Goal: Task Accomplishment & Management: Complete application form

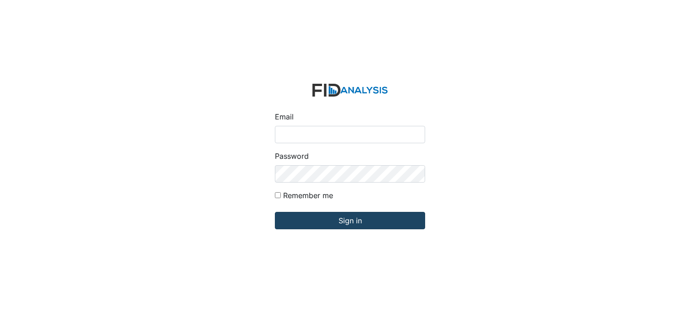
type input "[PERSON_NAME][EMAIL_ADDRESS][DOMAIN_NAME]"
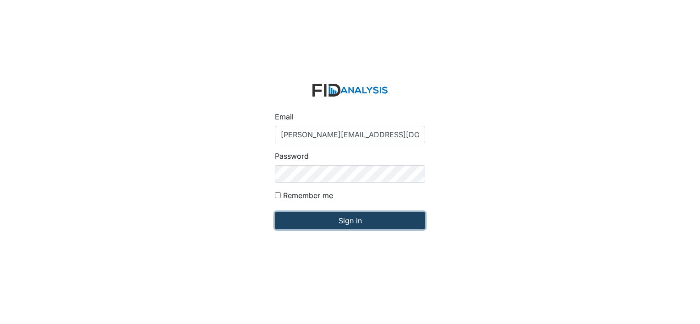
click at [362, 225] on input "Sign in" at bounding box center [350, 220] width 150 height 17
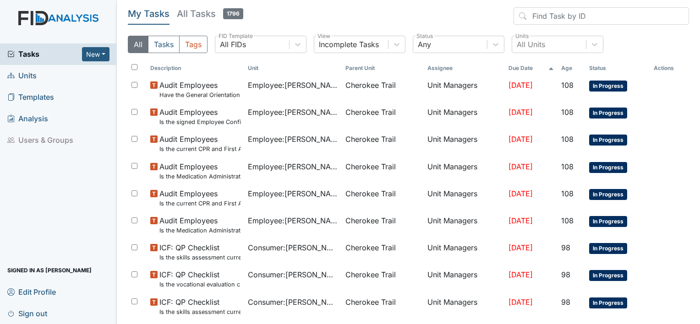
click at [37, 77] on link "Units" at bounding box center [58, 76] width 117 height 22
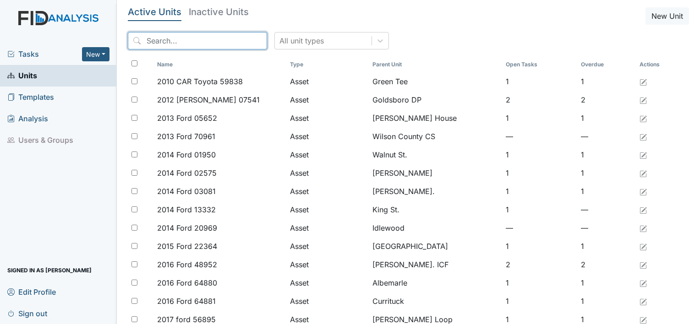
click at [157, 44] on input "search" at bounding box center [197, 40] width 139 height 17
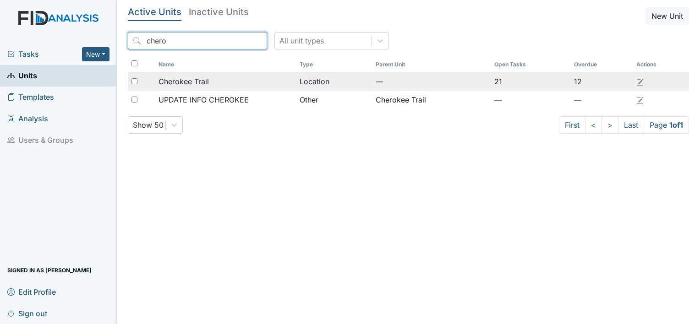
type input "chero"
click at [178, 84] on span "Cherokee Trail" at bounding box center [183, 81] width 50 height 11
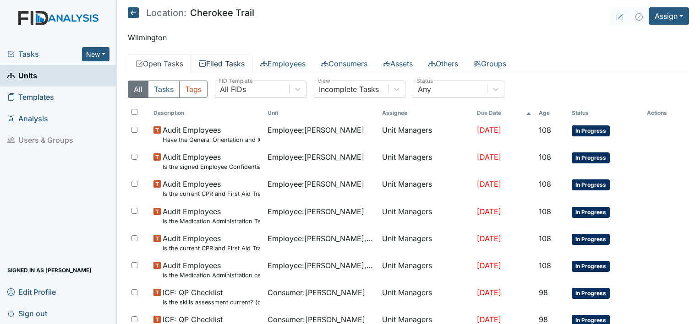
click at [222, 64] on link "Filed Tasks" at bounding box center [221, 63] width 61 height 19
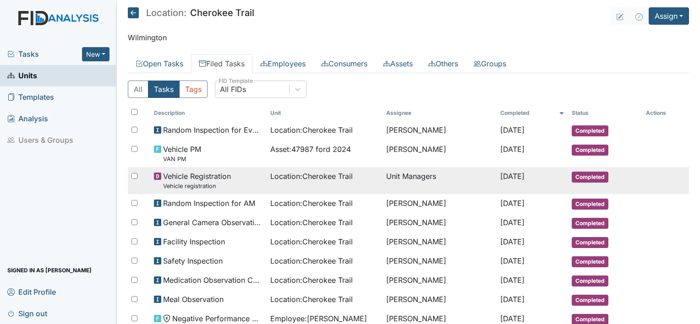
click at [196, 178] on span "Vehicle Registration Vehicle registration" at bounding box center [197, 181] width 68 height 20
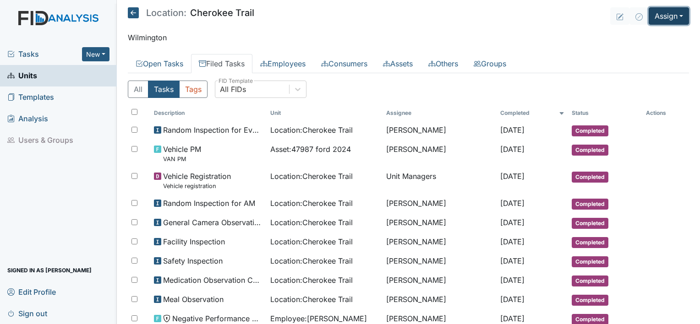
click at [678, 16] on button "Assign" at bounding box center [668, 15] width 40 height 17
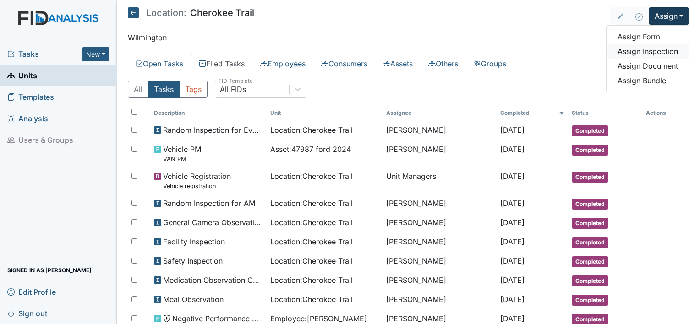
click at [650, 49] on link "Assign Inspection" at bounding box center [647, 51] width 82 height 15
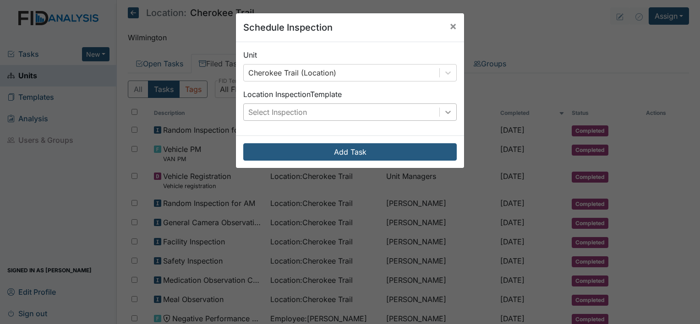
click at [449, 115] on div at bounding box center [448, 112] width 16 height 16
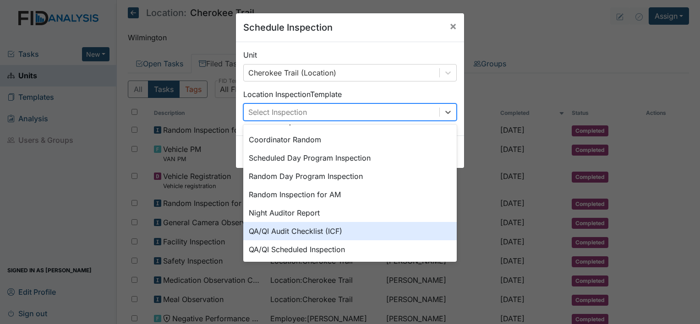
scroll to position [158, 0]
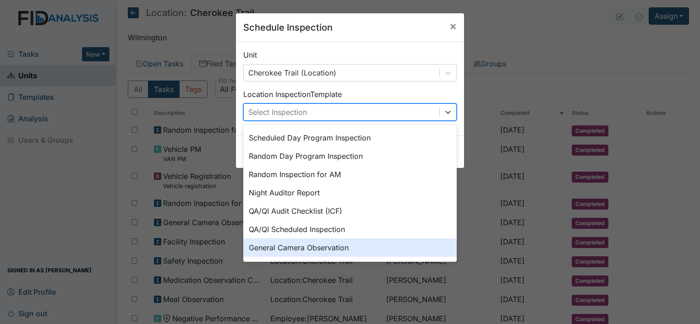
click at [276, 247] on div "General Camera Observation" at bounding box center [349, 248] width 213 height 18
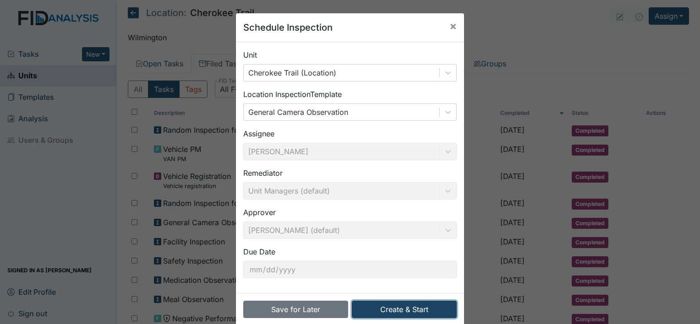
click at [393, 306] on button "Create & Start" at bounding box center [404, 309] width 105 height 17
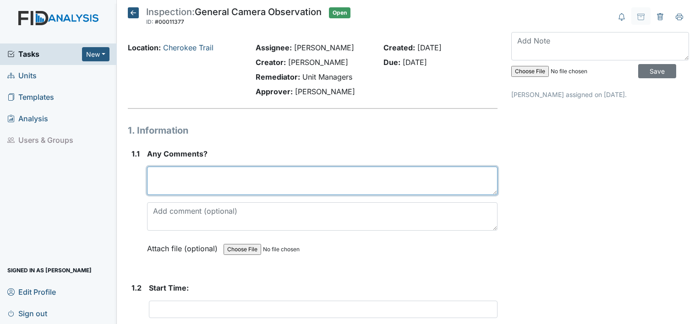
click at [158, 173] on textarea at bounding box center [322, 181] width 350 height 28
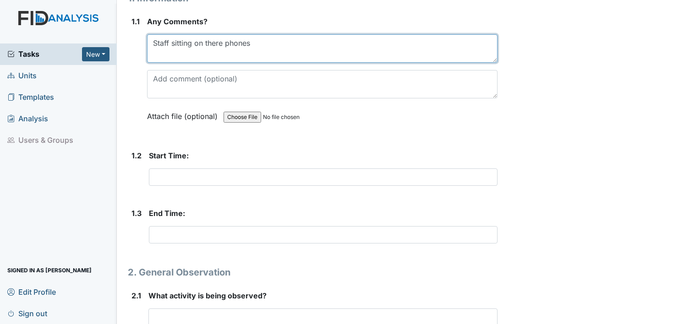
scroll to position [137, 0]
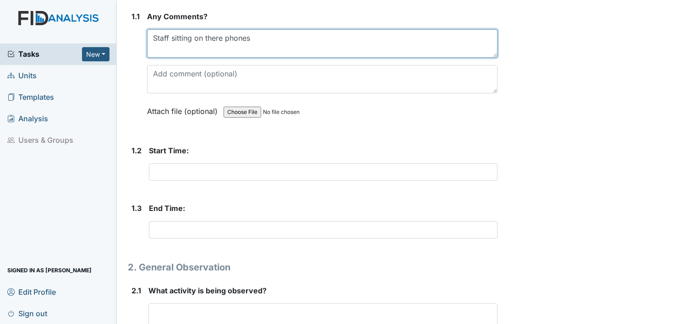
type textarea "Staff sitting on there phones"
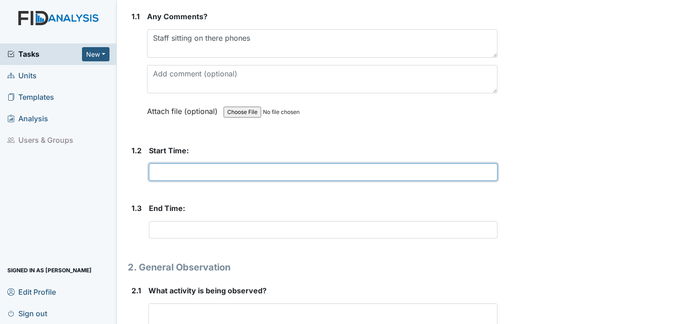
click at [170, 174] on input "text" at bounding box center [323, 171] width 348 height 17
type input "6:00pm"
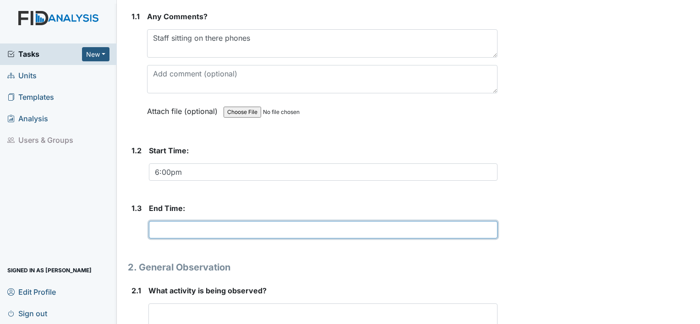
click at [174, 222] on input "text" at bounding box center [323, 229] width 348 height 17
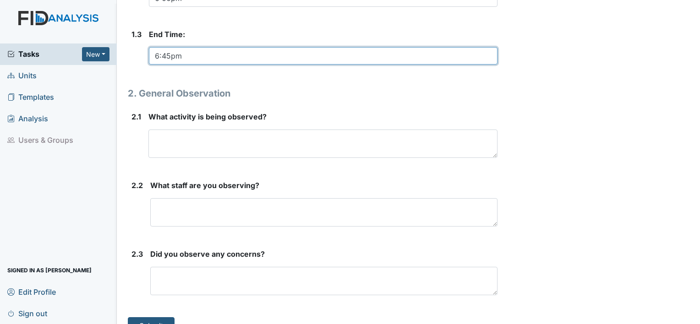
scroll to position [321, 0]
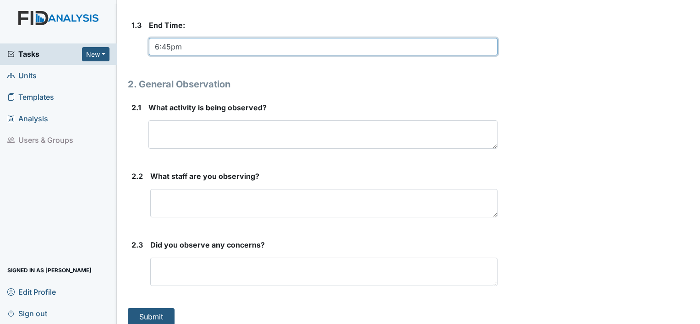
type input "6:45pm"
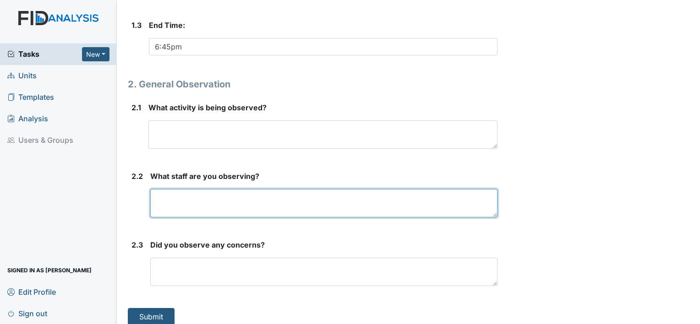
click at [188, 199] on textarea at bounding box center [323, 203] width 347 height 28
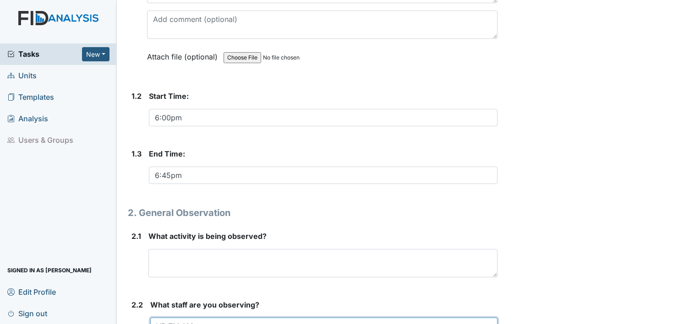
scroll to position [190, 0]
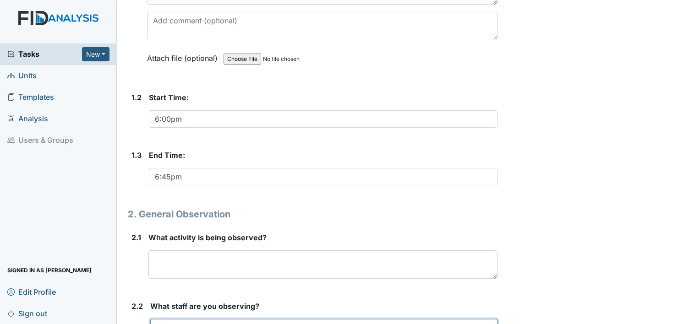
type textarea "VB TM AM"
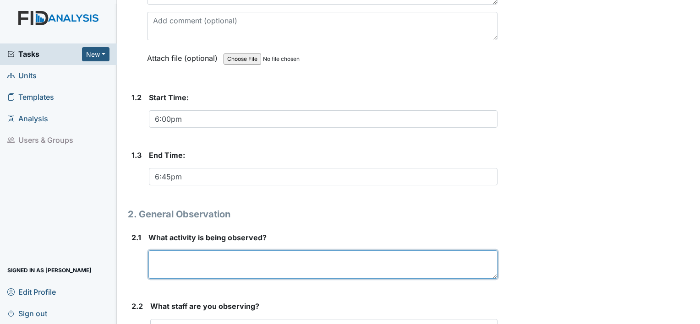
click at [183, 256] on textarea at bounding box center [322, 264] width 349 height 28
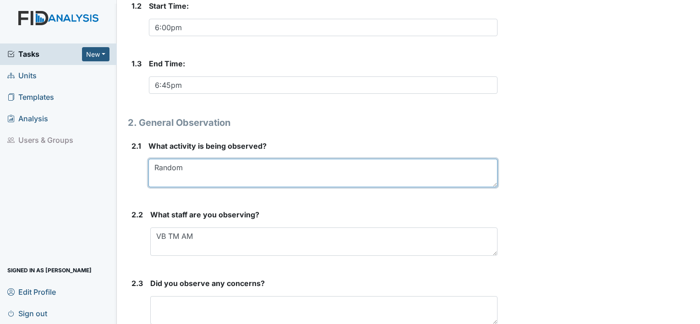
scroll to position [328, 0]
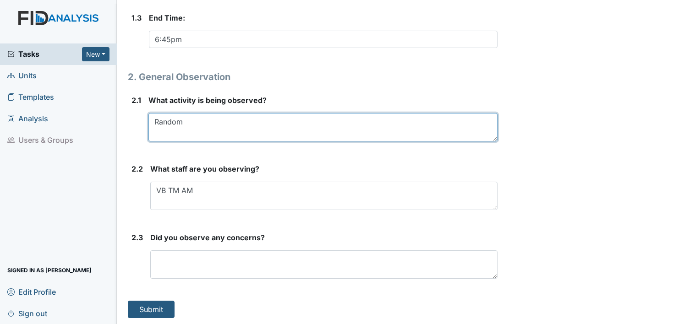
type textarea "Random"
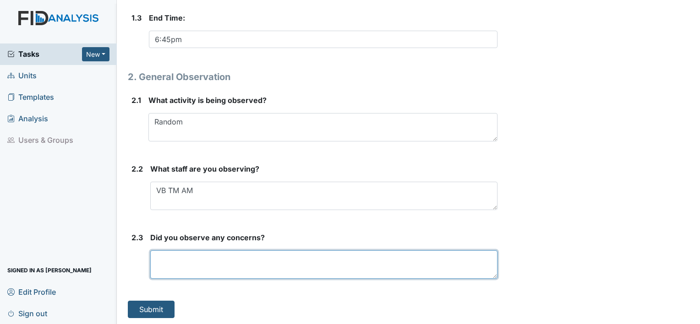
click at [165, 256] on textarea at bounding box center [323, 264] width 347 height 28
click at [200, 255] on textarea "Staff on their phones" at bounding box center [323, 264] width 347 height 28
click at [194, 255] on textarea "Staff on their phones" at bounding box center [323, 264] width 347 height 28
drag, startPoint x: 200, startPoint y: 256, endPoint x: 206, endPoint y: 261, distance: 7.5
click at [200, 257] on textarea "Staff on their phones" at bounding box center [323, 264] width 347 height 28
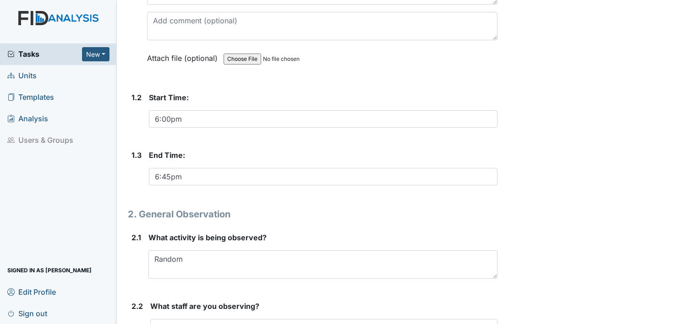
scroll to position [53, 0]
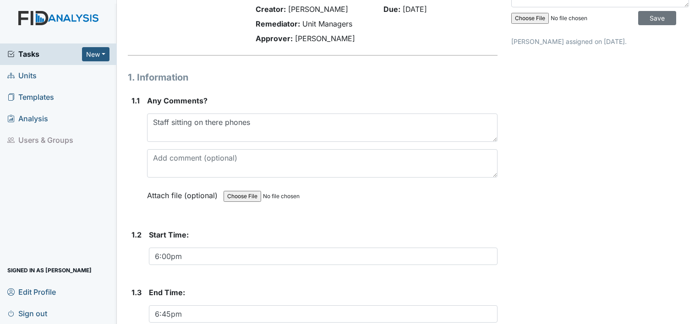
type textarea "Staff on their phones"
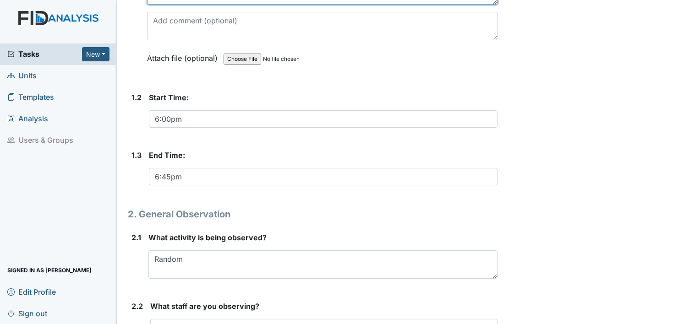
scroll to position [328, 0]
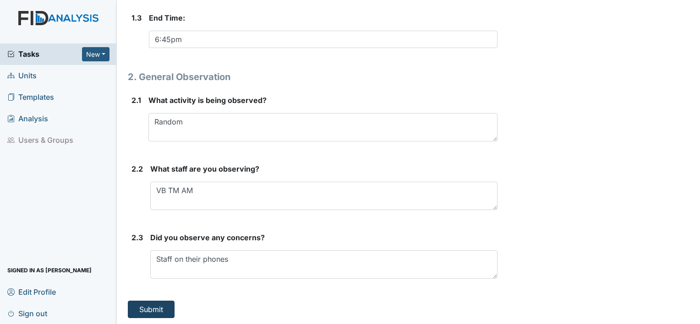
type textarea "Staff sitting on their phones"
click at [158, 307] on button "Submit" at bounding box center [151, 309] width 47 height 17
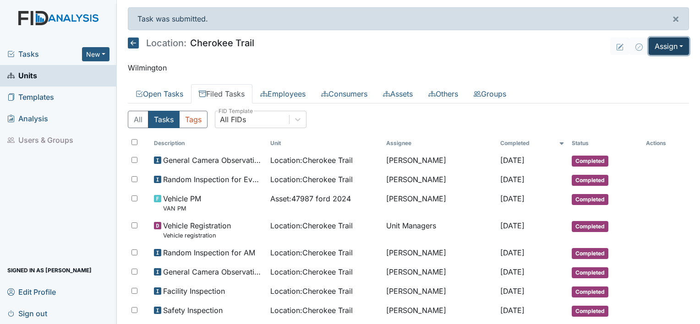
click at [679, 42] on button "Assign" at bounding box center [668, 46] width 40 height 17
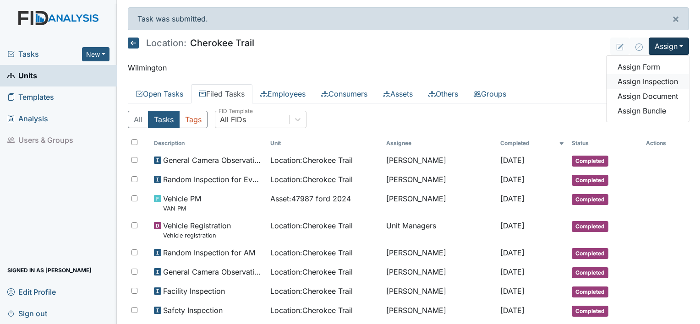
click at [661, 82] on link "Assign Inspection" at bounding box center [647, 81] width 82 height 15
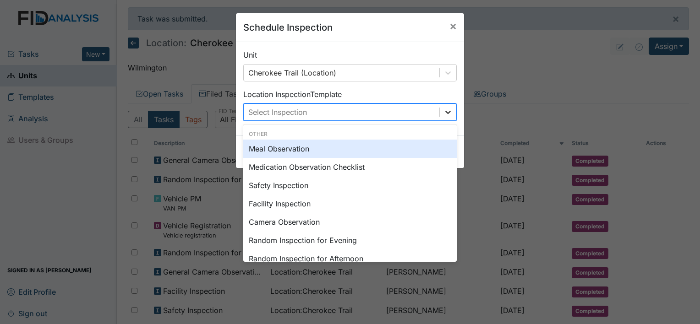
click at [443, 115] on icon at bounding box center [447, 112] width 9 height 9
click at [297, 152] on div "Meal Observation" at bounding box center [349, 149] width 213 height 18
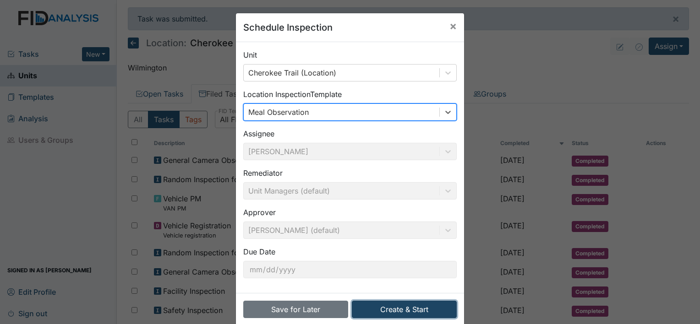
click at [418, 310] on button "Create & Start" at bounding box center [404, 309] width 105 height 17
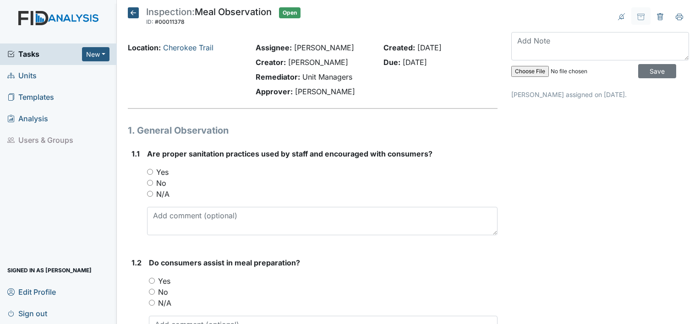
click at [148, 174] on input "Yes" at bounding box center [150, 172] width 6 height 6
radio input "true"
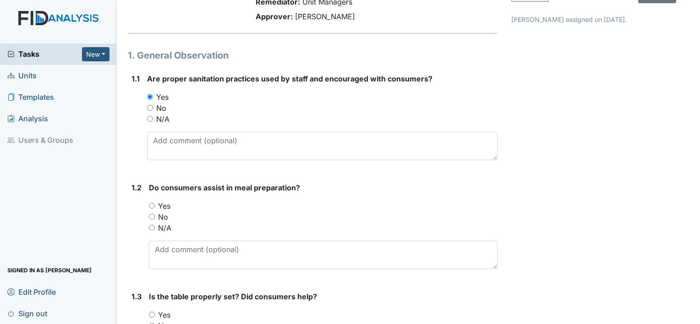
scroll to position [92, 0]
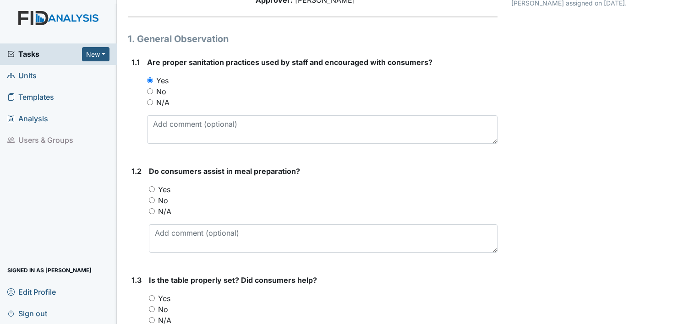
click at [151, 190] on input "Yes" at bounding box center [152, 189] width 6 height 6
radio input "true"
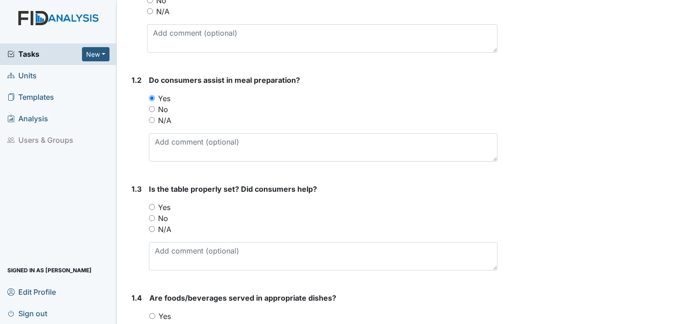
scroll to position [183, 0]
click at [152, 209] on div "Yes" at bounding box center [323, 206] width 348 height 11
click at [152, 207] on input "Yes" at bounding box center [152, 207] width 6 height 6
radio input "true"
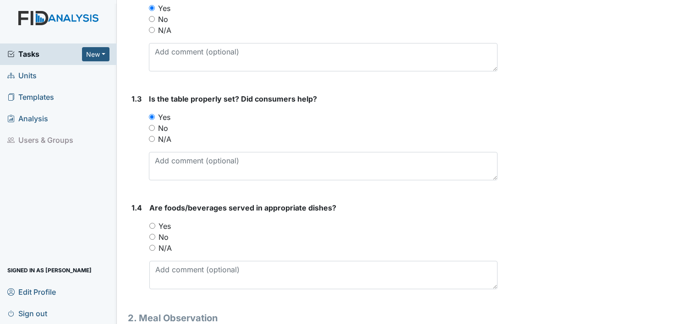
scroll to position [275, 0]
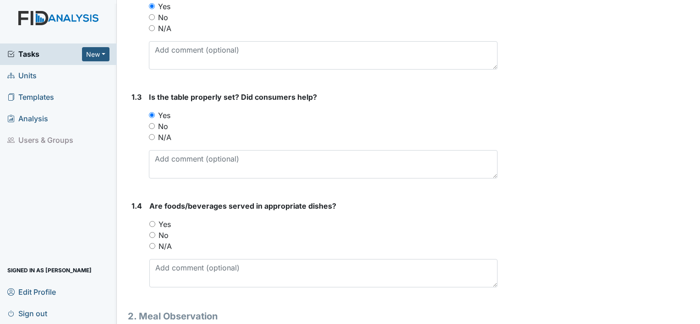
click at [153, 223] on input "Yes" at bounding box center [152, 224] width 6 height 6
radio input "true"
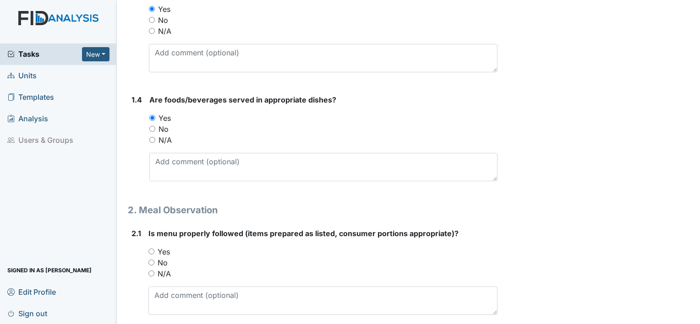
scroll to position [412, 0]
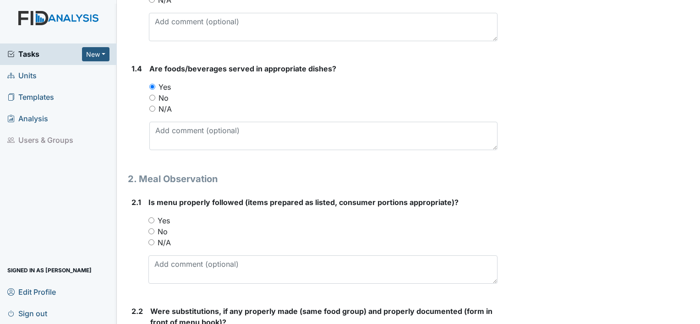
click at [153, 222] on input "Yes" at bounding box center [151, 220] width 6 height 6
radio input "true"
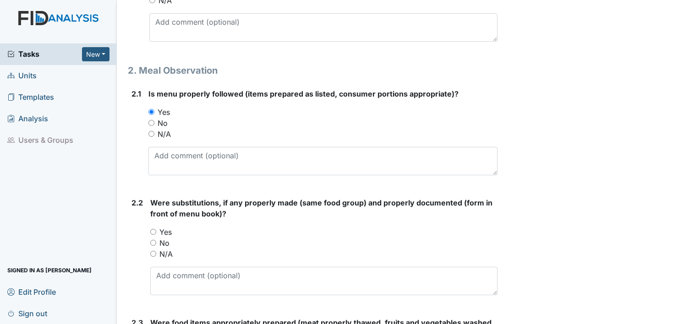
scroll to position [549, 0]
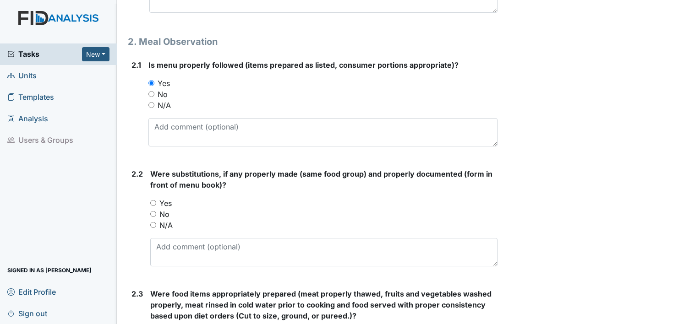
click at [152, 203] on input "Yes" at bounding box center [153, 203] width 6 height 6
radio input "true"
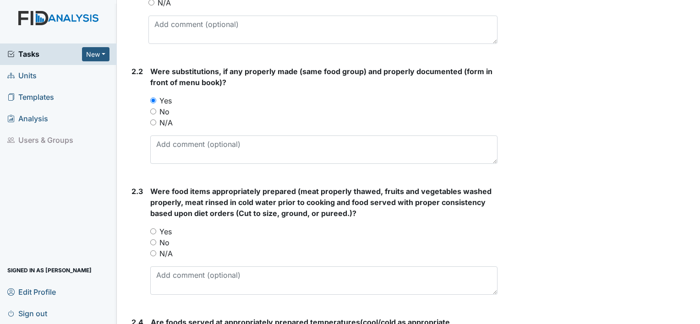
scroll to position [687, 0]
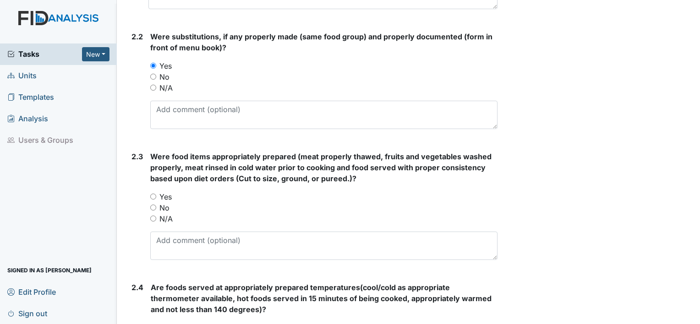
click at [157, 199] on div "Yes" at bounding box center [323, 196] width 347 height 11
click at [154, 199] on div "Yes" at bounding box center [323, 196] width 347 height 11
click at [152, 194] on input "Yes" at bounding box center [153, 197] width 6 height 6
radio input "true"
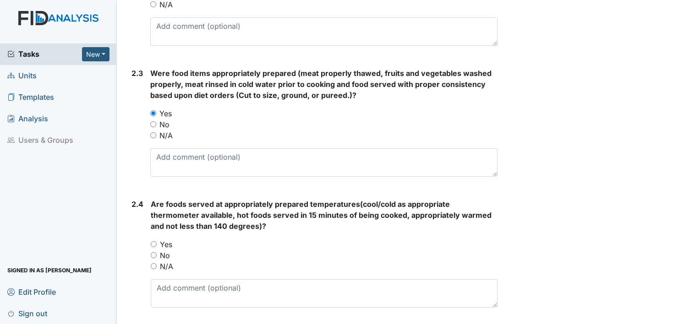
scroll to position [824, 0]
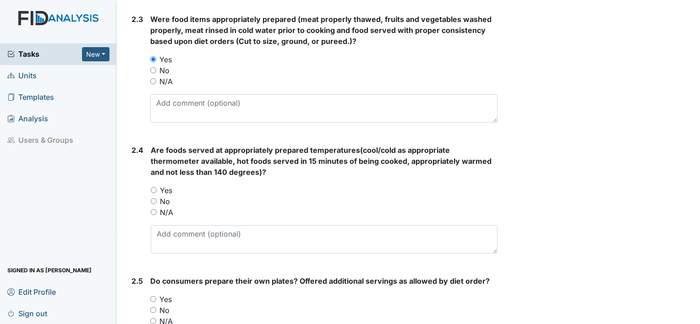
click at [154, 191] on input "Yes" at bounding box center [154, 190] width 6 height 6
radio input "true"
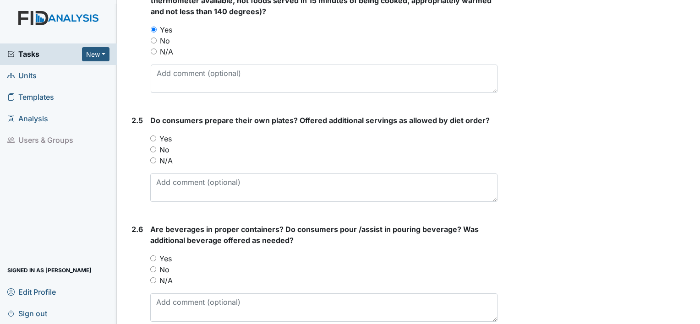
scroll to position [1007, 0]
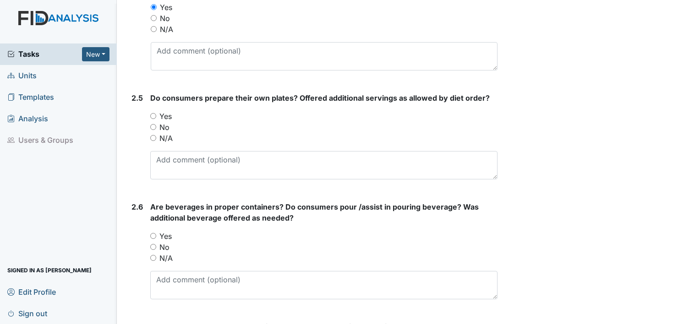
click at [153, 117] on div "Yes" at bounding box center [323, 116] width 347 height 11
click at [155, 114] on input "Yes" at bounding box center [153, 116] width 6 height 6
radio input "true"
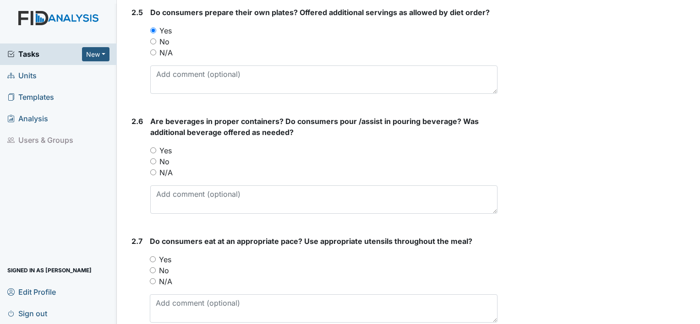
scroll to position [1099, 0]
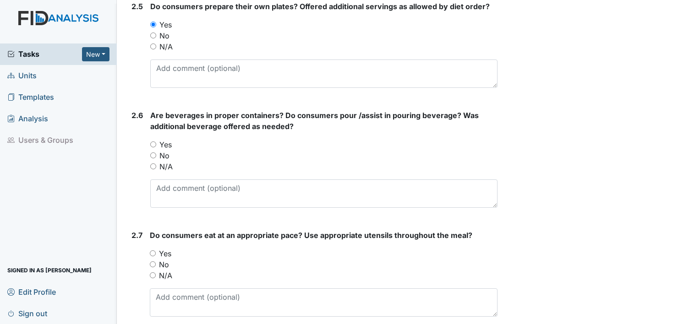
click at [153, 141] on input "Yes" at bounding box center [153, 144] width 6 height 6
radio input "true"
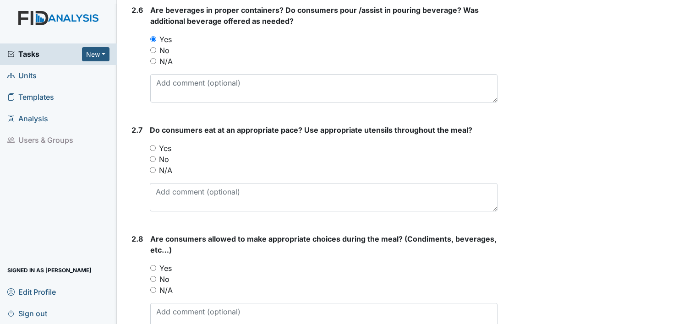
scroll to position [1236, 0]
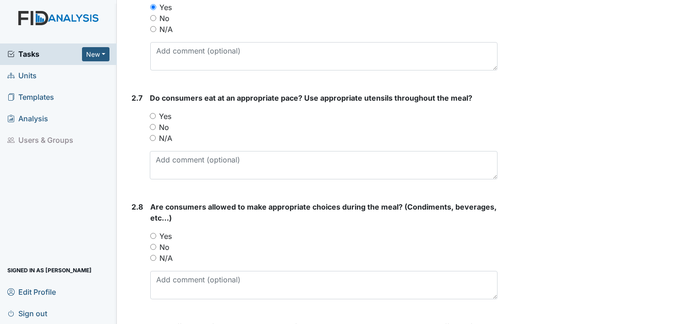
click at [154, 114] on input "Yes" at bounding box center [153, 116] width 6 height 6
radio input "true"
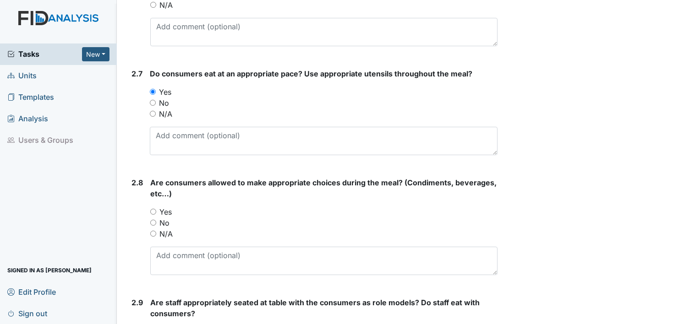
scroll to position [1328, 0]
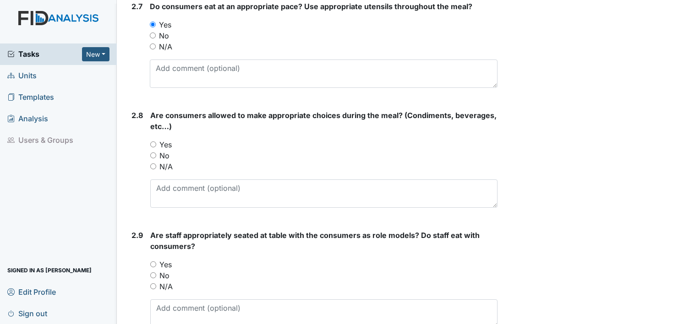
click at [152, 144] on input "Yes" at bounding box center [153, 144] width 6 height 6
radio input "true"
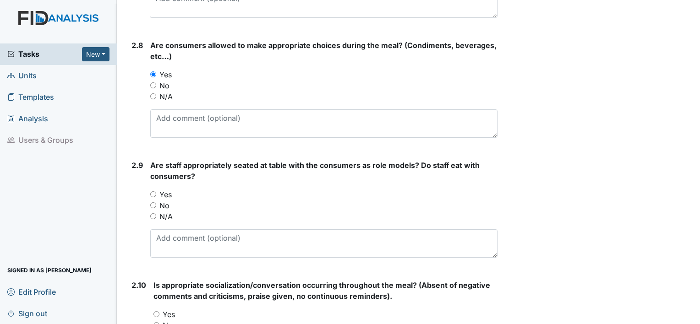
scroll to position [1419, 0]
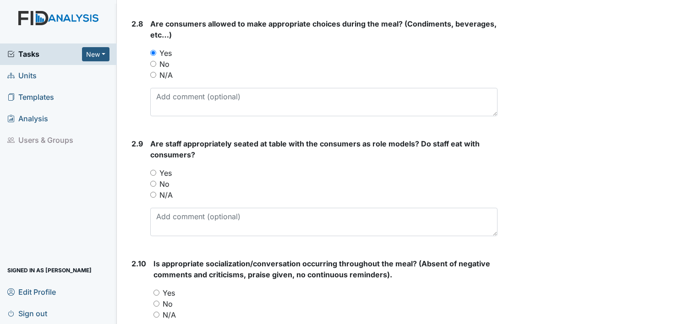
click at [153, 170] on input "Yes" at bounding box center [153, 173] width 6 height 6
radio input "true"
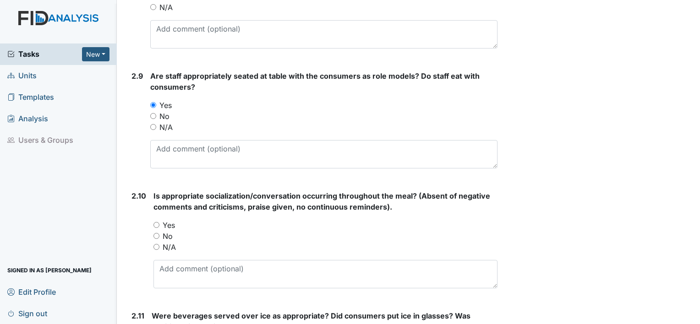
scroll to position [1511, 0]
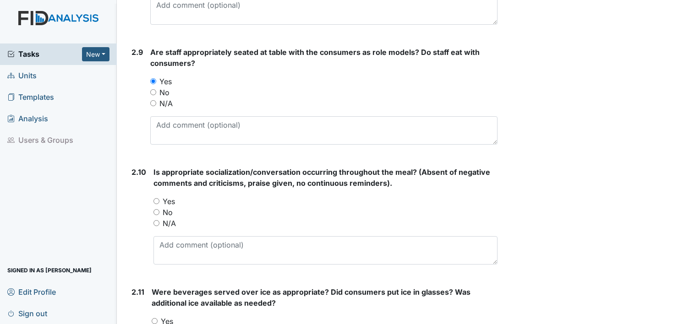
click at [154, 198] on input "Yes" at bounding box center [156, 201] width 6 height 6
radio input "true"
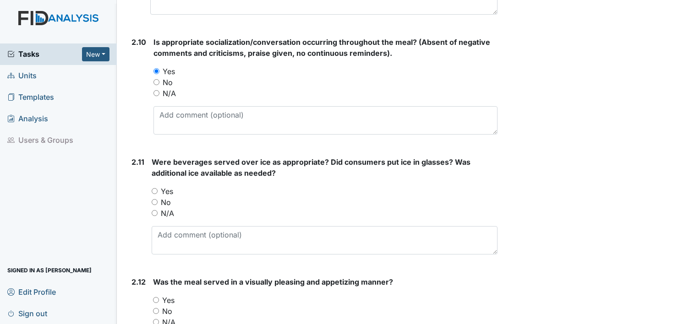
scroll to position [1648, 0]
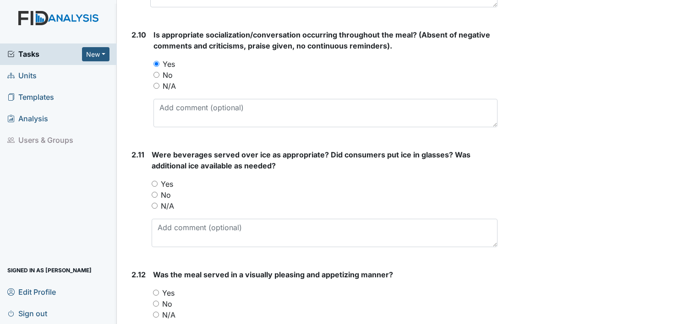
click at [152, 181] on input "Yes" at bounding box center [155, 184] width 6 height 6
radio input "true"
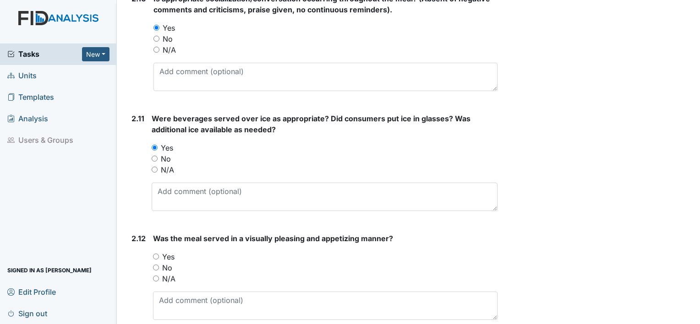
scroll to position [1740, 0]
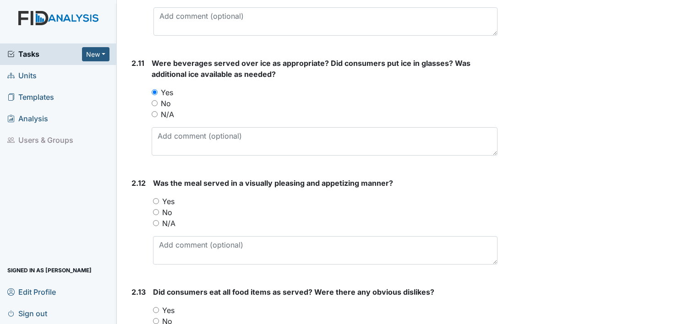
click at [155, 199] on input "Yes" at bounding box center [156, 201] width 6 height 6
radio input "true"
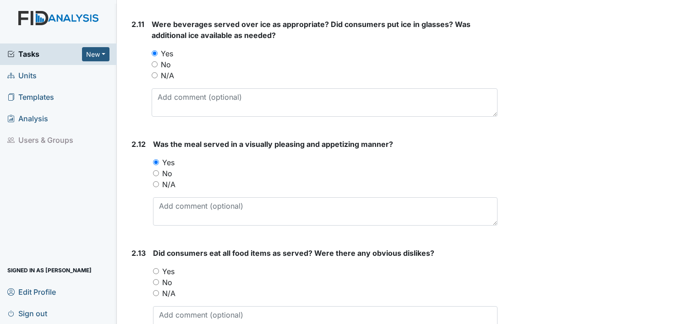
scroll to position [1877, 0]
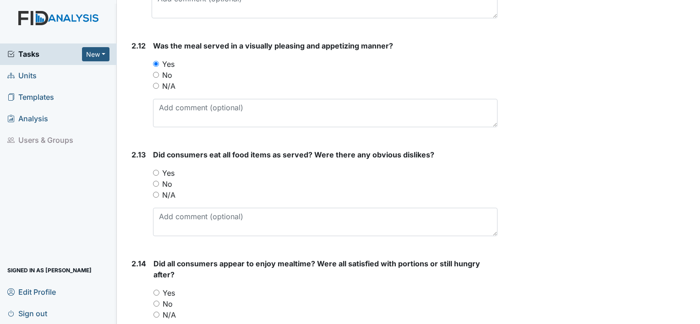
click at [156, 170] on input "Yes" at bounding box center [156, 173] width 6 height 6
radio input "true"
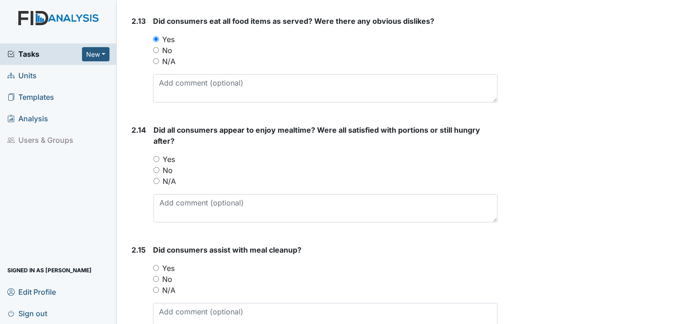
scroll to position [2015, 0]
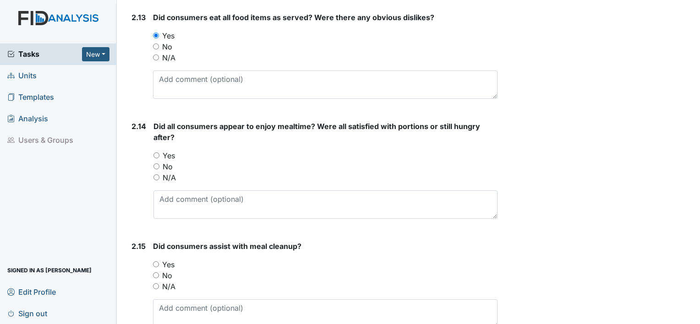
click at [157, 152] on input "Yes" at bounding box center [156, 155] width 6 height 6
radio input "true"
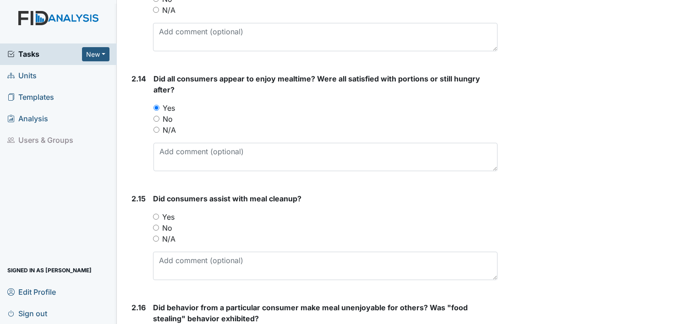
scroll to position [2152, 0]
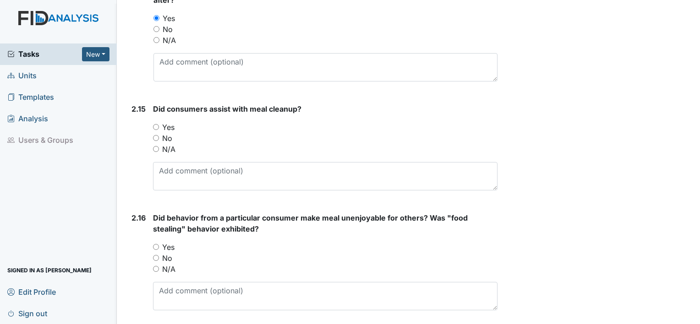
click at [155, 125] on input "Yes" at bounding box center [156, 127] width 6 height 6
radio input "true"
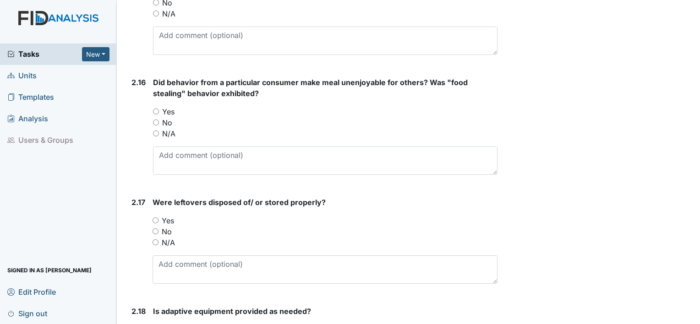
scroll to position [2289, 0]
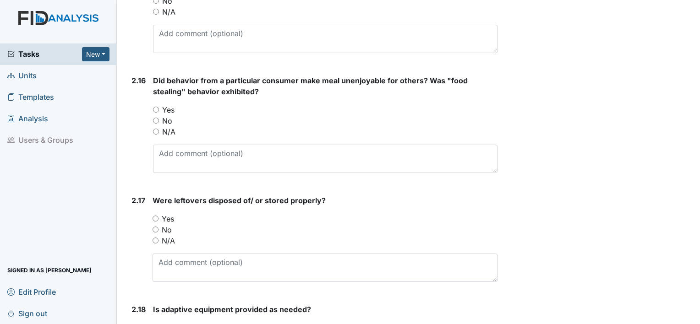
click at [158, 108] on input "Yes" at bounding box center [156, 110] width 6 height 6
radio input "true"
click at [155, 217] on input "Yes" at bounding box center [155, 219] width 6 height 6
radio input "true"
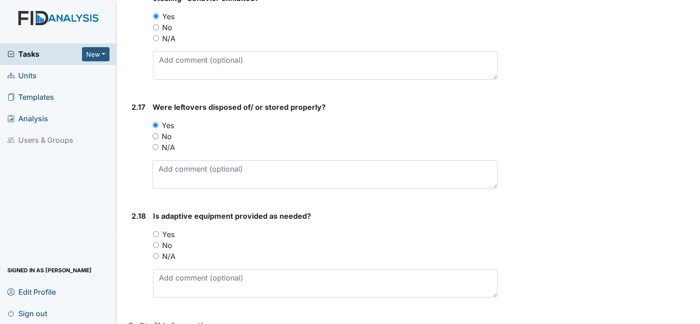
scroll to position [2427, 0]
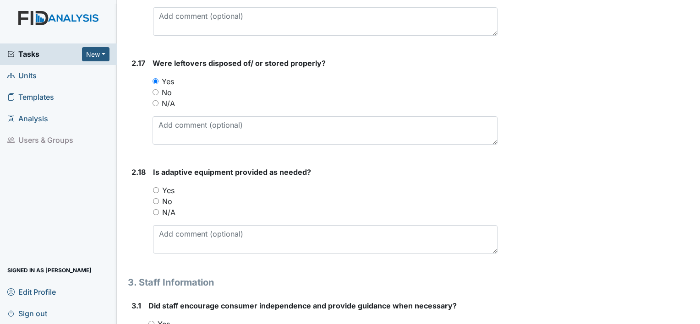
click at [157, 188] on input "Yes" at bounding box center [156, 190] width 6 height 6
radio input "true"
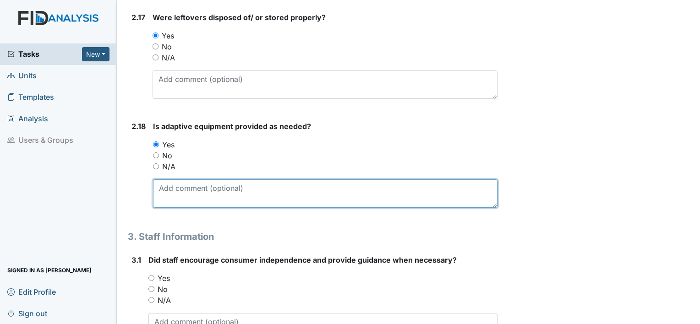
click at [173, 191] on textarea at bounding box center [325, 193] width 344 height 28
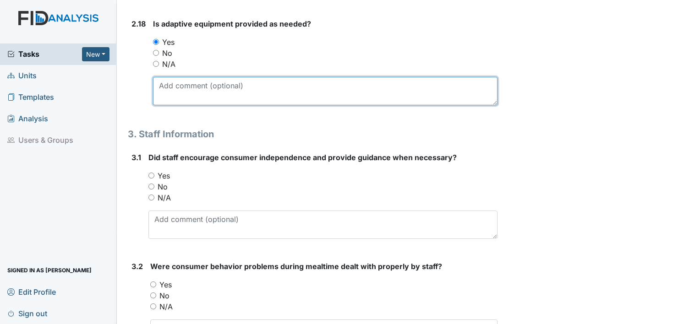
scroll to position [2610, 0]
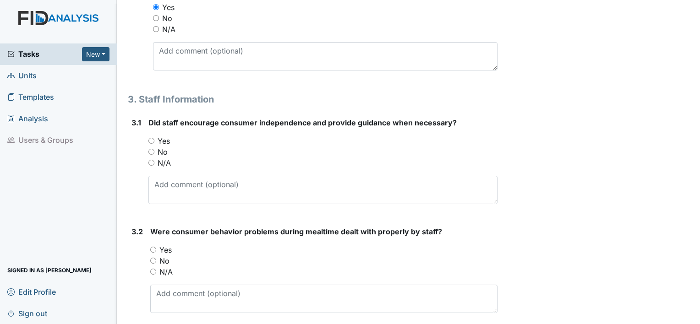
click at [152, 138] on input "Yes" at bounding box center [151, 141] width 6 height 6
radio input "true"
click at [152, 247] on input "Yes" at bounding box center [153, 250] width 6 height 6
radio input "true"
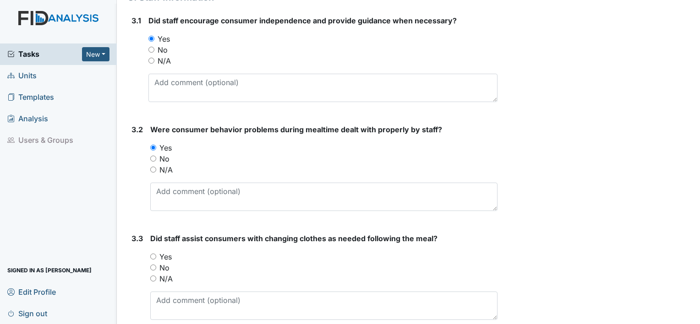
scroll to position [2747, 0]
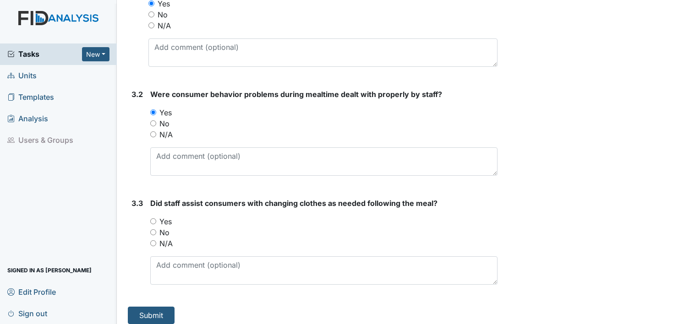
click at [156, 218] on input "Yes" at bounding box center [153, 221] width 6 height 6
radio input "true"
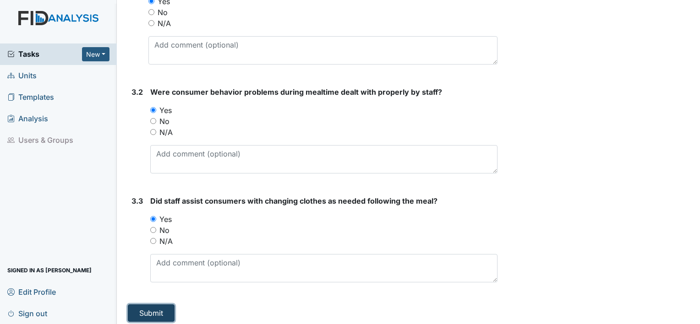
click at [144, 308] on button "Submit" at bounding box center [151, 312] width 47 height 17
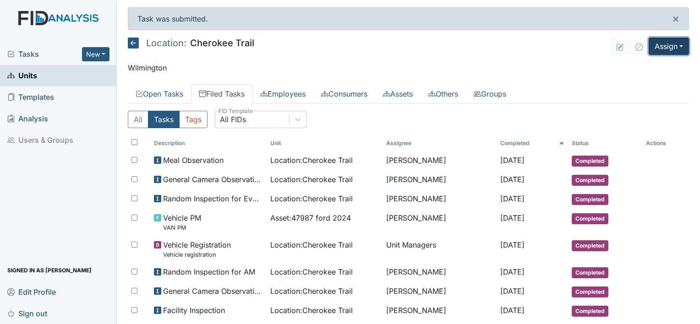
click at [674, 51] on button "Assign" at bounding box center [668, 46] width 40 height 17
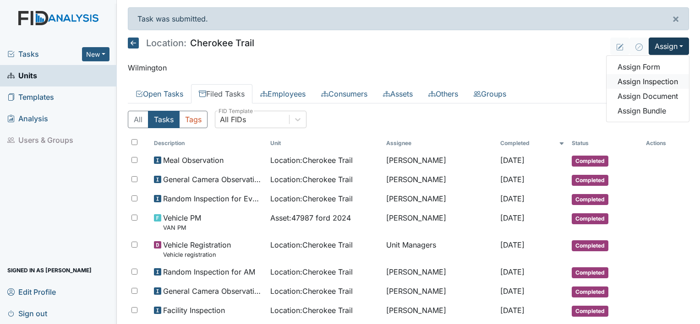
click at [659, 81] on link "Assign Inspection" at bounding box center [647, 81] width 82 height 15
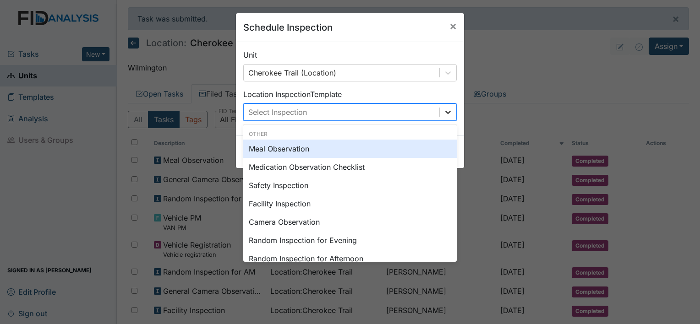
click at [443, 112] on icon at bounding box center [447, 112] width 9 height 9
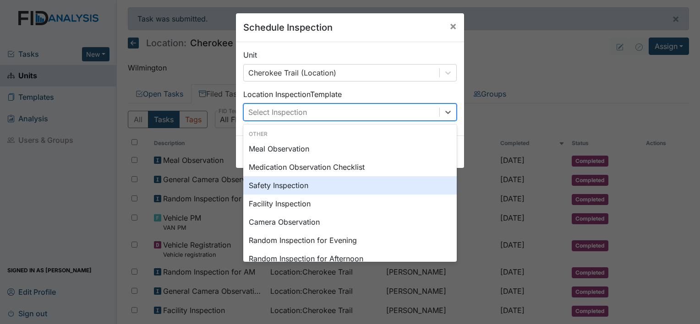
click at [291, 184] on div "Safety Inspection" at bounding box center [349, 185] width 213 height 18
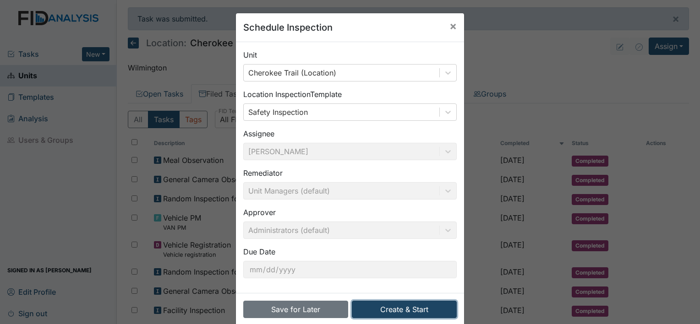
click at [383, 309] on button "Create & Start" at bounding box center [404, 309] width 105 height 17
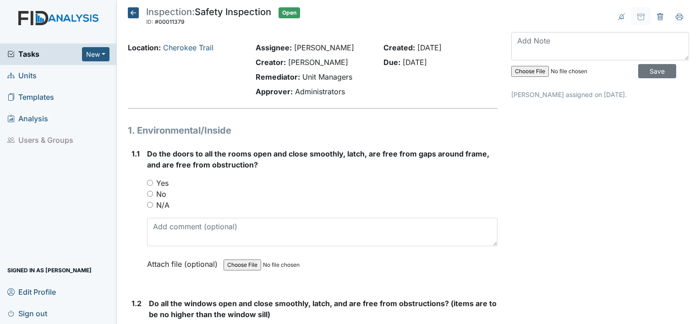
click at [150, 182] on input "Yes" at bounding box center [150, 183] width 6 height 6
radio input "true"
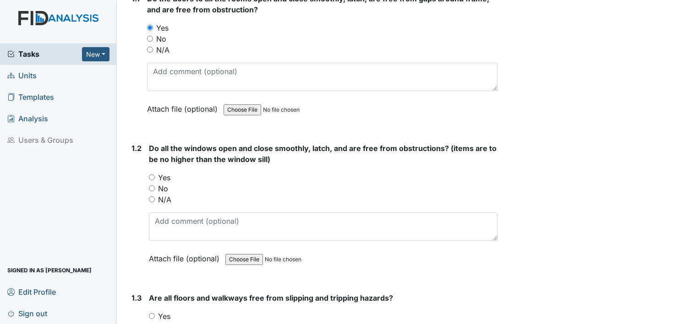
scroll to position [183, 0]
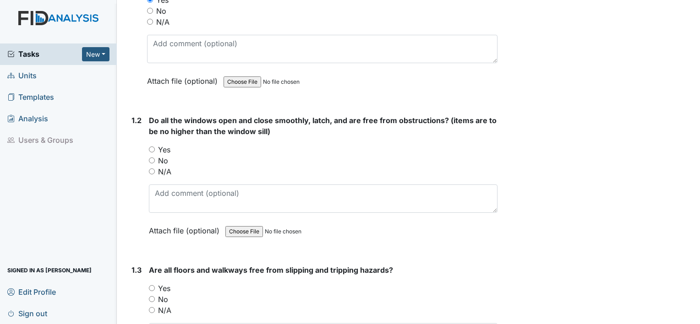
click at [151, 149] on input "Yes" at bounding box center [152, 150] width 6 height 6
radio input "true"
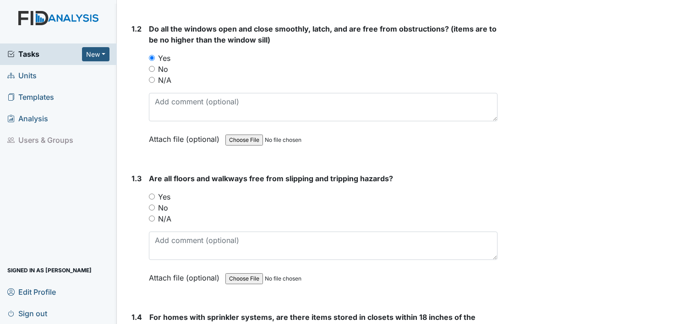
scroll to position [321, 0]
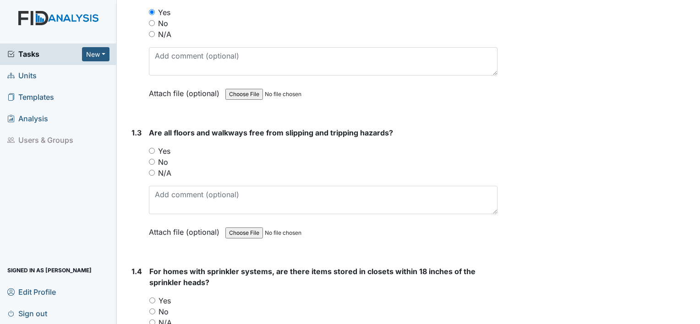
click at [152, 151] on input "Yes" at bounding box center [152, 151] width 6 height 6
radio input "true"
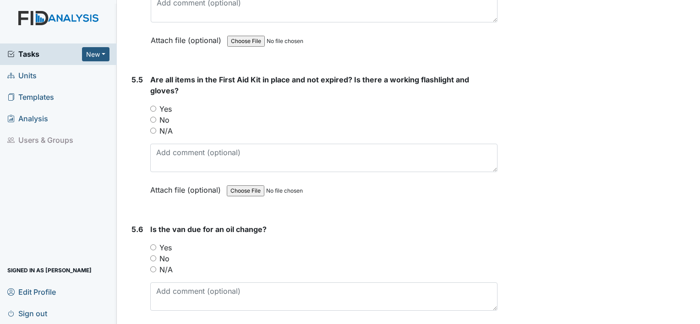
scroll to position [7037, 0]
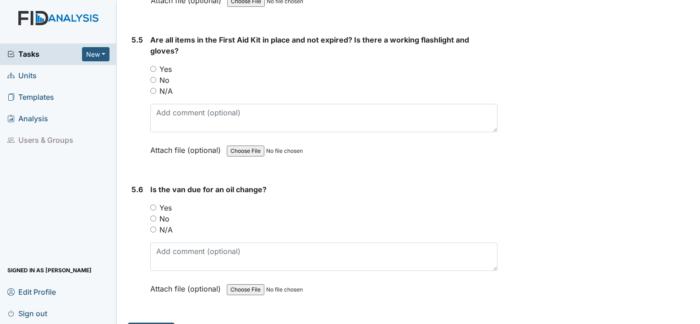
click at [154, 216] on input "No" at bounding box center [153, 219] width 6 height 6
radio input "true"
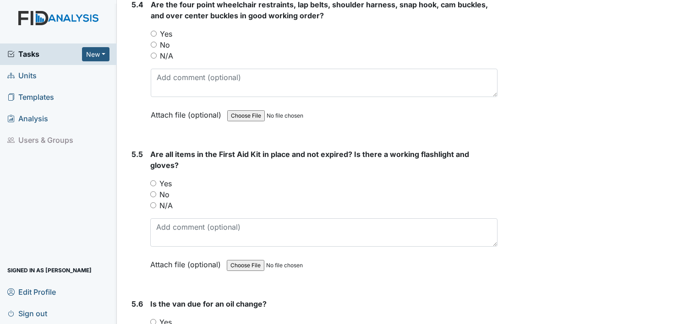
scroll to position [6900, 0]
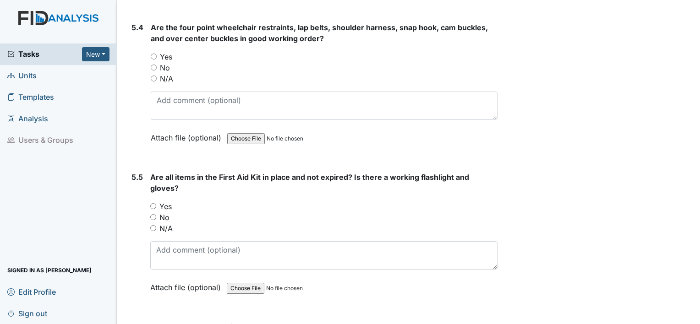
click at [152, 203] on input "Yes" at bounding box center [153, 206] width 6 height 6
radio input "true"
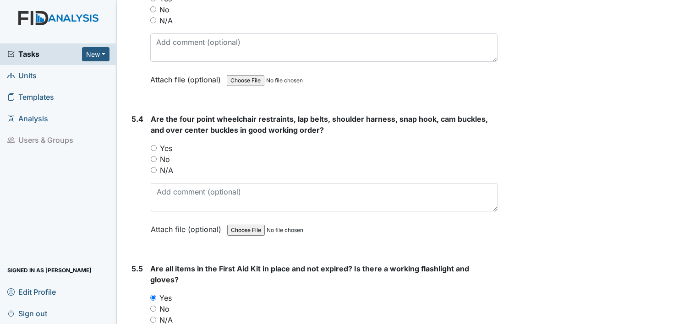
click at [155, 145] on input "Yes" at bounding box center [154, 148] width 6 height 6
radio input "true"
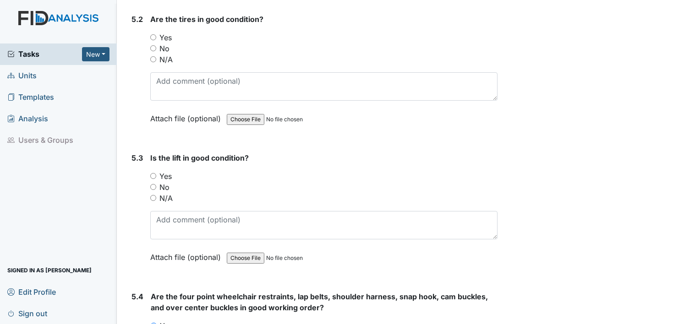
scroll to position [6625, 0]
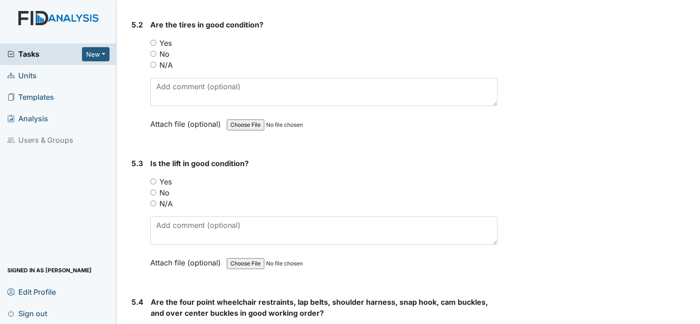
click at [153, 201] on input "N/A" at bounding box center [153, 204] width 6 height 6
radio input "true"
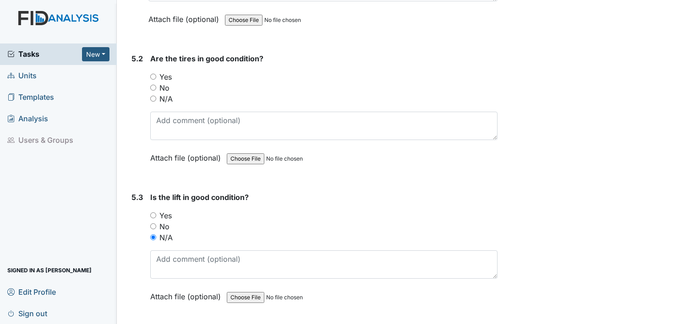
scroll to position [6533, 0]
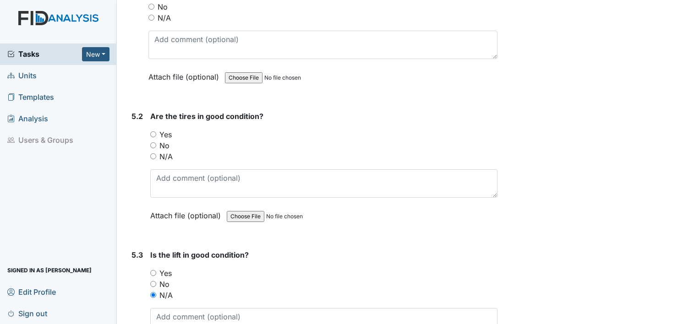
click at [152, 131] on input "Yes" at bounding box center [153, 134] width 6 height 6
radio input "true"
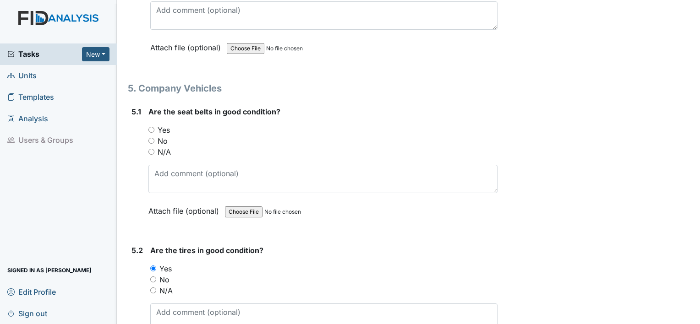
scroll to position [6396, 0]
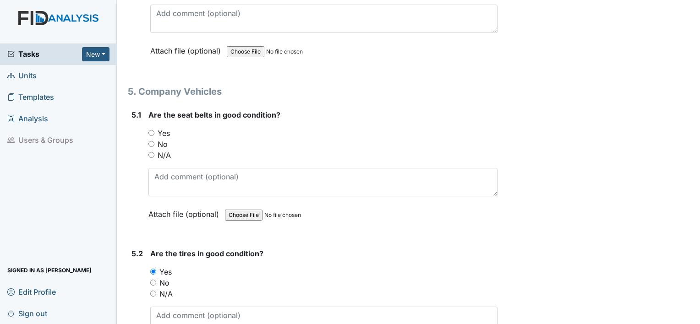
click at [152, 130] on input "Yes" at bounding box center [151, 133] width 6 height 6
radio input "true"
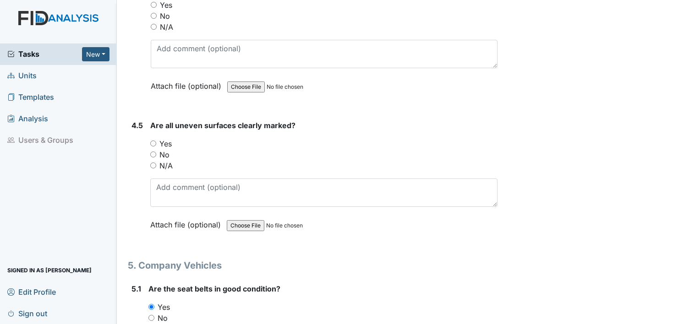
scroll to position [6213, 0]
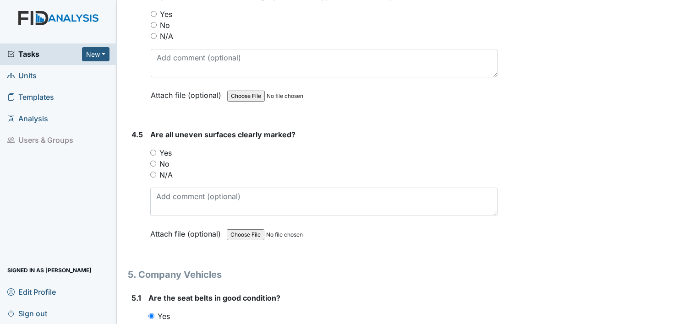
click at [153, 150] on input "Yes" at bounding box center [153, 153] width 6 height 6
radio input "true"
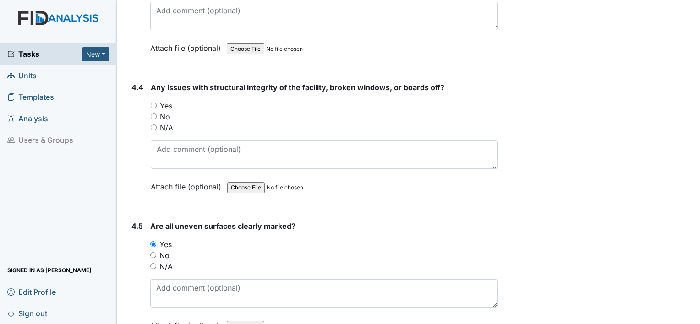
click at [152, 114] on input "No" at bounding box center [154, 117] width 6 height 6
radio input "true"
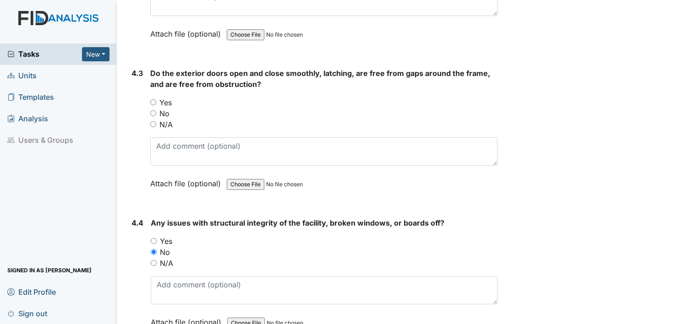
scroll to position [5984, 0]
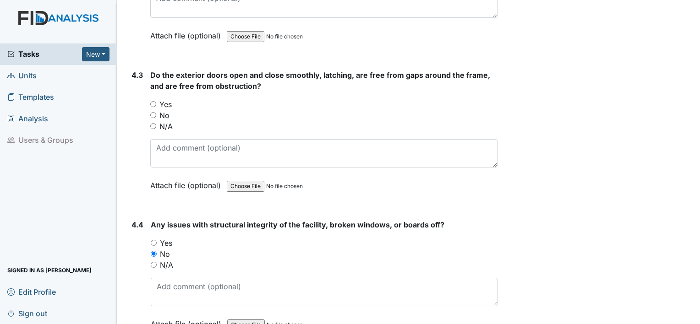
click at [155, 101] on input "Yes" at bounding box center [153, 104] width 6 height 6
radio input "true"
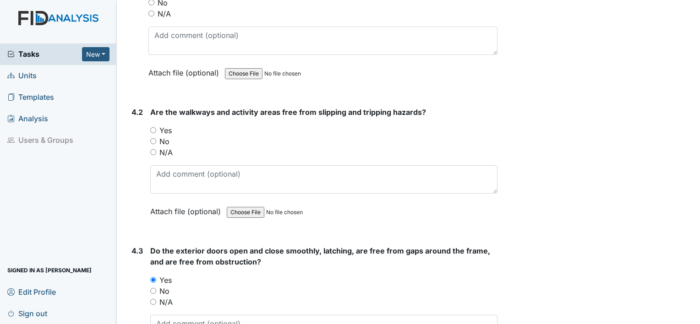
scroll to position [5801, 0]
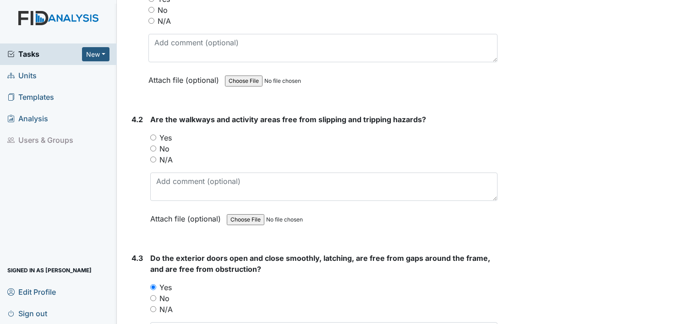
click at [151, 135] on input "Yes" at bounding box center [153, 138] width 6 height 6
radio input "true"
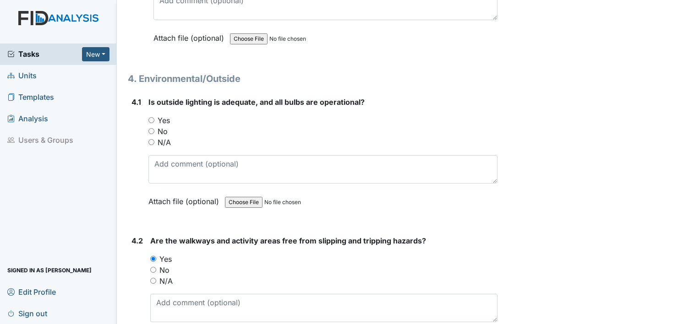
scroll to position [5663, 0]
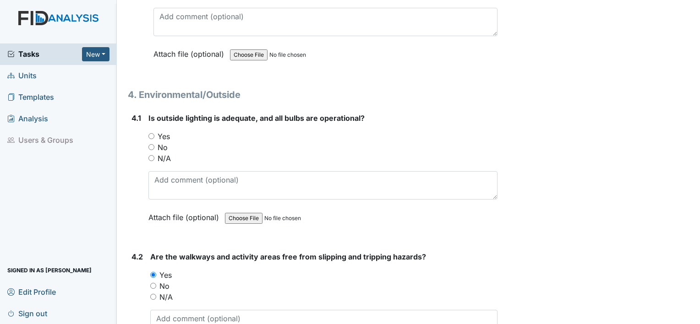
click at [152, 131] on div "Yes" at bounding box center [322, 136] width 349 height 11
click at [152, 133] on input "Yes" at bounding box center [151, 136] width 6 height 6
radio input "true"
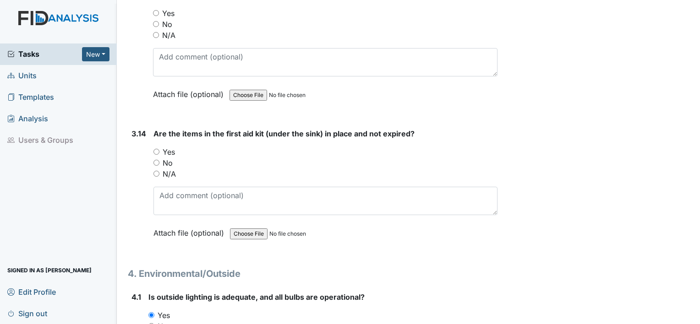
scroll to position [5480, 0]
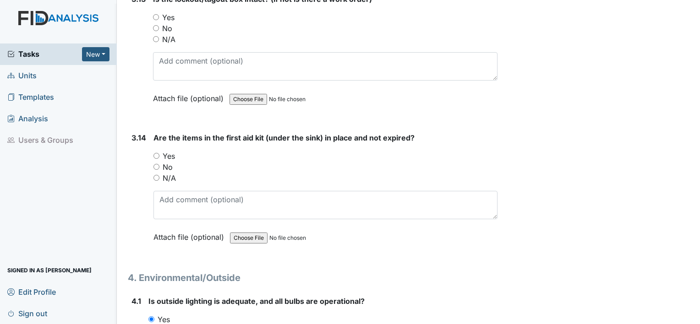
click at [155, 153] on input "Yes" at bounding box center [156, 156] width 6 height 6
radio input "true"
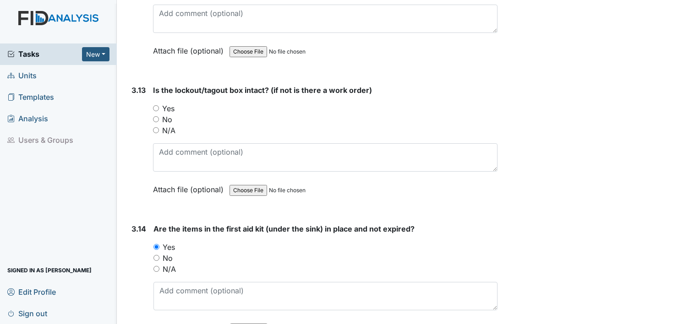
scroll to position [5389, 0]
click at [158, 106] on input "Yes" at bounding box center [156, 109] width 6 height 6
radio input "true"
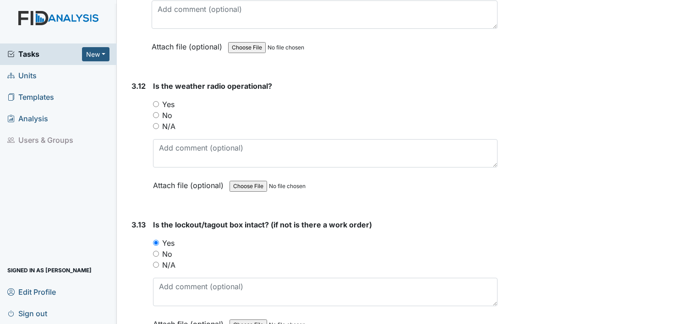
scroll to position [5206, 0]
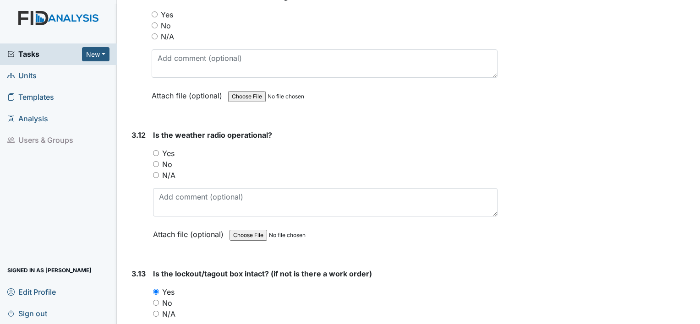
click at [158, 148] on div "Yes" at bounding box center [325, 153] width 344 height 11
click at [154, 150] on input "Yes" at bounding box center [156, 153] width 6 height 6
radio input "true"
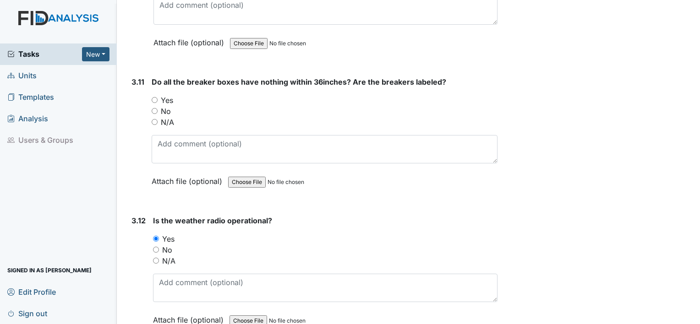
scroll to position [5114, 0]
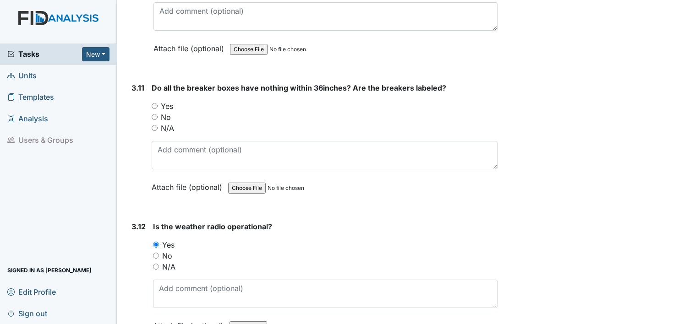
click at [154, 103] on input "Yes" at bounding box center [155, 106] width 6 height 6
radio input "true"
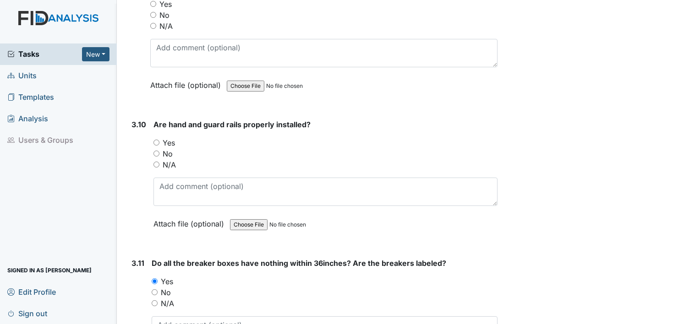
scroll to position [4931, 0]
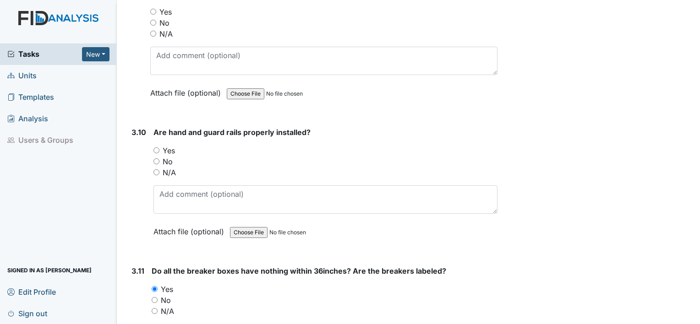
click at [158, 147] on input "Yes" at bounding box center [156, 150] width 6 height 6
radio input "true"
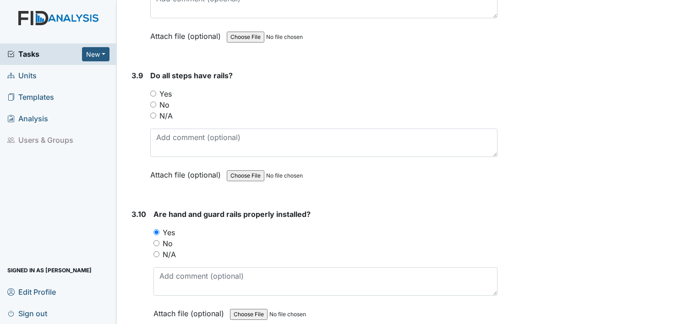
scroll to position [4839, 0]
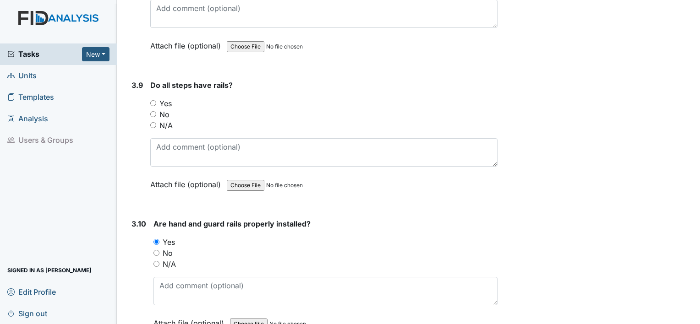
click at [152, 100] on input "Yes" at bounding box center [153, 103] width 6 height 6
radio input "true"
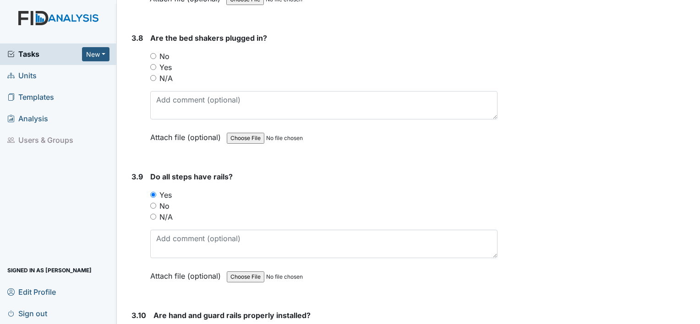
scroll to position [4702, 0]
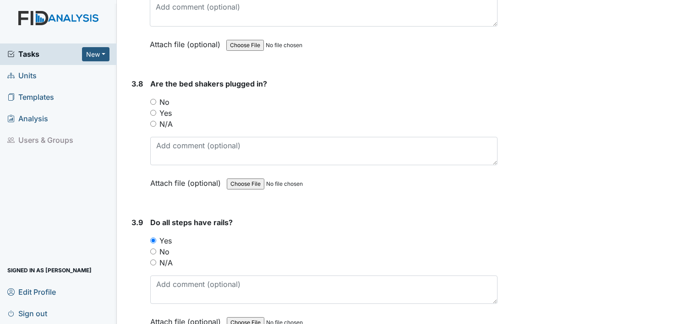
click at [156, 121] on input "N/A" at bounding box center [153, 124] width 6 height 6
radio input "true"
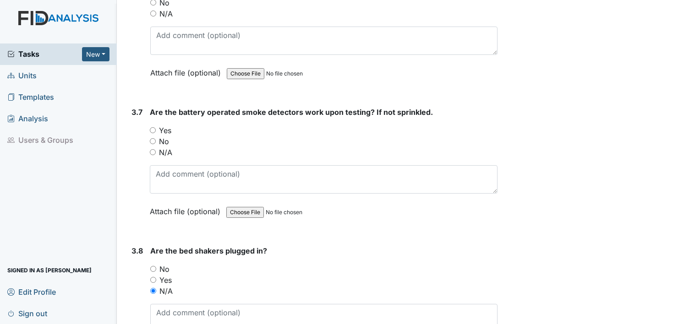
scroll to position [4519, 0]
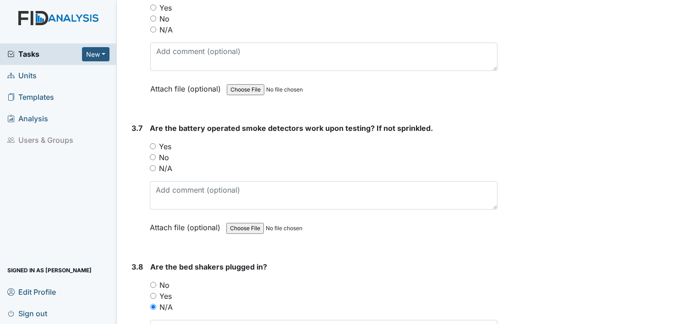
click at [154, 143] on input "Yes" at bounding box center [153, 146] width 6 height 6
radio input "true"
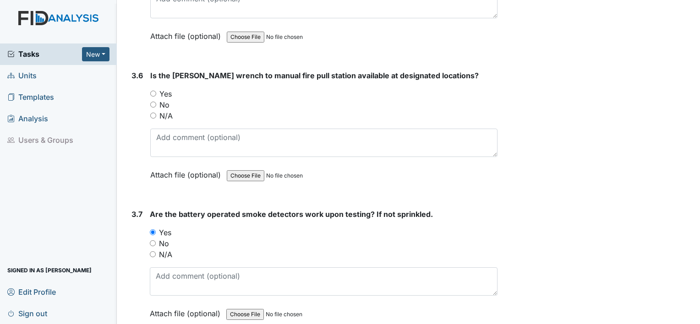
scroll to position [4427, 0]
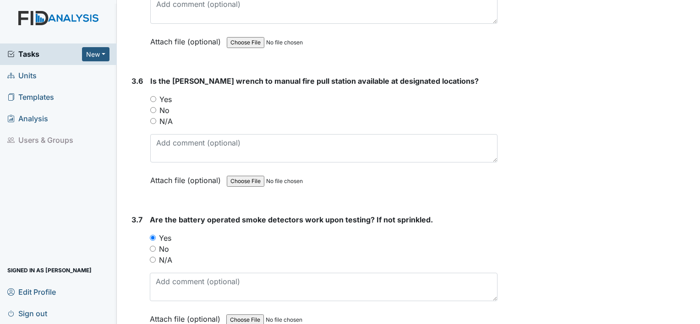
click at [152, 96] on input "Yes" at bounding box center [153, 99] width 6 height 6
radio input "true"
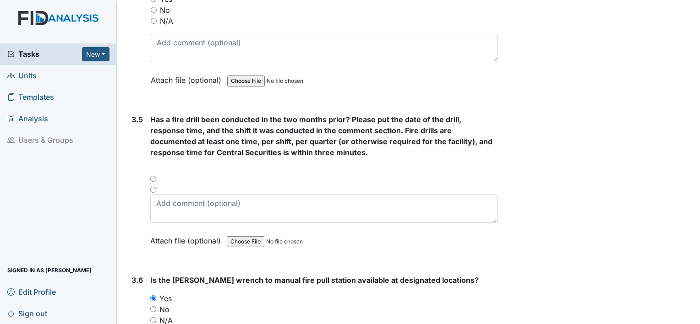
scroll to position [4198, 0]
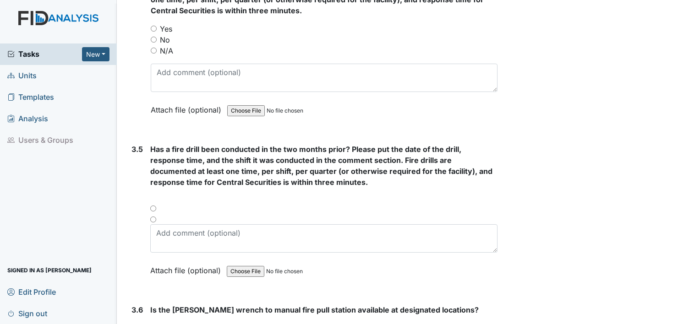
click at [153, 217] on input "radio" at bounding box center [153, 220] width 6 height 6
radio input "true"
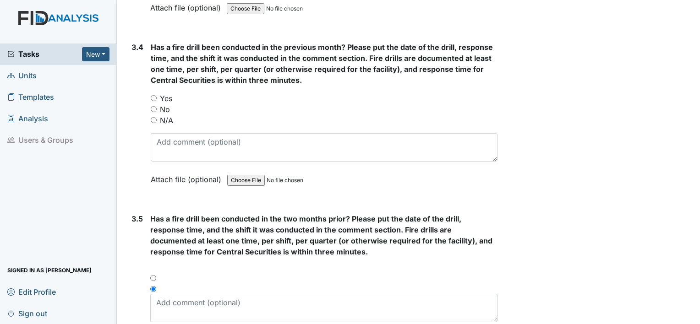
scroll to position [4107, 0]
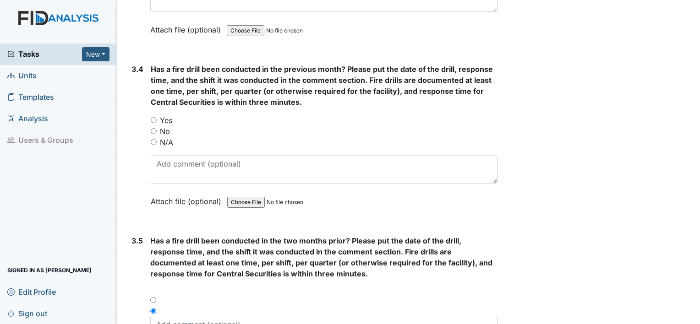
click at [156, 117] on input "Yes" at bounding box center [154, 120] width 6 height 6
radio input "true"
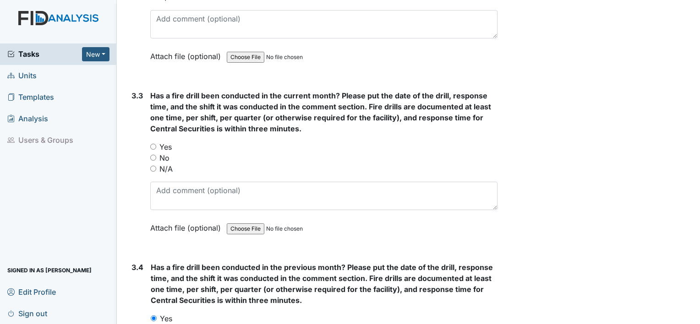
scroll to position [3878, 0]
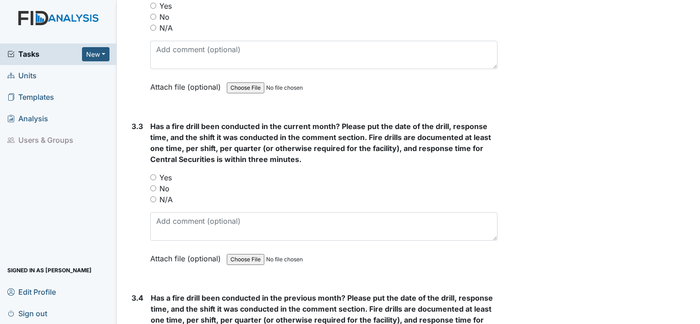
click at [152, 174] on input "Yes" at bounding box center [153, 177] width 6 height 6
radio input "true"
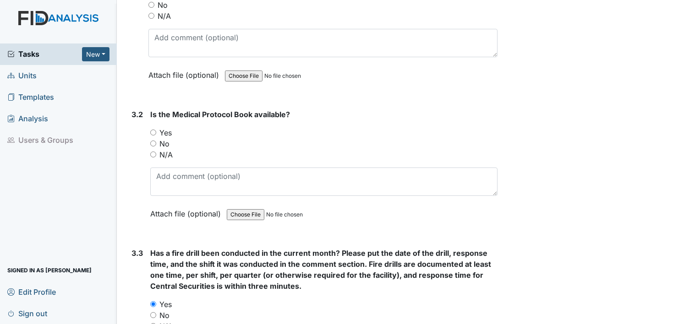
scroll to position [3740, 0]
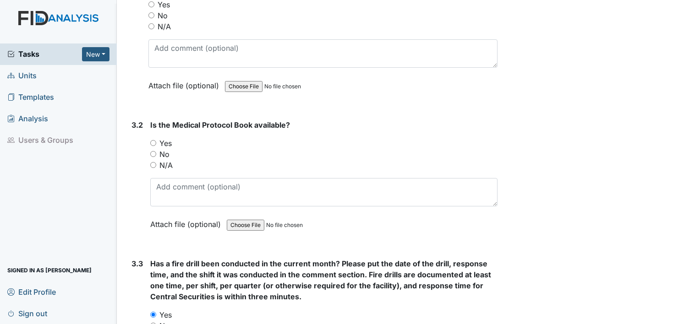
click at [153, 140] on input "Yes" at bounding box center [153, 143] width 6 height 6
radio input "true"
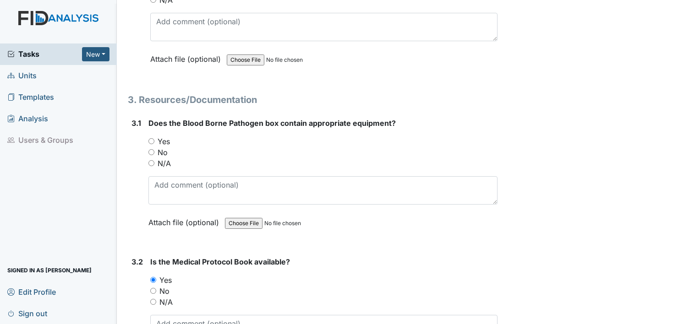
scroll to position [3603, 0]
click at [152, 139] on input "Yes" at bounding box center [151, 142] width 6 height 6
radio input "true"
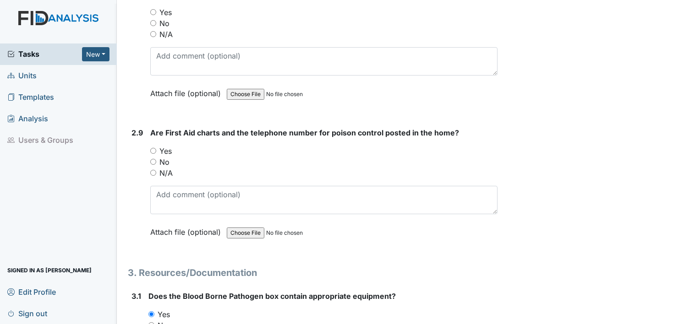
scroll to position [3420, 0]
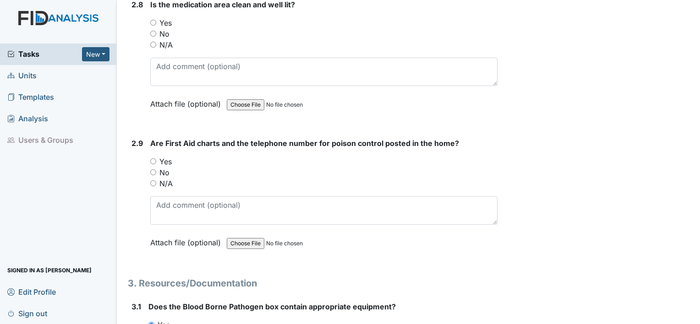
click at [157, 156] on div "Yes" at bounding box center [323, 161] width 347 height 11
click at [153, 158] on input "Yes" at bounding box center [153, 161] width 6 height 6
radio input "true"
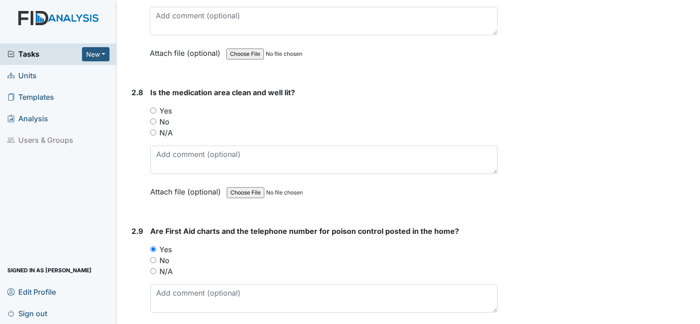
scroll to position [3328, 0]
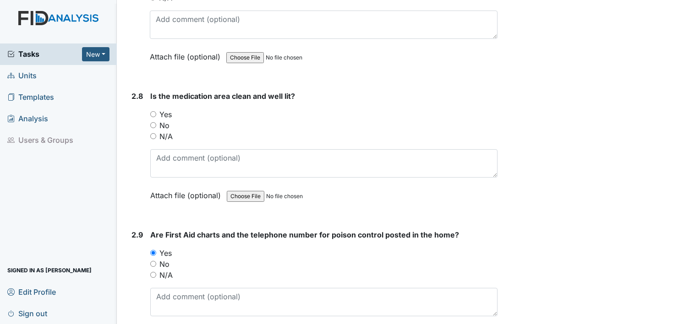
click at [156, 109] on div "Yes" at bounding box center [323, 114] width 347 height 11
click at [153, 111] on input "Yes" at bounding box center [153, 114] width 6 height 6
radio input "true"
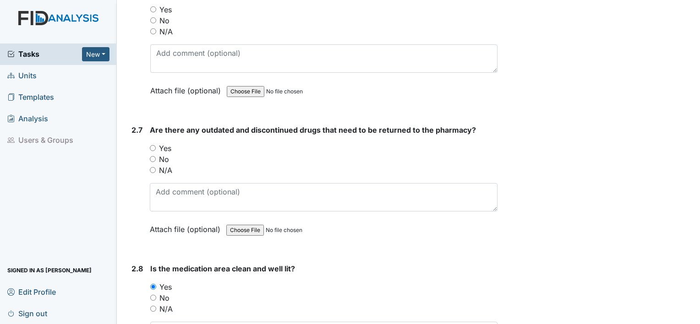
scroll to position [3145, 0]
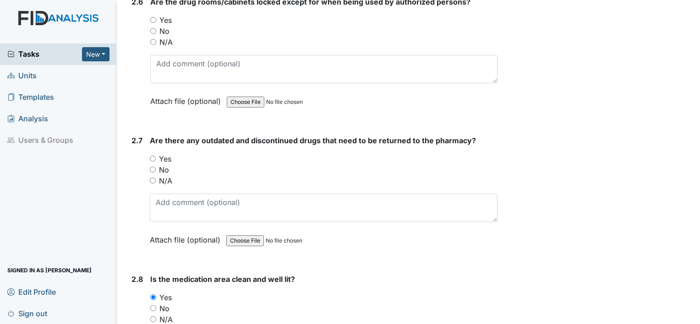
click at [152, 156] on input "Yes" at bounding box center [153, 159] width 6 height 6
radio input "true"
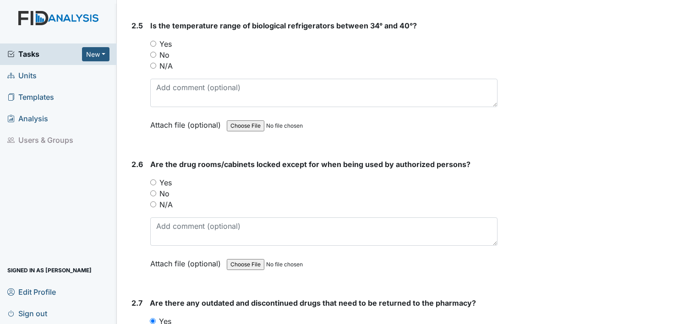
scroll to position [2962, 0]
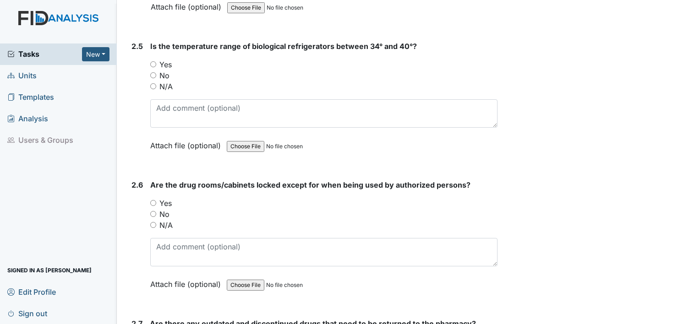
click at [152, 200] on input "Yes" at bounding box center [153, 203] width 6 height 6
radio input "true"
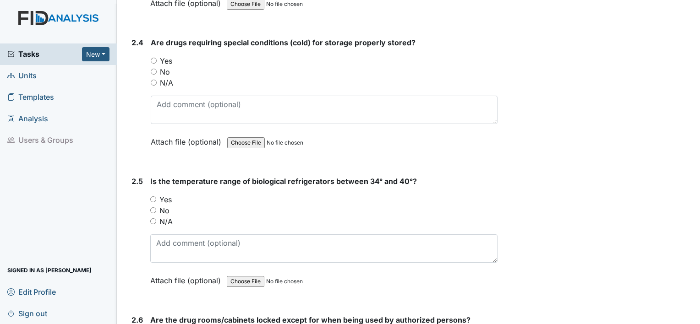
scroll to position [2825, 0]
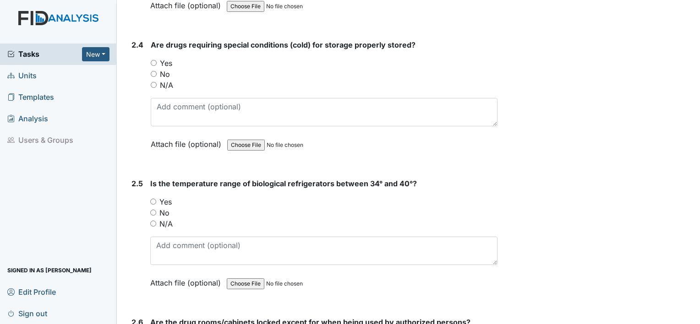
click at [154, 199] on input "Yes" at bounding box center [153, 202] width 6 height 6
radio input "true"
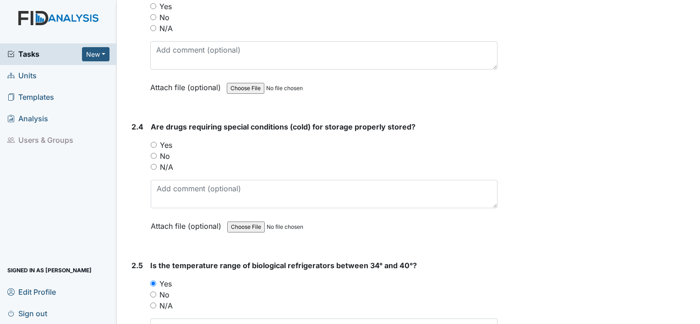
scroll to position [2733, 0]
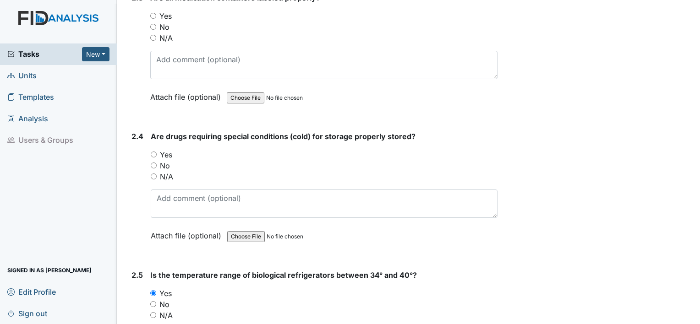
click at [152, 152] on input "Yes" at bounding box center [154, 155] width 6 height 6
radio input "true"
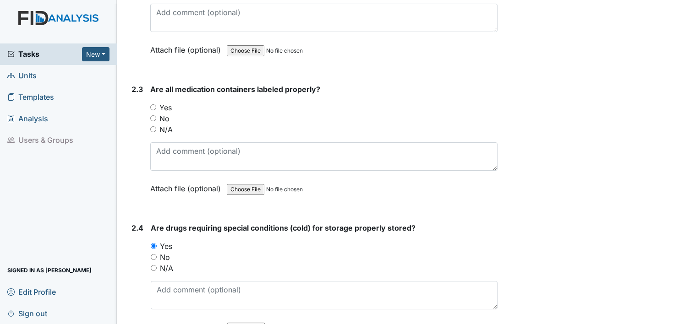
scroll to position [2596, 0]
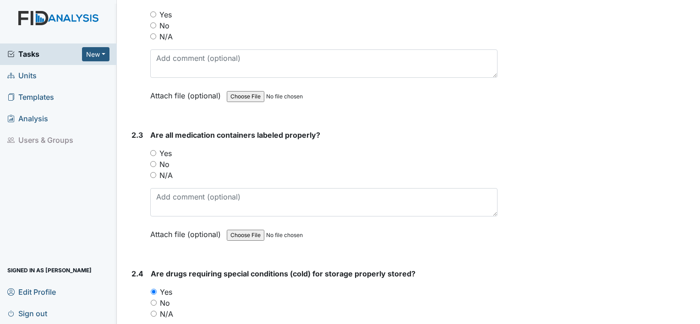
click at [153, 150] on input "Yes" at bounding box center [153, 153] width 6 height 6
radio input "true"
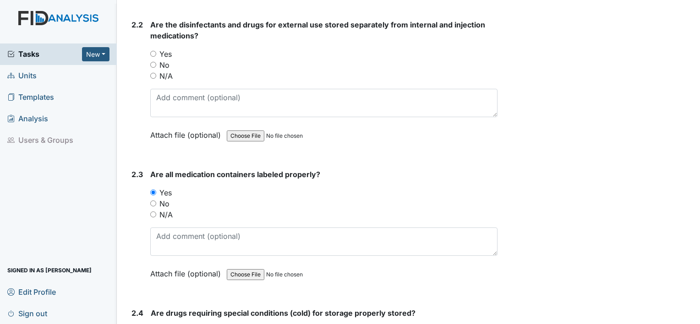
scroll to position [2504, 0]
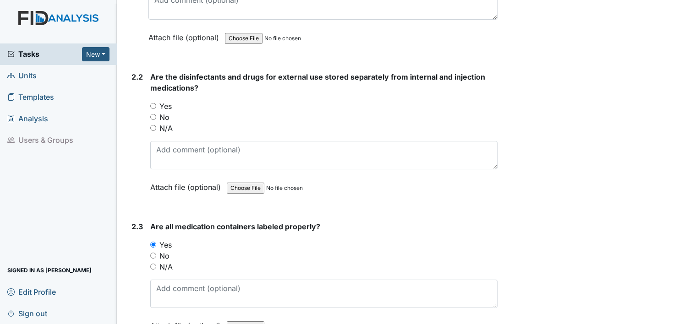
click at [154, 103] on input "Yes" at bounding box center [153, 106] width 6 height 6
radio input "true"
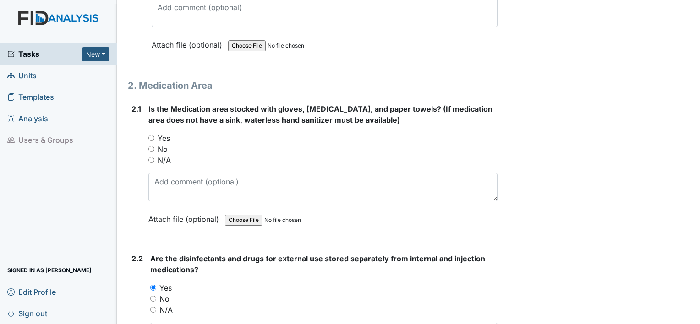
scroll to position [2321, 0]
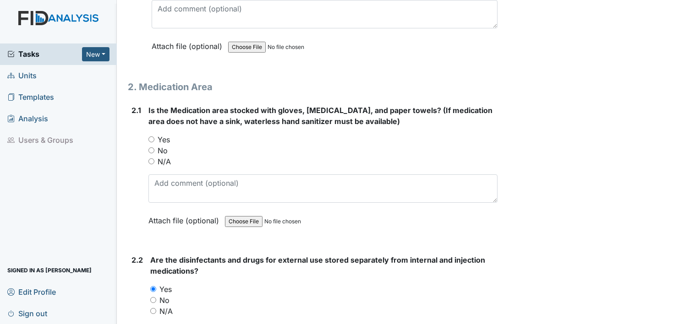
click at [152, 136] on input "Yes" at bounding box center [151, 139] width 6 height 6
radio input "true"
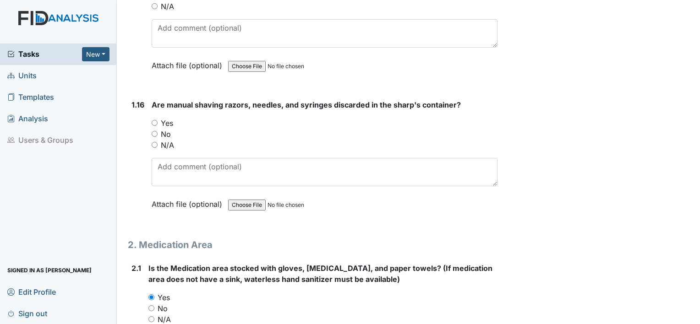
scroll to position [2138, 0]
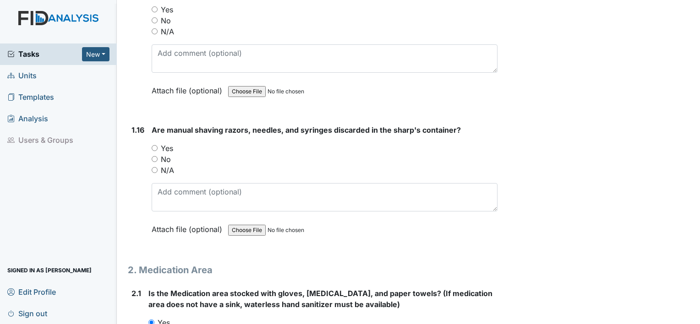
click at [156, 145] on input "Yes" at bounding box center [155, 148] width 6 height 6
radio input "true"
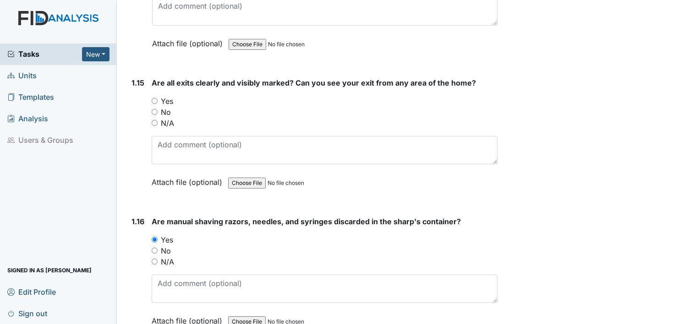
click at [156, 98] on input "Yes" at bounding box center [155, 101] width 6 height 6
radio input "true"
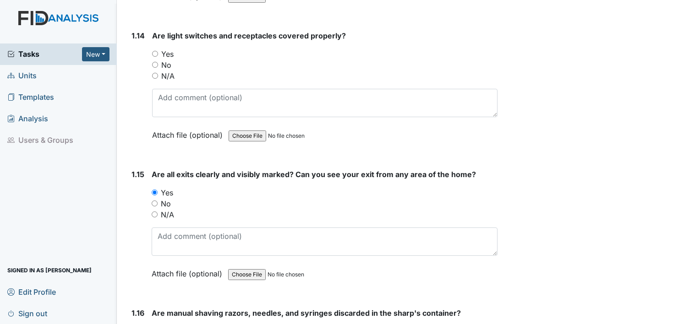
scroll to position [1909, 0]
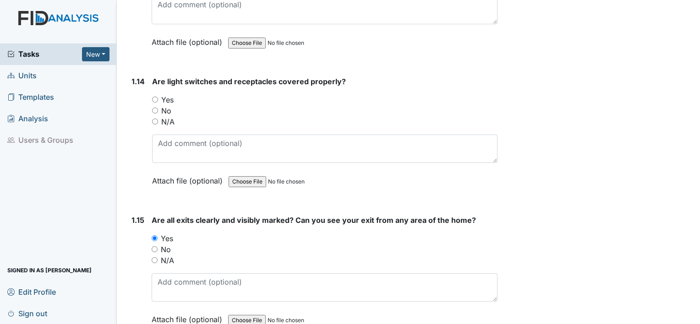
click at [152, 97] on input "Yes" at bounding box center [155, 100] width 6 height 6
radio input "true"
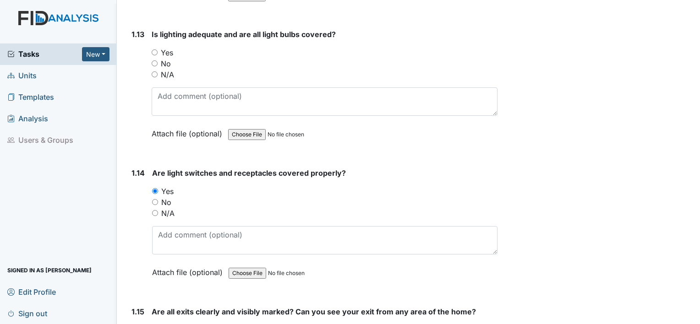
scroll to position [1772, 0]
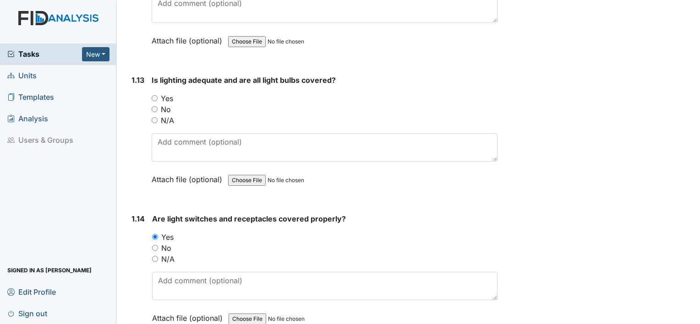
click at [152, 106] on input "No" at bounding box center [155, 109] width 6 height 6
radio input "true"
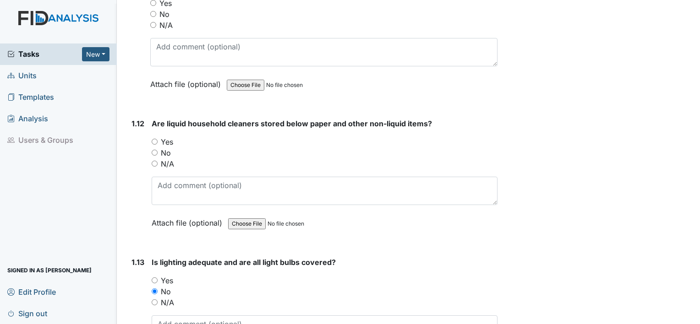
scroll to position [1588, 0]
click at [156, 140] on input "Yes" at bounding box center [155, 143] width 6 height 6
radio input "true"
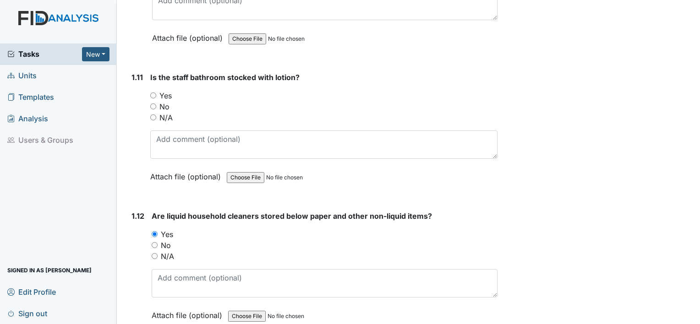
scroll to position [1451, 0]
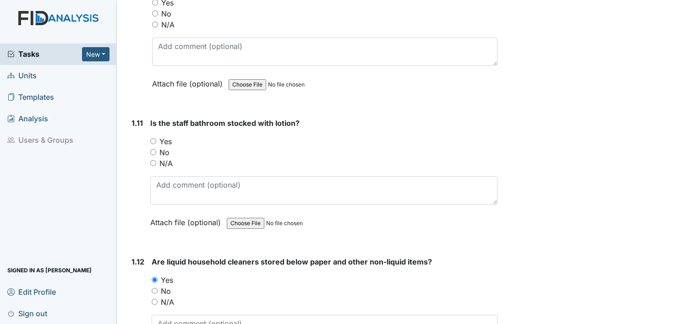
click at [152, 138] on input "Yes" at bounding box center [153, 141] width 6 height 6
radio input "true"
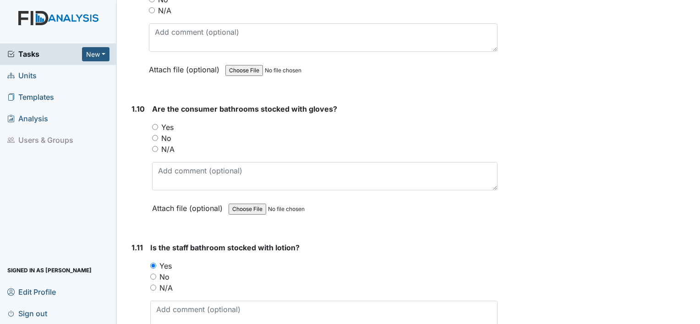
scroll to position [1314, 0]
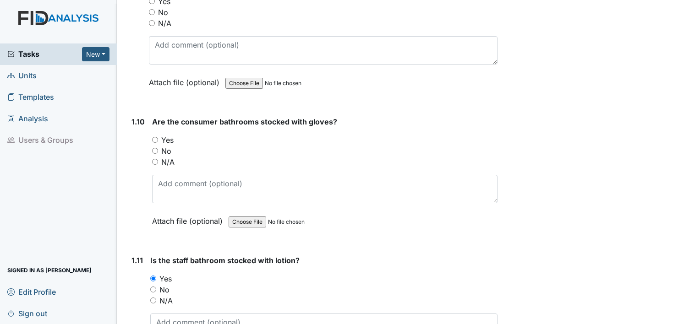
click at [153, 137] on input "Yes" at bounding box center [155, 140] width 6 height 6
radio input "true"
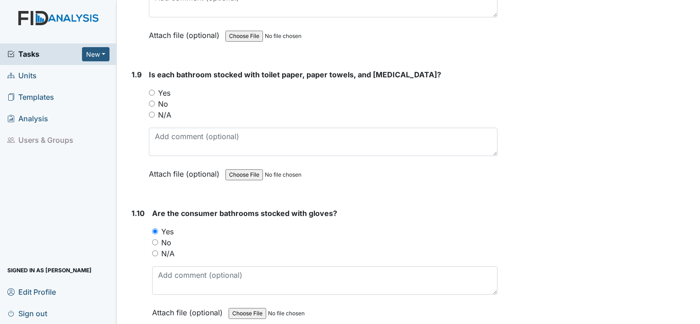
scroll to position [1176, 0]
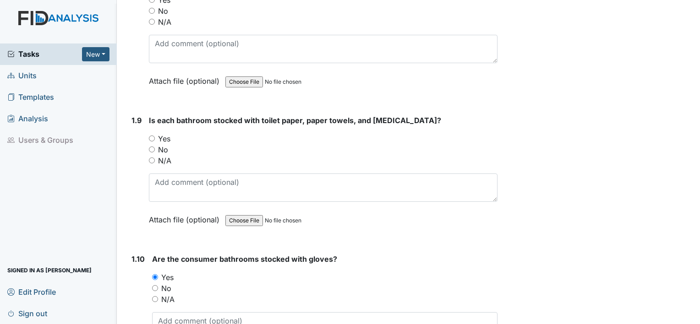
click at [152, 136] on input "Yes" at bounding box center [152, 139] width 6 height 6
radio input "true"
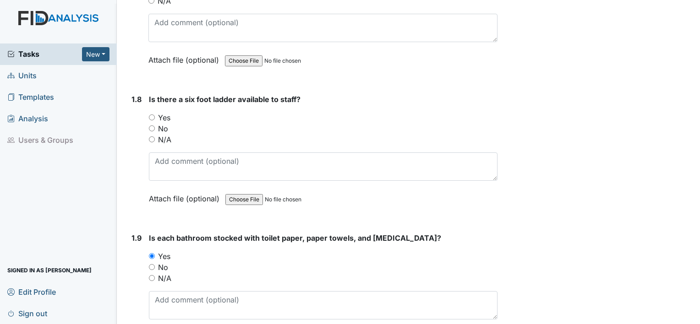
scroll to position [1039, 0]
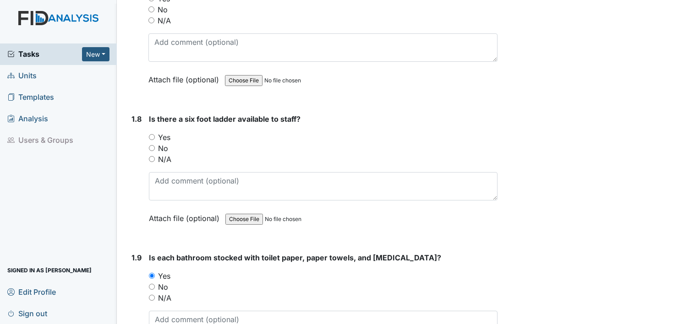
click at [153, 134] on input "Yes" at bounding box center [152, 137] width 6 height 6
radio input "true"
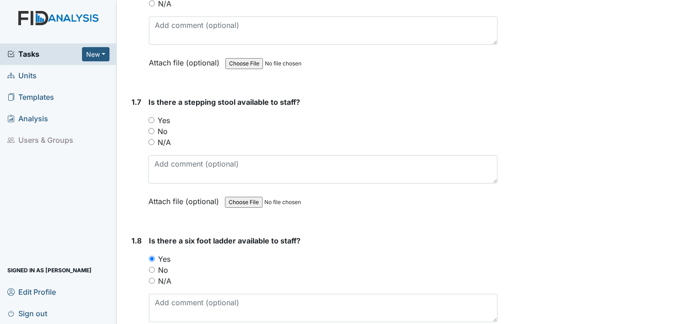
scroll to position [856, 0]
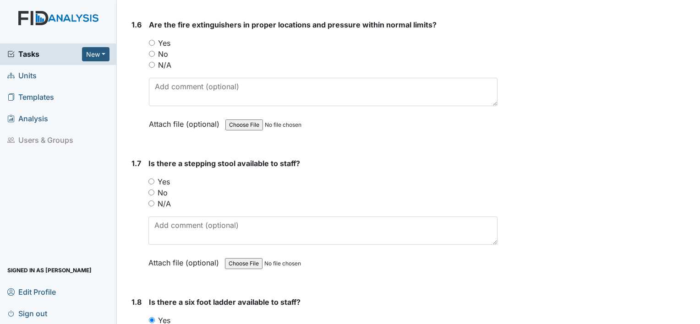
click at [154, 179] on input "Yes" at bounding box center [151, 182] width 6 height 6
radio input "true"
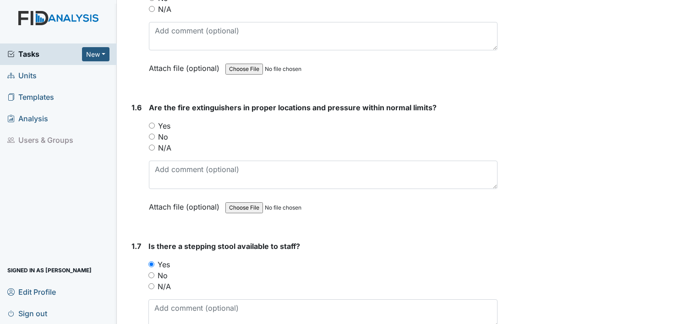
scroll to position [764, 0]
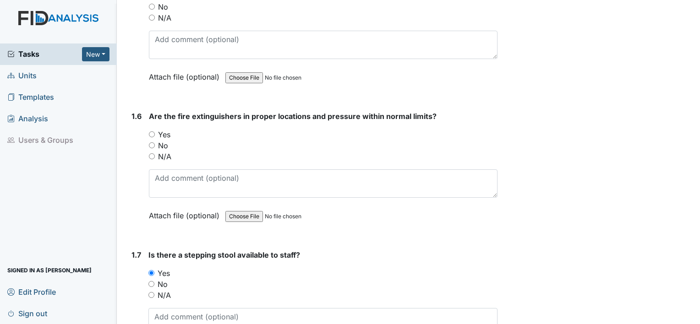
click at [149, 131] on input "Yes" at bounding box center [152, 134] width 6 height 6
radio input "true"
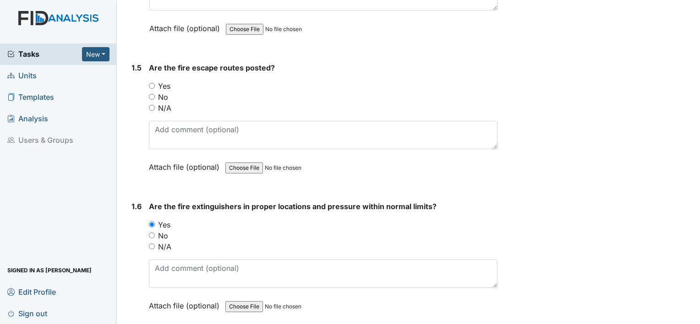
scroll to position [627, 0]
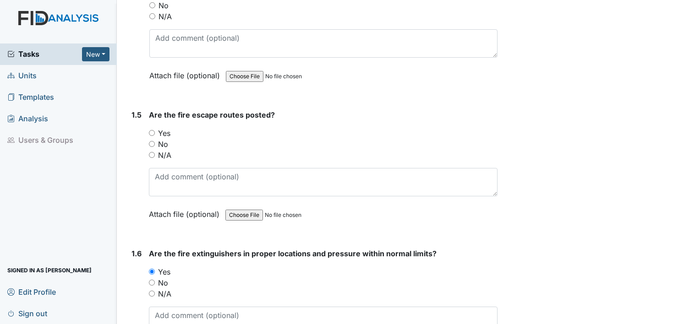
click at [152, 132] on input "Yes" at bounding box center [152, 133] width 6 height 6
radio input "true"
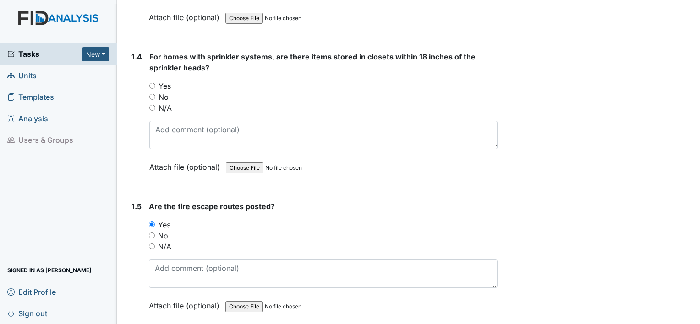
scroll to position [489, 0]
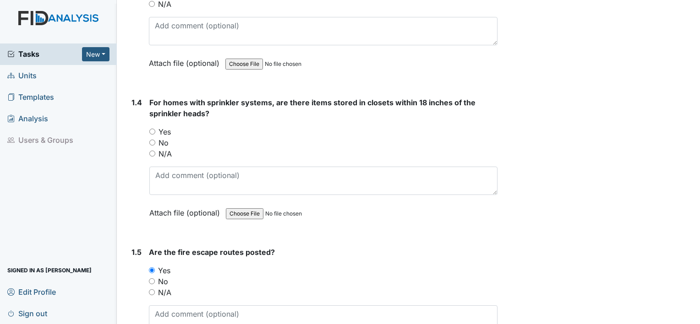
click at [150, 129] on input "Yes" at bounding box center [152, 132] width 6 height 6
radio input "true"
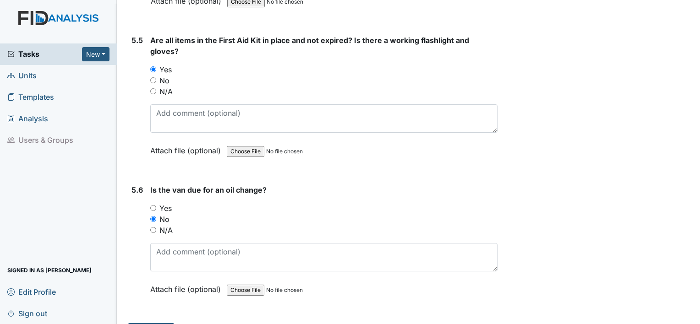
scroll to position [7037, 0]
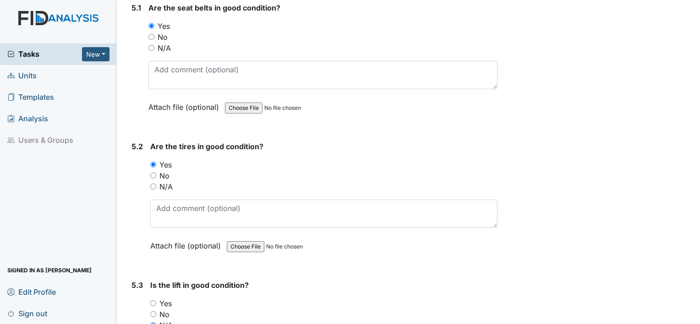
scroll to position [6396, 0]
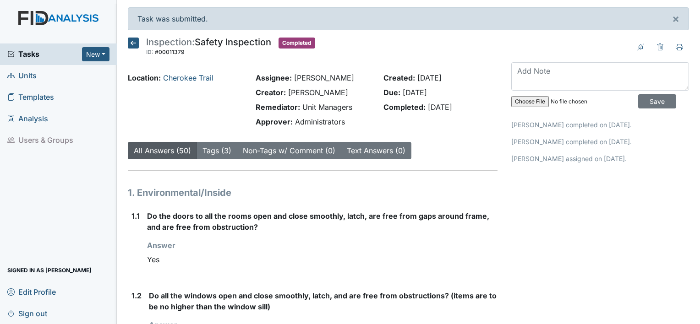
click at [31, 76] on span "Units" at bounding box center [21, 76] width 29 height 14
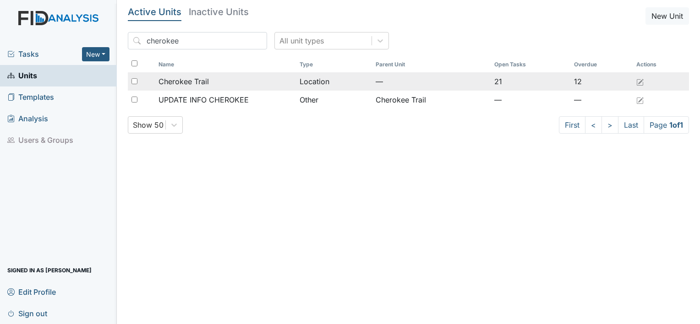
type input "cherokee"
click at [197, 79] on span "Cherokee Trail" at bounding box center [183, 81] width 50 height 11
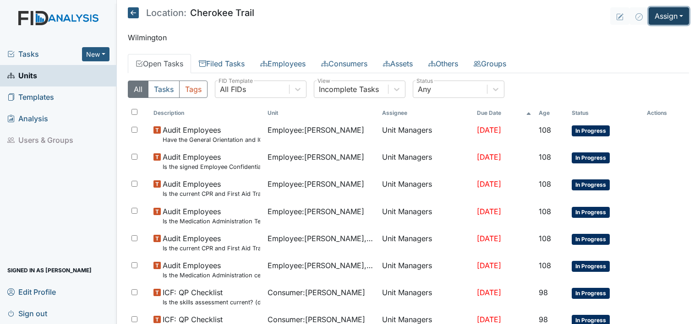
click at [669, 16] on button "Assign" at bounding box center [668, 15] width 40 height 17
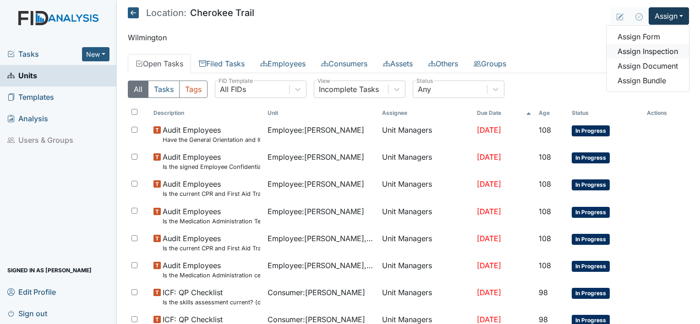
click at [657, 49] on link "Assign Inspection" at bounding box center [647, 51] width 82 height 15
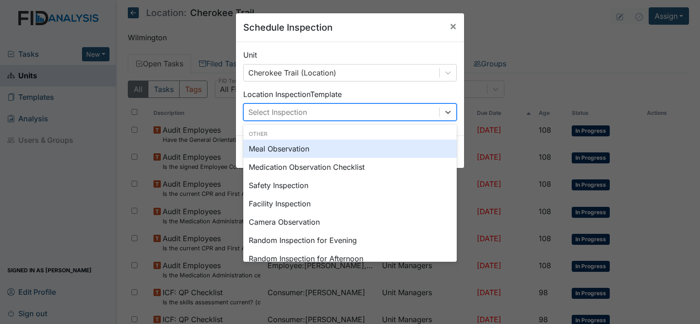
click at [372, 112] on div "Select Inspection" at bounding box center [342, 112] width 196 height 16
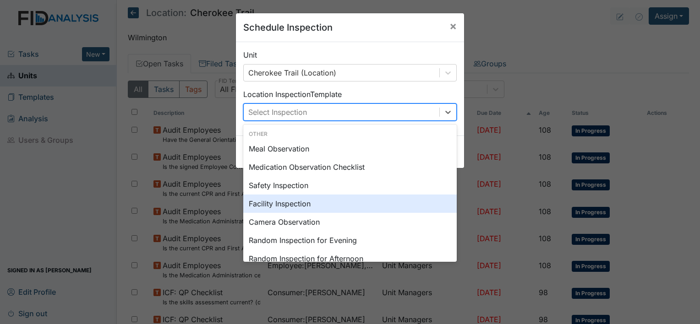
click at [308, 207] on div "Facility Inspection" at bounding box center [349, 204] width 213 height 18
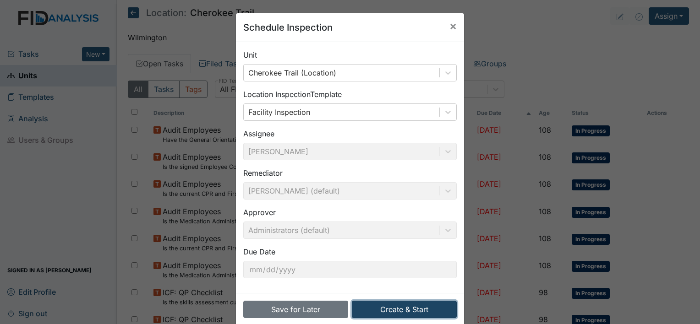
click at [402, 307] on button "Create & Start" at bounding box center [404, 309] width 105 height 17
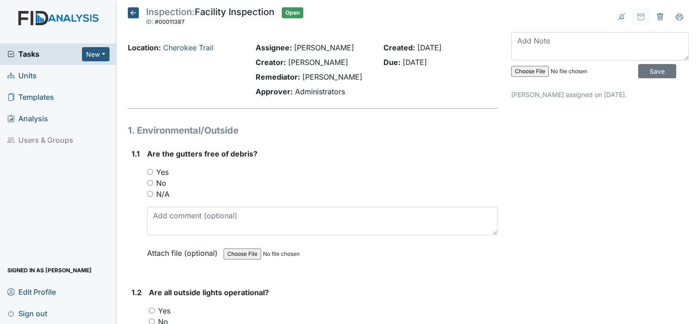
click at [150, 184] on input "No" at bounding box center [150, 183] width 6 height 6
radio input "true"
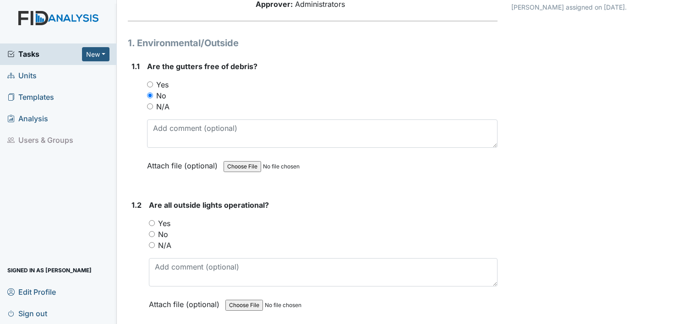
scroll to position [92, 0]
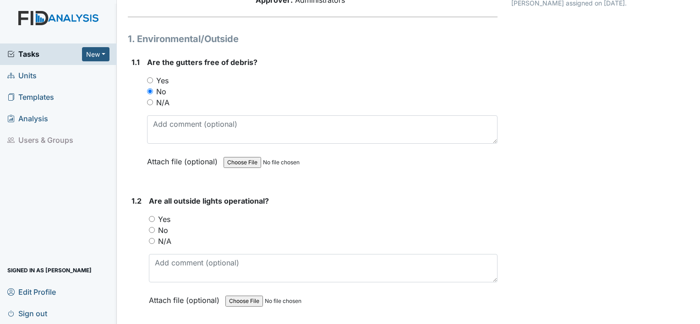
click at [153, 217] on input "Yes" at bounding box center [152, 219] width 6 height 6
radio input "true"
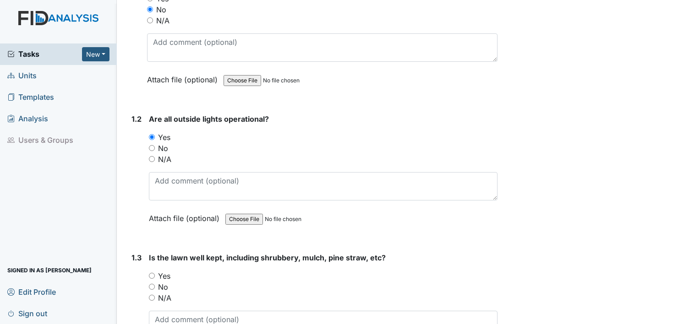
scroll to position [183, 0]
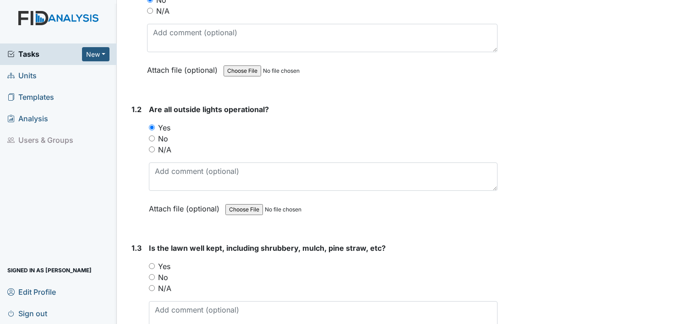
click at [150, 264] on input "Yes" at bounding box center [152, 266] width 6 height 6
radio input "true"
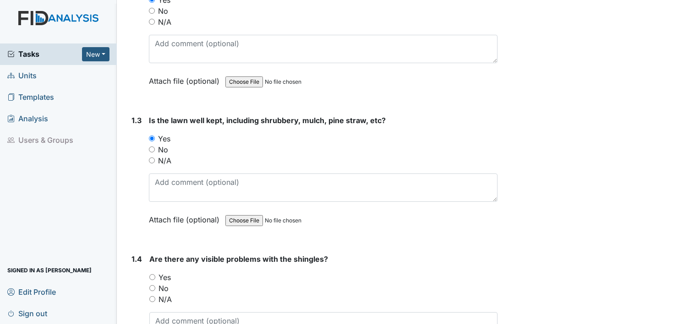
scroll to position [366, 0]
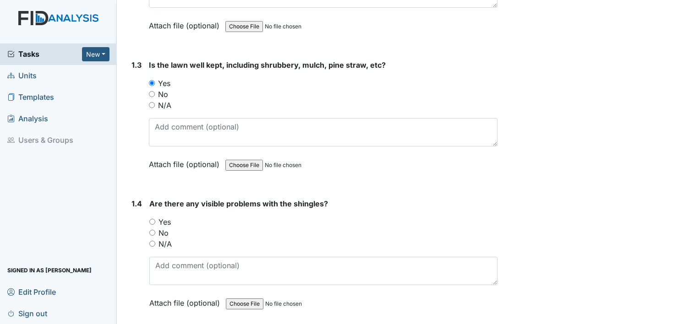
click at [153, 233] on input "No" at bounding box center [152, 233] width 6 height 6
radio input "true"
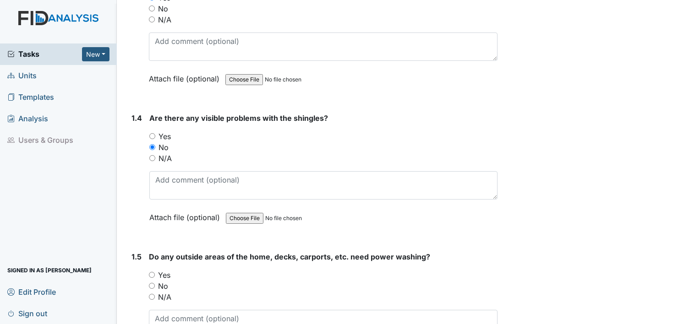
scroll to position [458, 0]
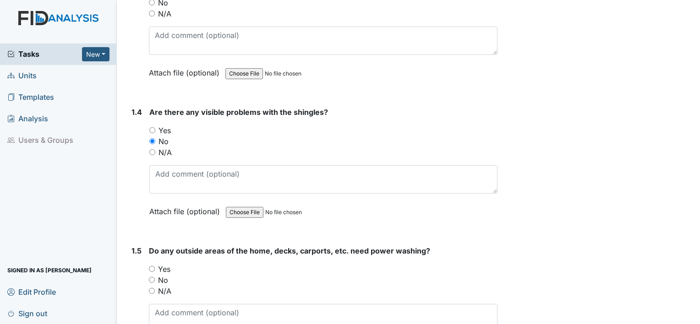
click at [150, 266] on input "Yes" at bounding box center [152, 269] width 6 height 6
radio input "true"
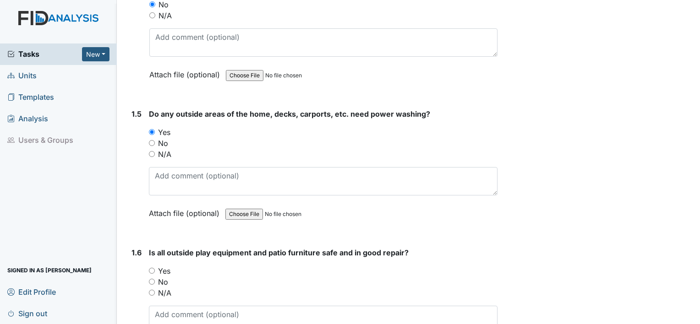
scroll to position [595, 0]
click at [152, 267] on input "Yes" at bounding box center [152, 270] width 6 height 6
radio input "true"
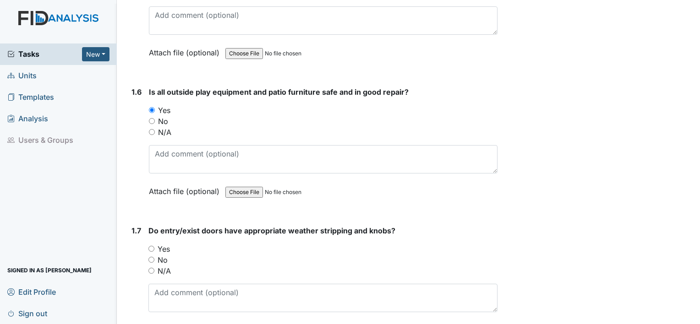
scroll to position [778, 0]
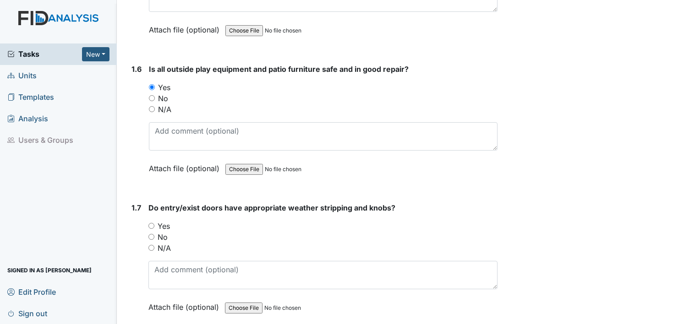
click at [154, 223] on input "Yes" at bounding box center [151, 226] width 6 height 6
radio input "true"
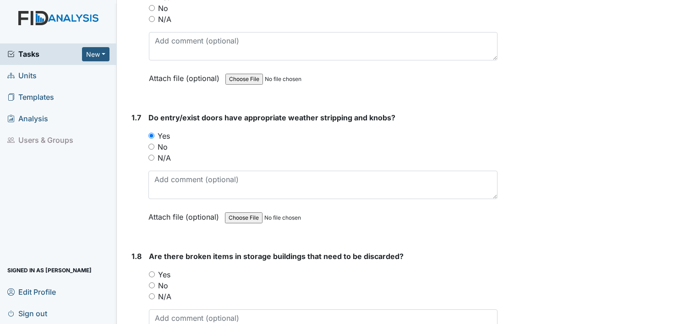
scroll to position [870, 0]
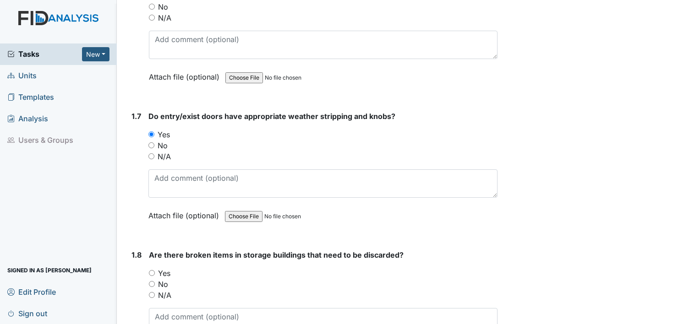
click at [154, 281] on input "No" at bounding box center [152, 284] width 6 height 6
radio input "true"
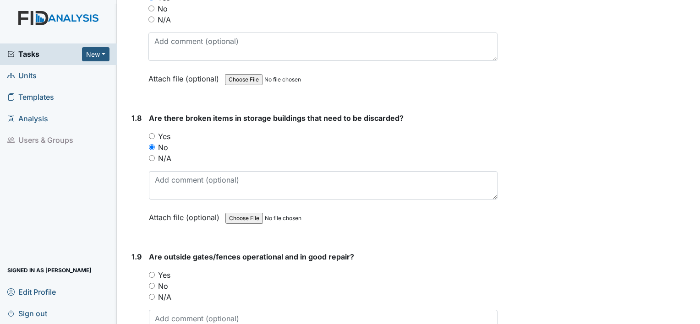
scroll to position [1007, 0]
click at [151, 283] on input "No" at bounding box center [152, 286] width 6 height 6
radio input "true"
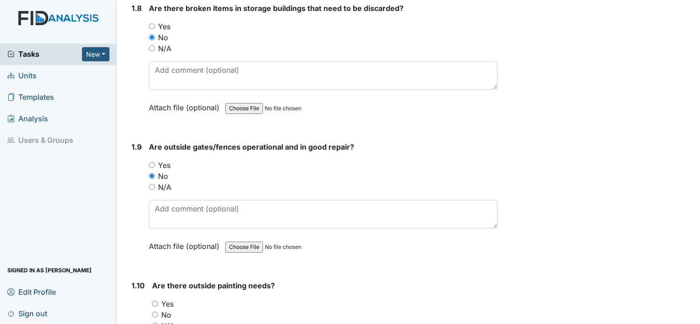
scroll to position [1145, 0]
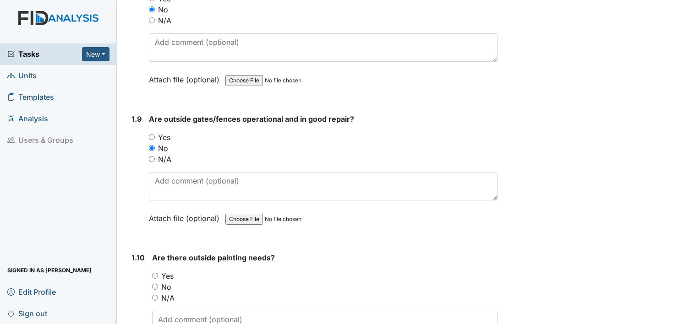
click at [156, 284] on input "No" at bounding box center [155, 287] width 6 height 6
radio input "true"
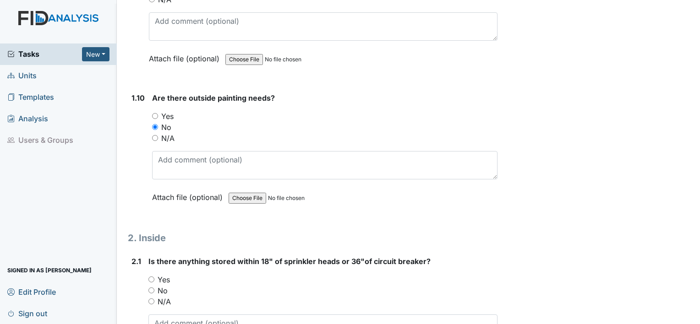
scroll to position [1328, 0]
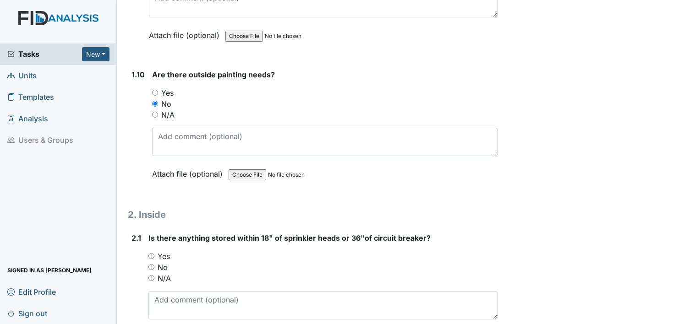
click at [150, 253] on input "Yes" at bounding box center [151, 256] width 6 height 6
radio input "true"
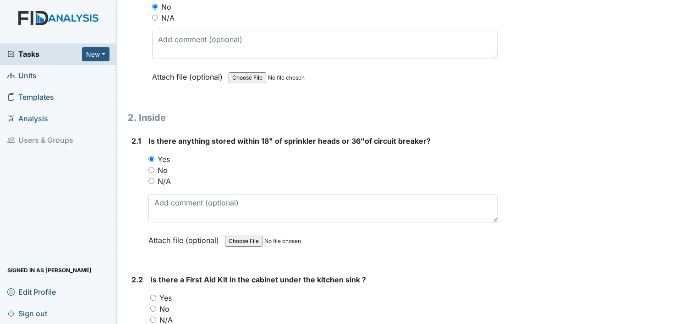
scroll to position [1465, 0]
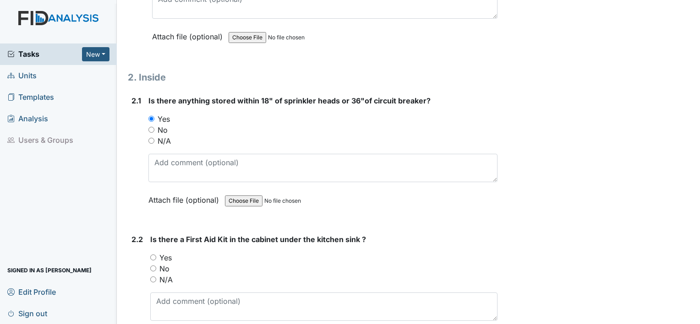
click at [150, 255] on input "Yes" at bounding box center [153, 258] width 6 height 6
radio input "true"
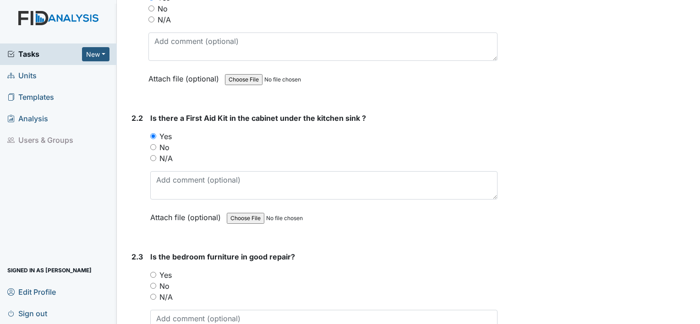
scroll to position [1603, 0]
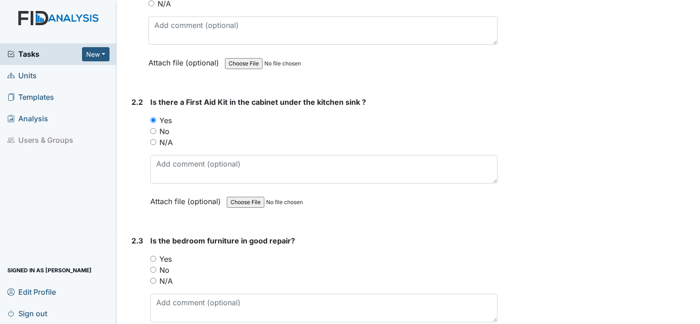
click at [152, 256] on input "Yes" at bounding box center [153, 259] width 6 height 6
radio input "true"
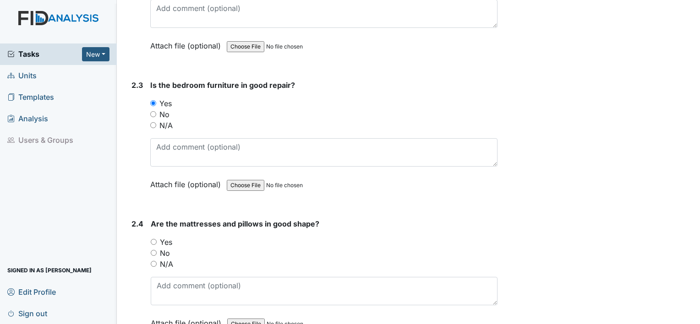
scroll to position [1786, 0]
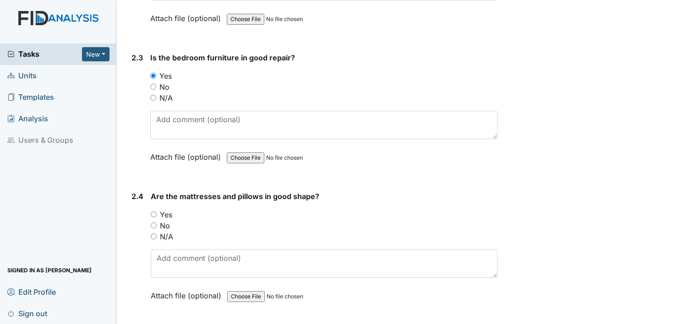
click at [152, 212] on input "Yes" at bounding box center [154, 215] width 6 height 6
radio input "true"
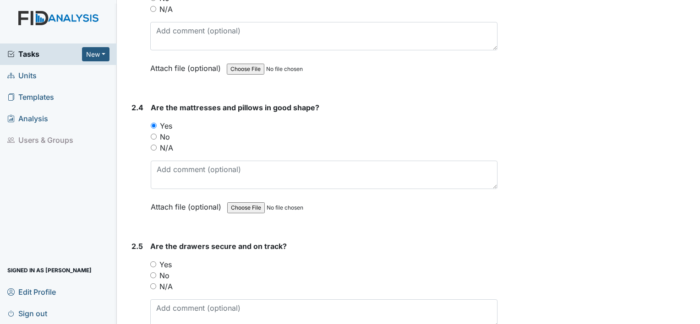
scroll to position [1923, 0]
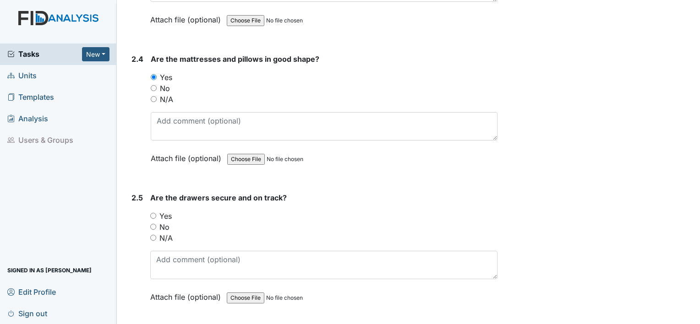
click at [157, 211] on div "Yes" at bounding box center [323, 216] width 347 height 11
click at [153, 213] on input "Yes" at bounding box center [153, 216] width 6 height 6
radio input "true"
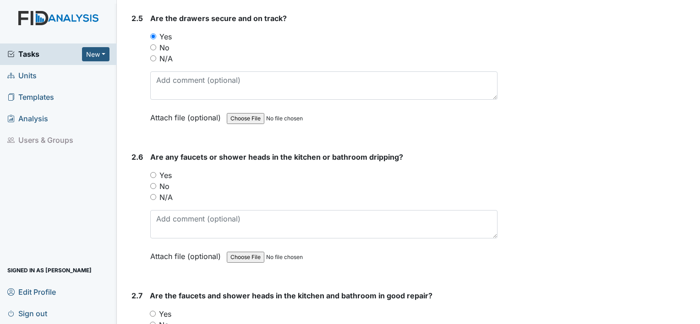
scroll to position [2106, 0]
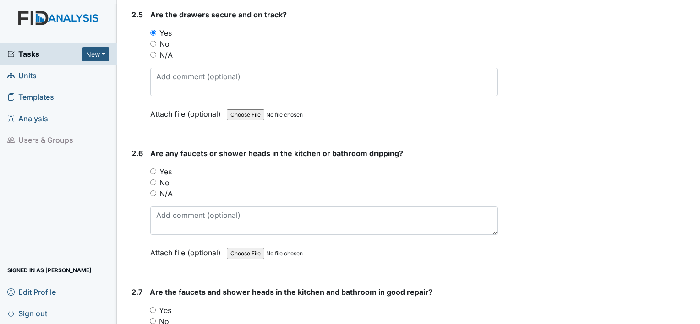
click at [152, 179] on input "No" at bounding box center [153, 182] width 6 height 6
radio input "true"
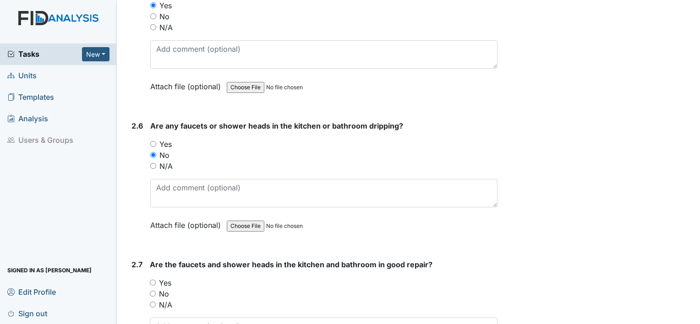
scroll to position [2198, 0]
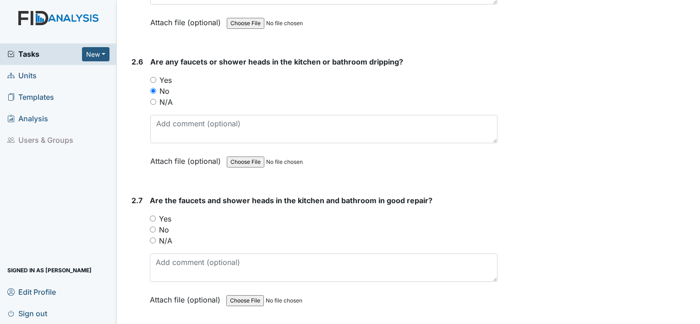
click at [152, 216] on input "Yes" at bounding box center [153, 219] width 6 height 6
radio input "true"
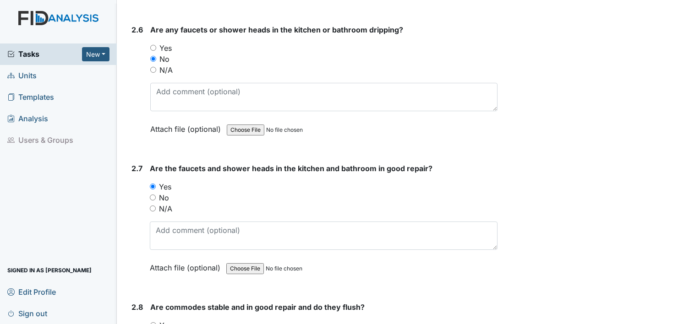
scroll to position [2289, 0]
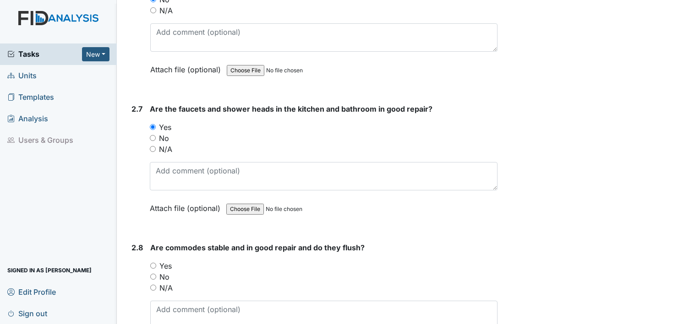
click at [155, 263] on input "Yes" at bounding box center [153, 266] width 6 height 6
radio input "true"
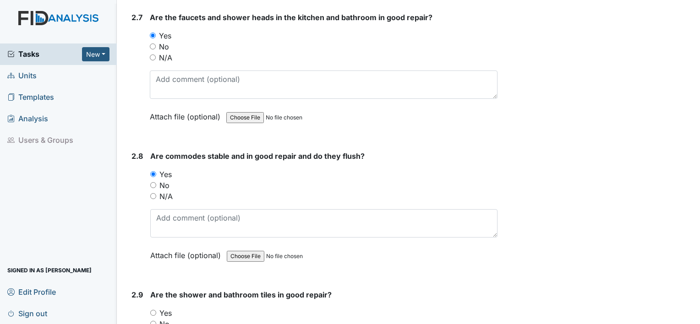
scroll to position [2427, 0]
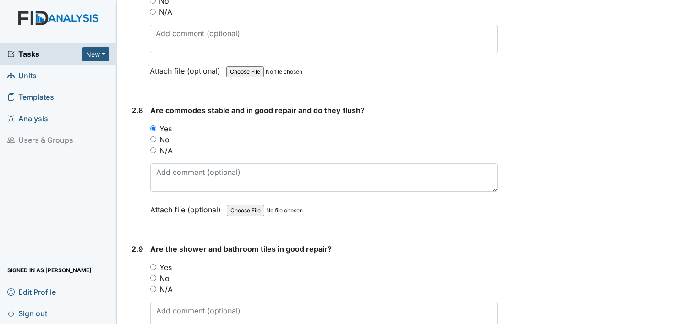
click at [152, 264] on input "Yes" at bounding box center [153, 267] width 6 height 6
radio input "true"
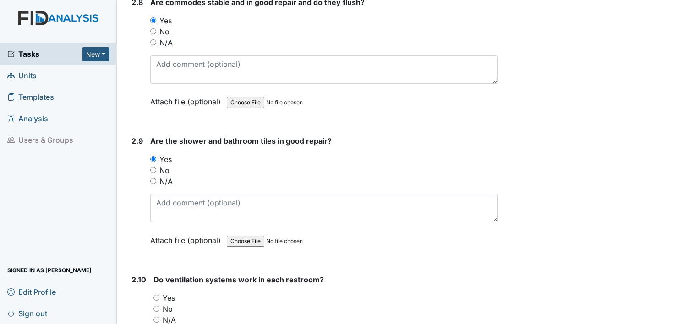
scroll to position [2564, 0]
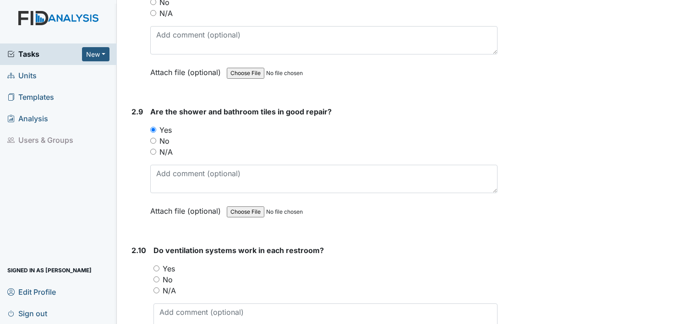
click at [157, 266] on input "Yes" at bounding box center [156, 269] width 6 height 6
radio input "true"
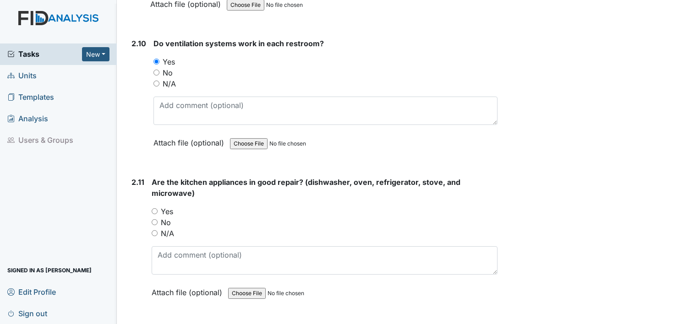
scroll to position [2793, 0]
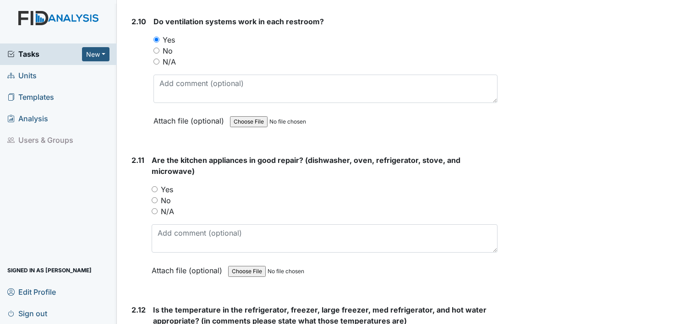
click at [152, 184] on div "Yes" at bounding box center [325, 189] width 346 height 11
click at [154, 186] on input "Yes" at bounding box center [155, 189] width 6 height 6
radio input "true"
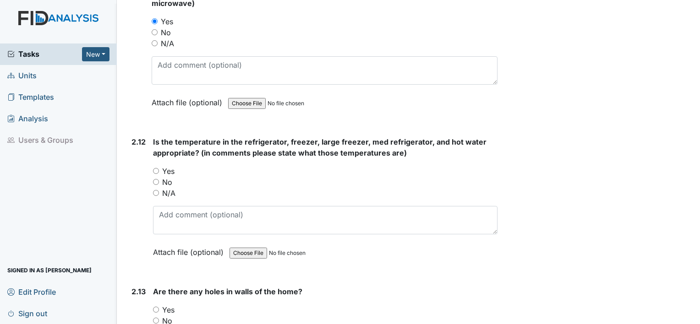
scroll to position [3022, 0]
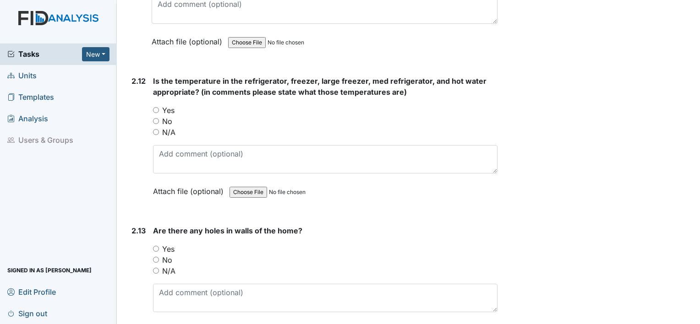
click at [158, 246] on input "Yes" at bounding box center [156, 249] width 6 height 6
radio input "true"
click at [156, 107] on input "Yes" at bounding box center [156, 110] width 6 height 6
radio input "true"
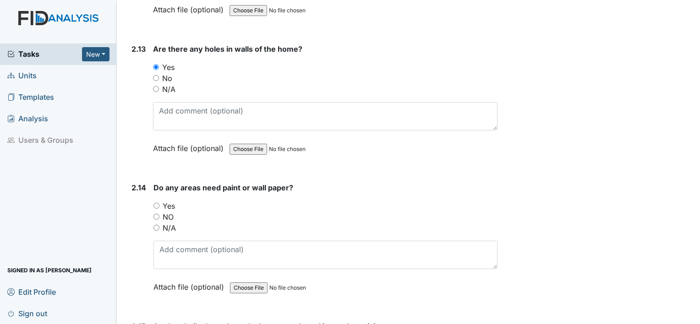
scroll to position [3205, 0]
click at [160, 199] on div "Yes" at bounding box center [325, 204] width 344 height 11
click at [155, 201] on input "Yes" at bounding box center [156, 204] width 6 height 6
radio input "true"
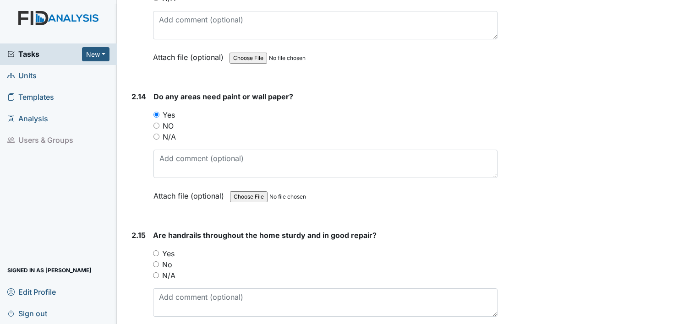
scroll to position [3297, 0]
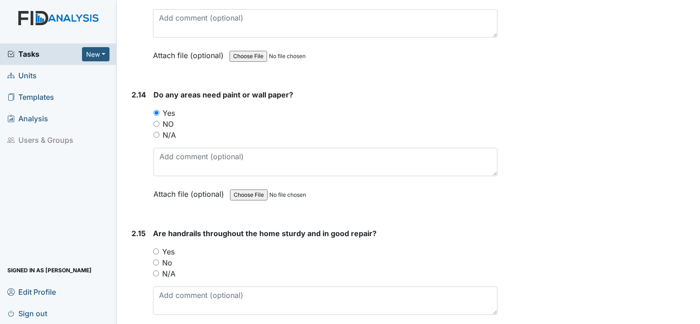
click at [155, 249] on input "Yes" at bounding box center [156, 252] width 6 height 6
radio input "true"
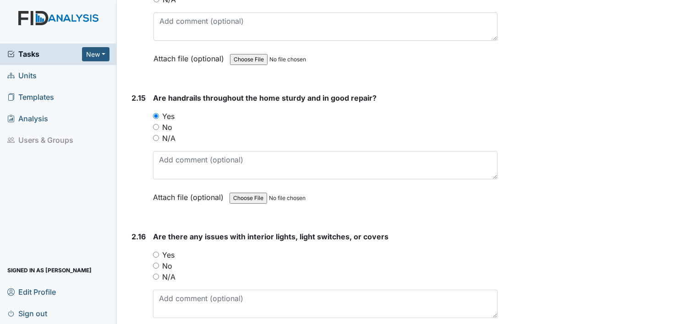
scroll to position [3434, 0]
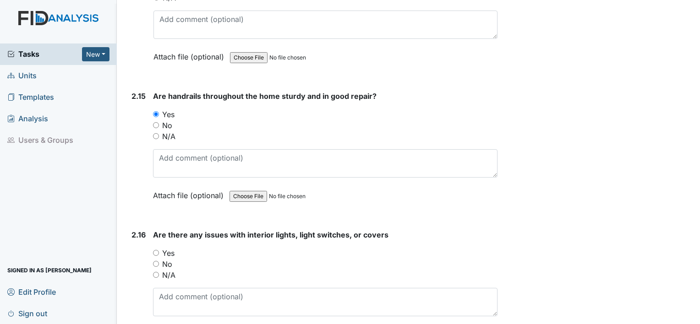
click at [158, 261] on input "No" at bounding box center [156, 264] width 6 height 6
radio input "true"
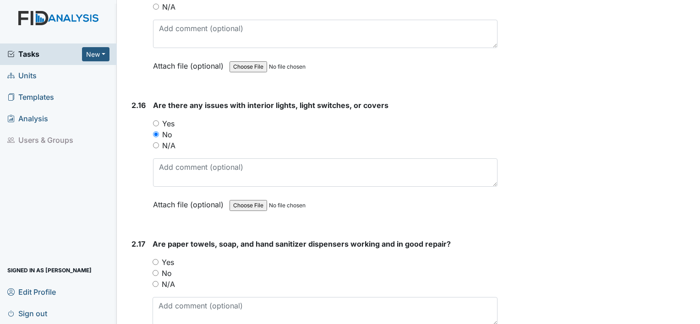
scroll to position [3571, 0]
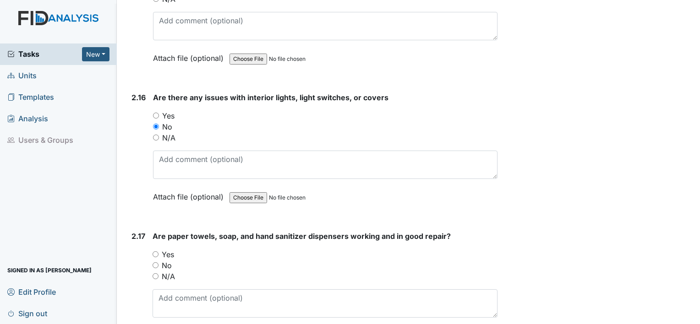
click at [154, 251] on input "Yes" at bounding box center [155, 254] width 6 height 6
radio input "true"
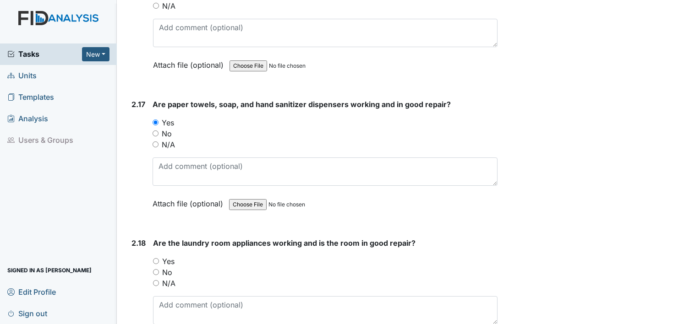
scroll to position [3709, 0]
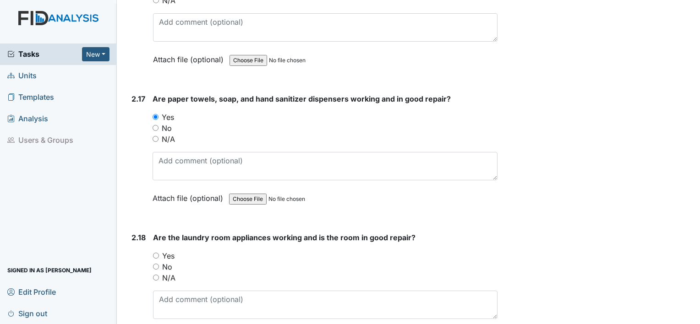
click at [156, 253] on input "Yes" at bounding box center [156, 256] width 6 height 6
radio input "true"
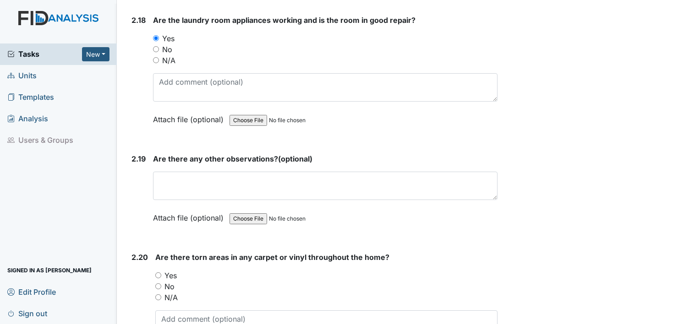
scroll to position [3984, 0]
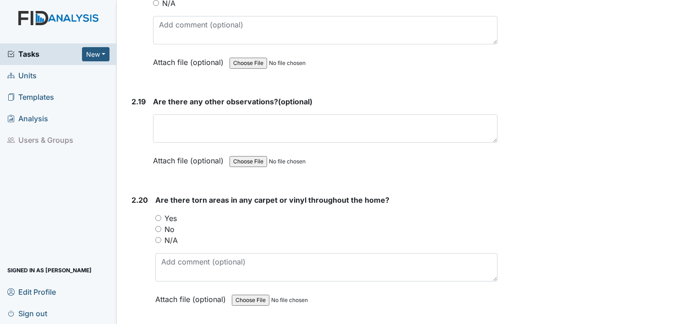
click at [159, 226] on input "No" at bounding box center [158, 229] width 6 height 6
radio input "true"
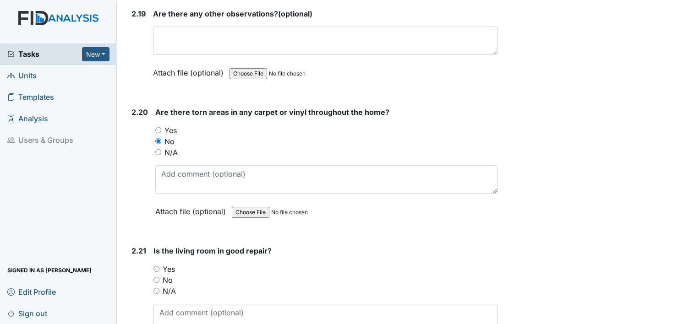
scroll to position [4075, 0]
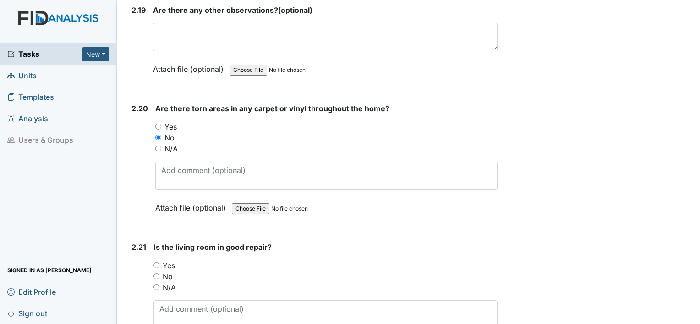
click at [153, 262] on input "Yes" at bounding box center [156, 265] width 6 height 6
radio input "true"
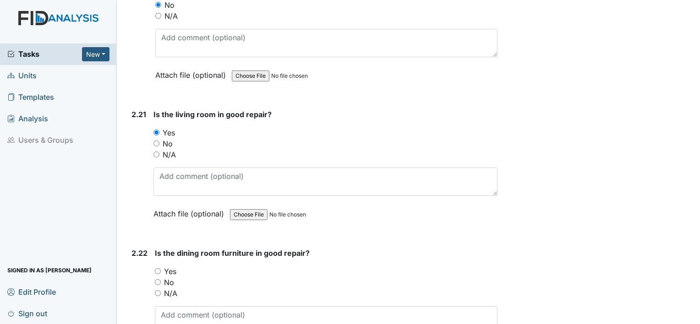
scroll to position [4212, 0]
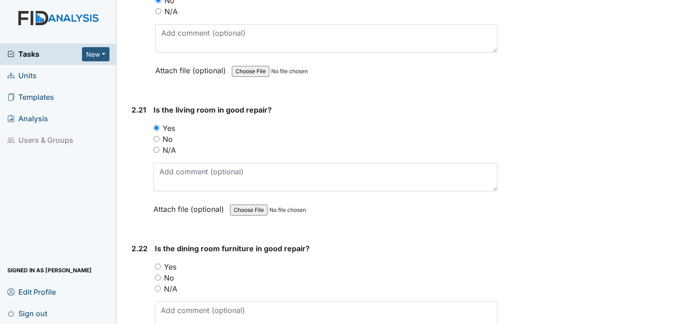
click at [159, 264] on input "Yes" at bounding box center [158, 267] width 6 height 6
radio input "true"
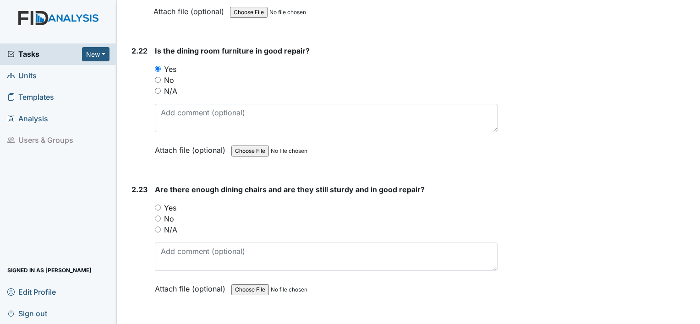
scroll to position [4441, 0]
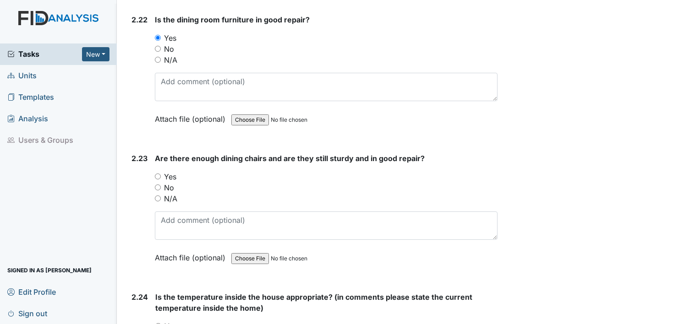
click at [159, 174] on input "Yes" at bounding box center [158, 177] width 6 height 6
radio input "true"
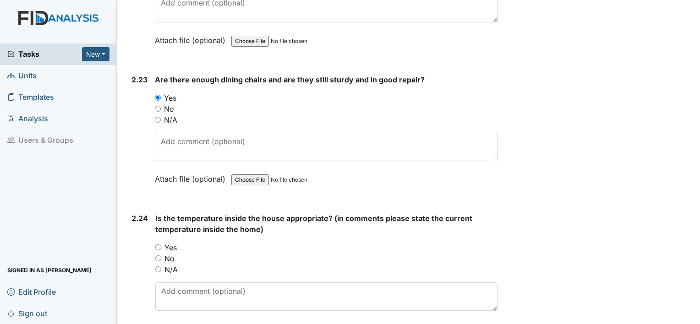
scroll to position [4533, 0]
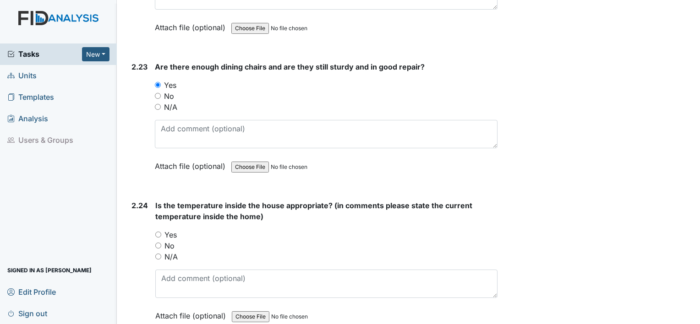
click at [157, 232] on input "Yes" at bounding box center [158, 235] width 6 height 6
radio input "true"
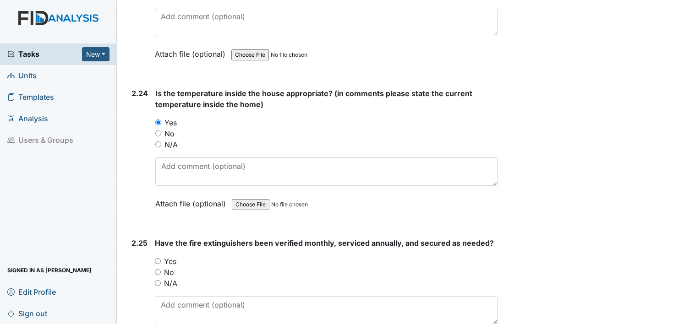
scroll to position [4670, 0]
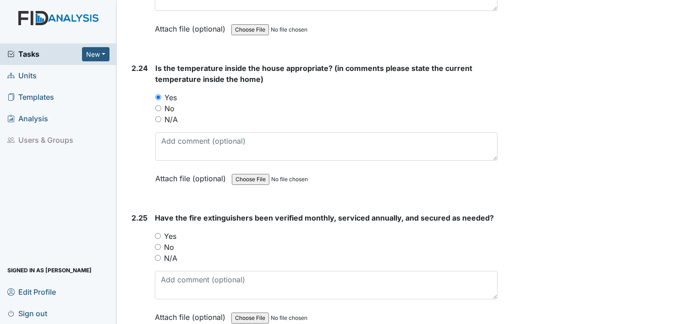
click at [156, 233] on input "Yes" at bounding box center [158, 236] width 6 height 6
radio input "true"
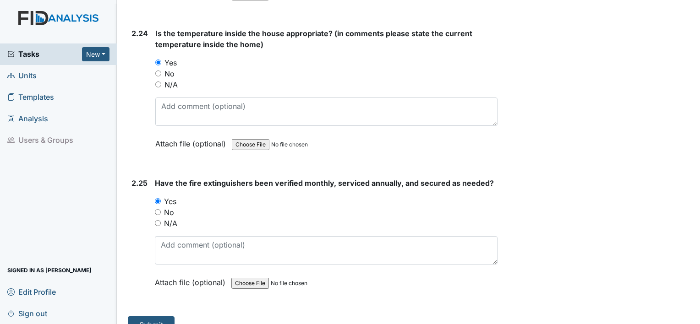
scroll to position [4706, 0]
click at [167, 316] on button "Submit" at bounding box center [151, 324] width 47 height 17
click at [148, 316] on button "Submit" at bounding box center [151, 324] width 47 height 17
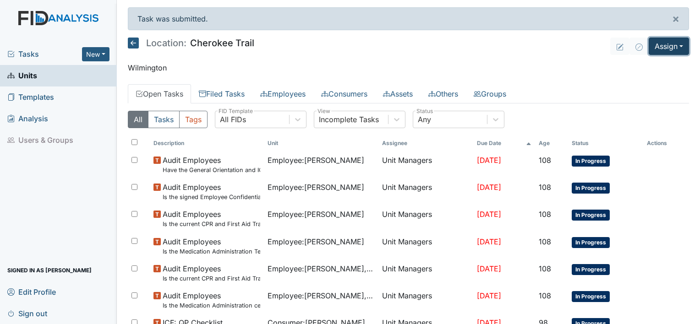
click at [674, 47] on button "Assign" at bounding box center [668, 46] width 40 height 17
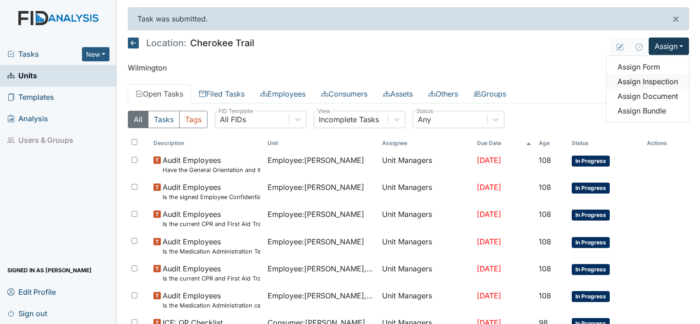
click at [656, 81] on link "Assign Inspection" at bounding box center [647, 81] width 82 height 15
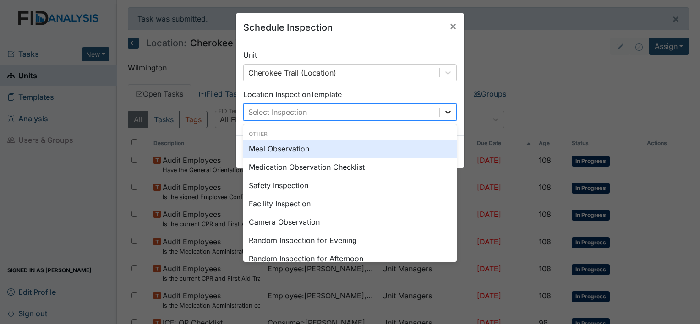
click at [448, 111] on icon at bounding box center [447, 112] width 9 height 9
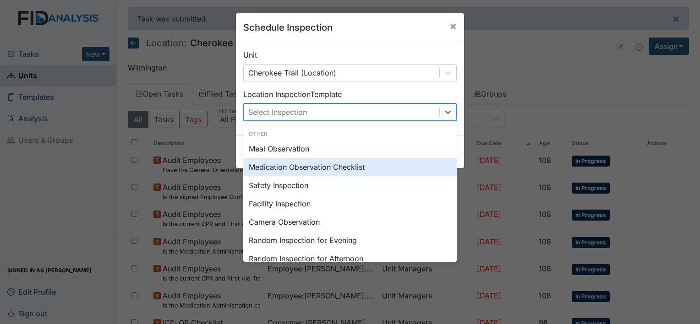
click at [297, 165] on div "Medication Observation Checklist" at bounding box center [349, 167] width 213 height 18
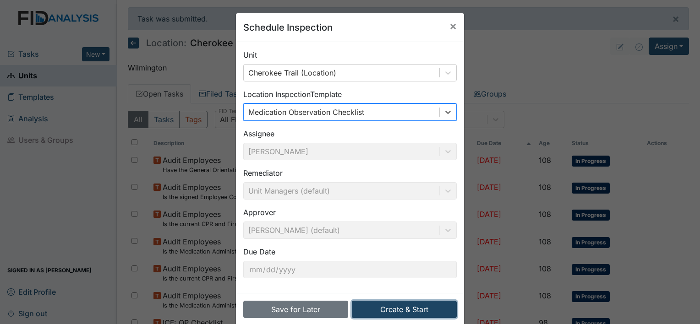
click at [381, 314] on button "Create & Start" at bounding box center [404, 309] width 105 height 17
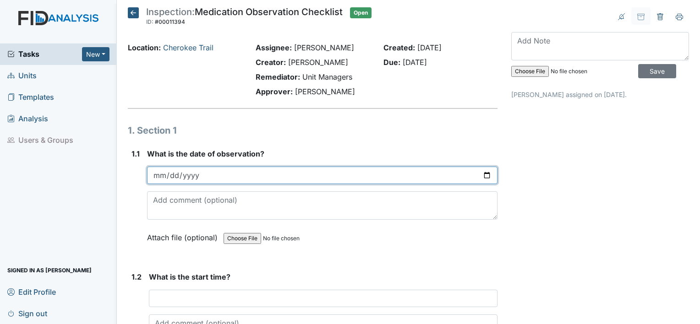
click at [163, 172] on input "date" at bounding box center [322, 175] width 350 height 17
click at [163, 173] on input "date" at bounding box center [322, 175] width 350 height 17
type input "2025-10-04"
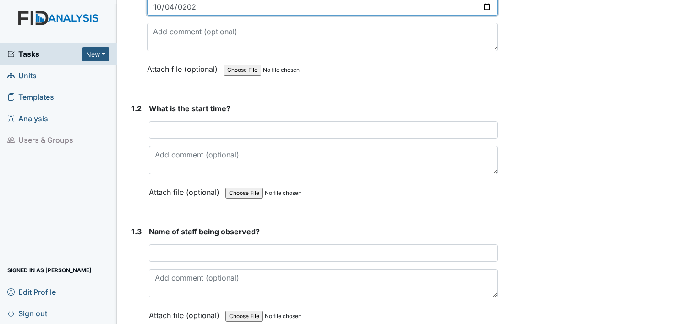
scroll to position [183, 0]
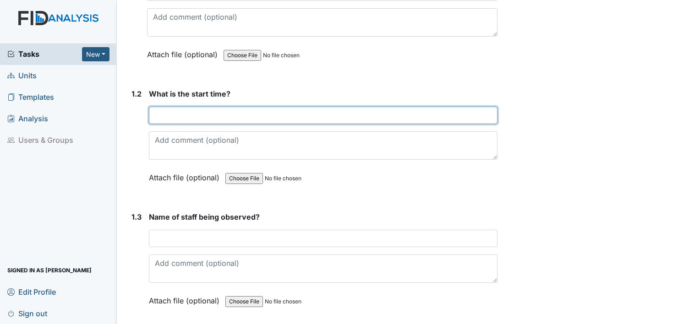
click at [158, 117] on input "text" at bounding box center [323, 115] width 348 height 17
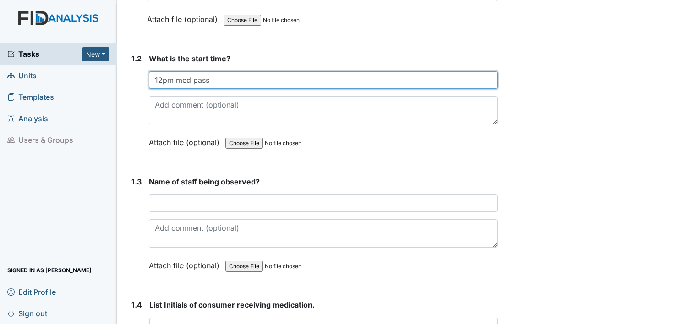
scroll to position [229, 0]
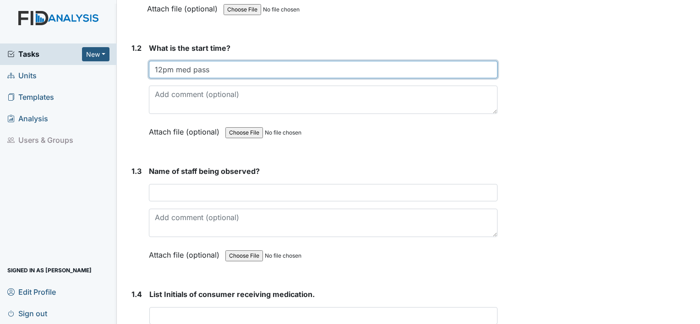
type input "12pm med pass"
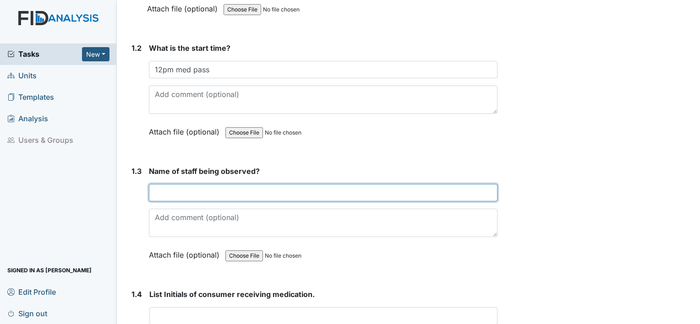
click at [179, 194] on input "text" at bounding box center [323, 192] width 348 height 17
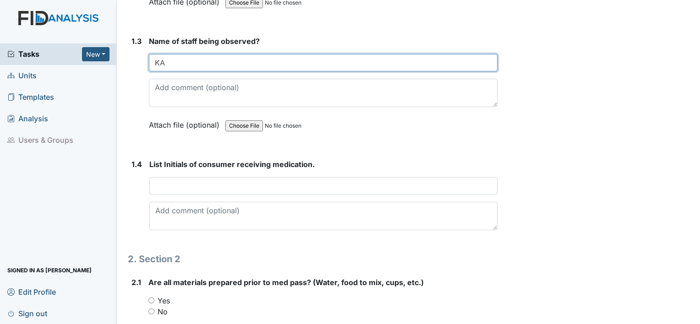
scroll to position [366, 0]
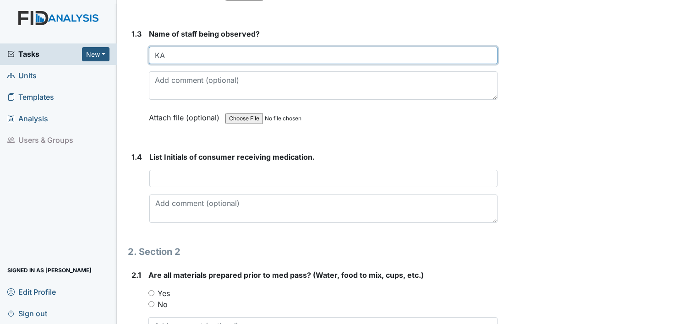
type input "KA"
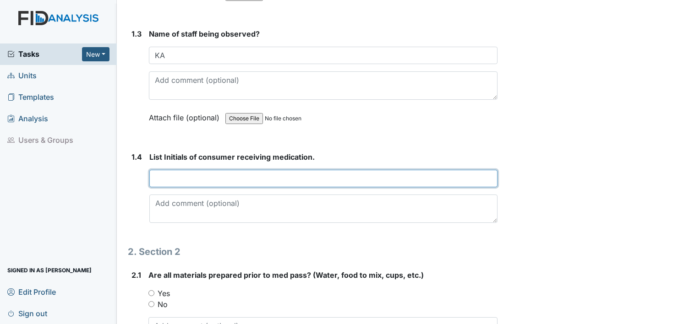
click at [174, 175] on input "text" at bounding box center [323, 178] width 348 height 17
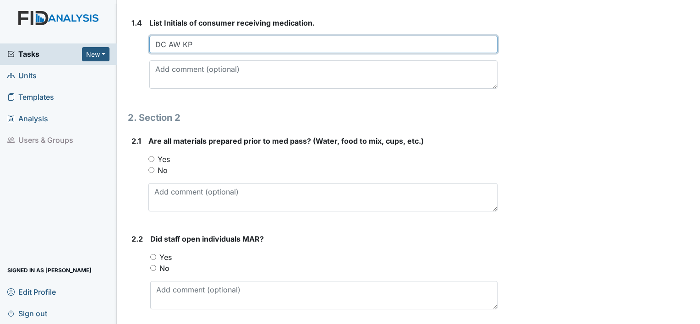
scroll to position [504, 0]
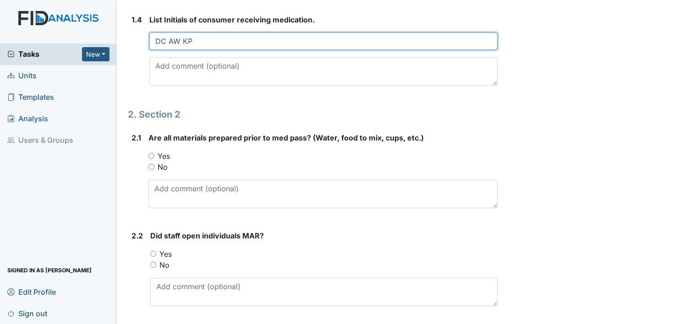
type input "DC AW KP"
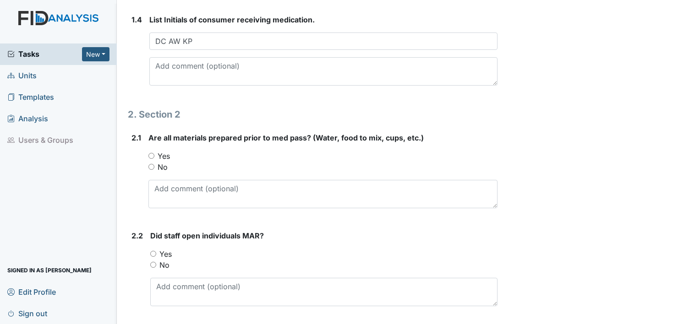
click at [149, 153] on input "Yes" at bounding box center [151, 156] width 6 height 6
radio input "true"
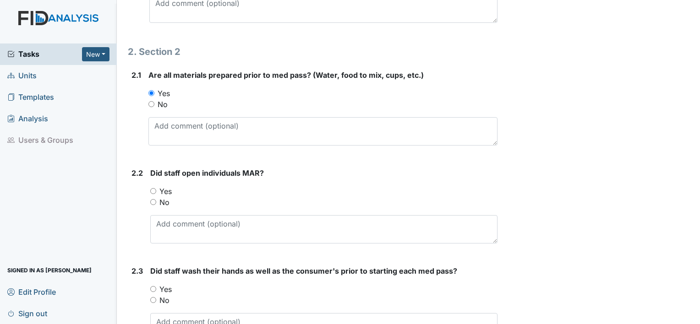
scroll to position [595, 0]
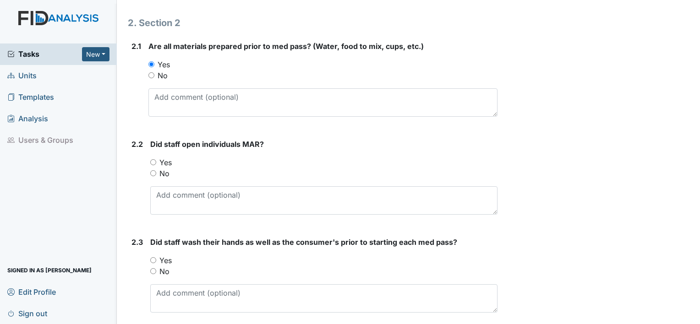
click at [153, 159] on input "Yes" at bounding box center [153, 162] width 6 height 6
radio input "true"
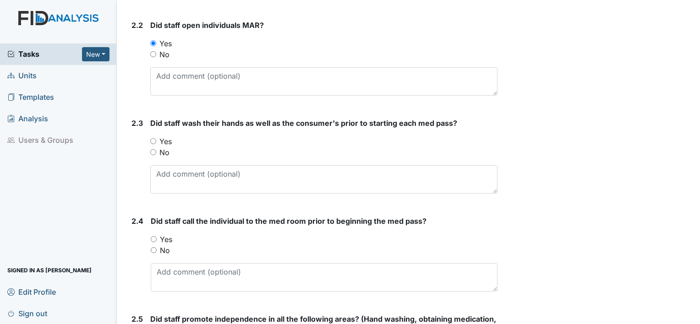
scroll to position [733, 0]
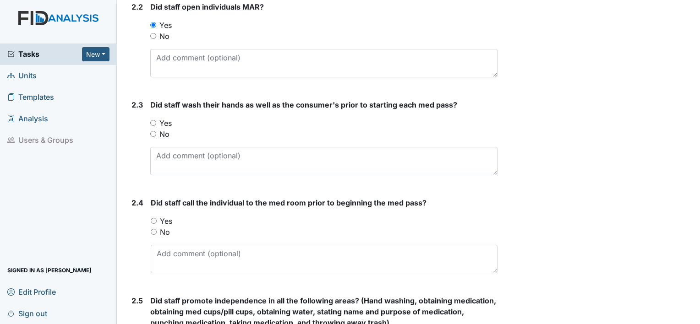
click at [152, 118] on div "Yes" at bounding box center [323, 123] width 347 height 11
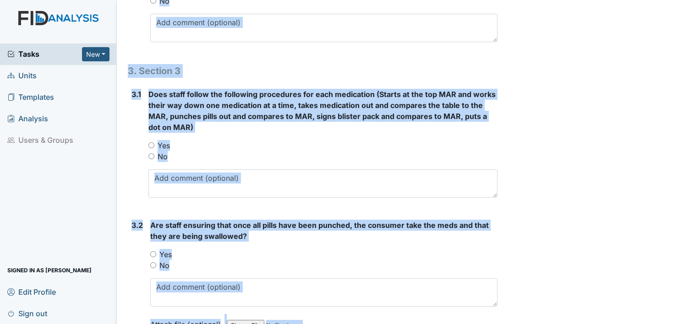
drag, startPoint x: 209, startPoint y: 222, endPoint x: 240, endPoint y: 348, distance: 129.6
click at [240, 324] on html "Tasks New Form Inspection Document Bundle Units Templates Analysis Users & Grou…" at bounding box center [350, 162] width 700 height 324
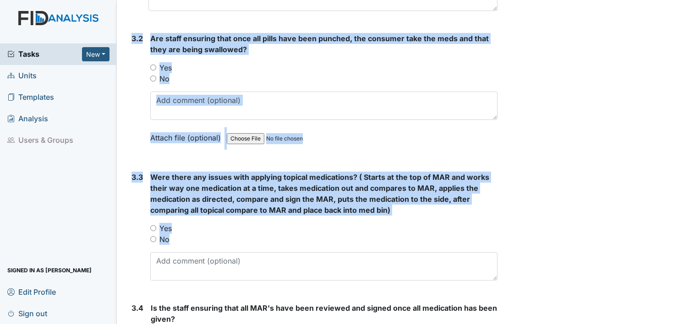
click at [129, 116] on div "3.2 Are staff ensuring that once all pills have been punched, the consumer take…" at bounding box center [313, 95] width 370 height 124
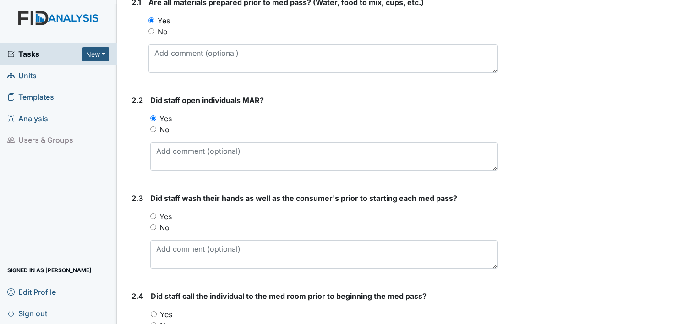
scroll to position [630, 0]
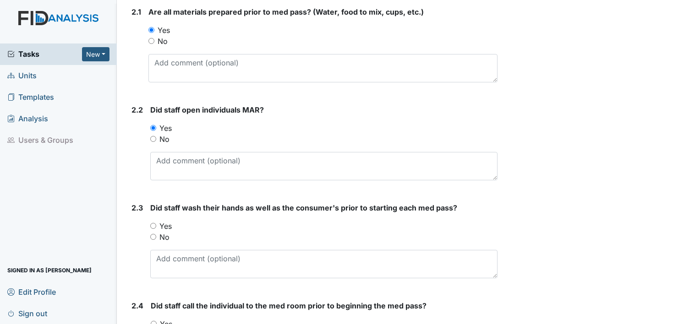
click at [152, 223] on input "Yes" at bounding box center [153, 226] width 6 height 6
radio input "true"
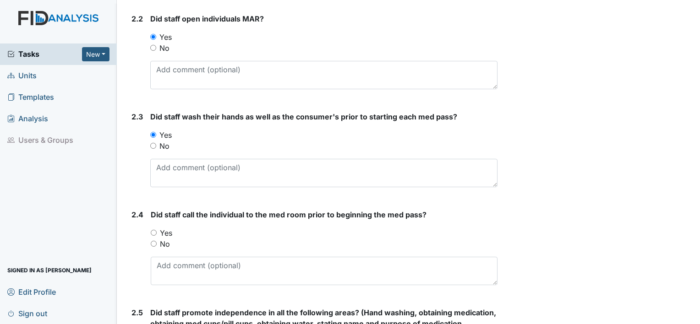
scroll to position [721, 0]
click at [153, 229] on input "Yes" at bounding box center [154, 232] width 6 height 6
radio input "true"
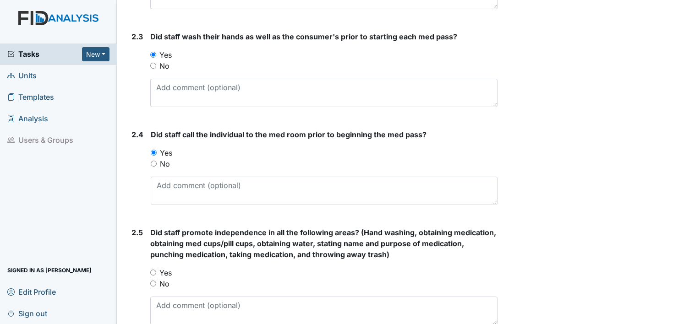
scroll to position [813, 0]
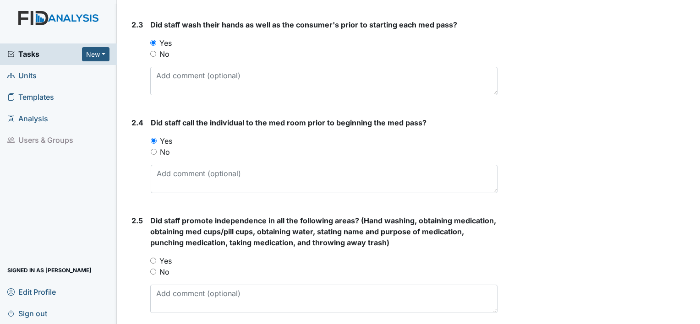
click at [154, 258] on input "Yes" at bounding box center [153, 261] width 6 height 6
radio input "true"
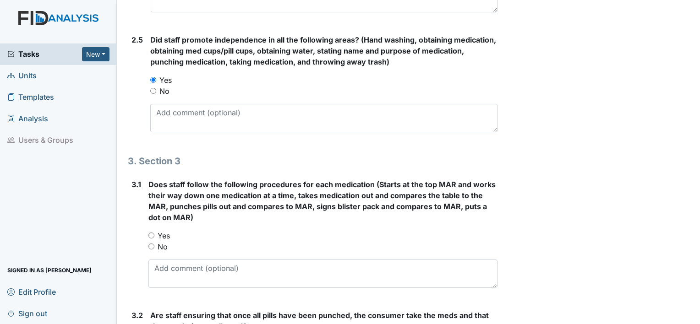
scroll to position [996, 0]
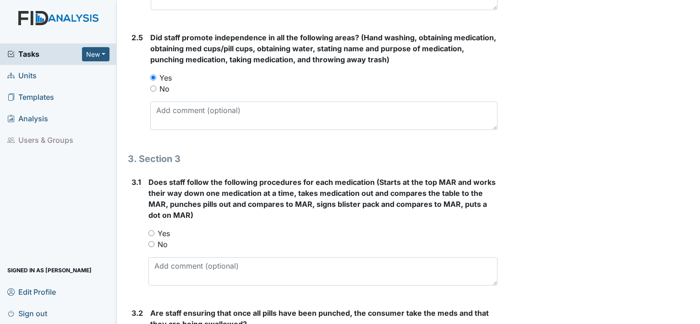
click at [149, 231] on input "Yes" at bounding box center [151, 233] width 6 height 6
radio input "true"
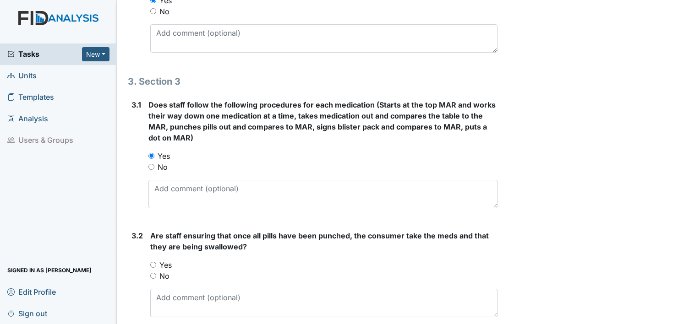
scroll to position [1133, 0]
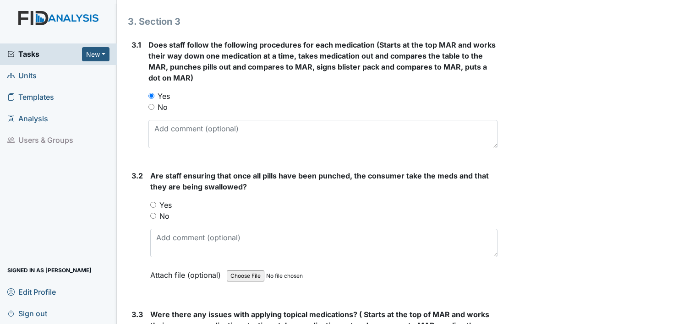
click at [156, 202] on input "Yes" at bounding box center [153, 205] width 6 height 6
radio input "true"
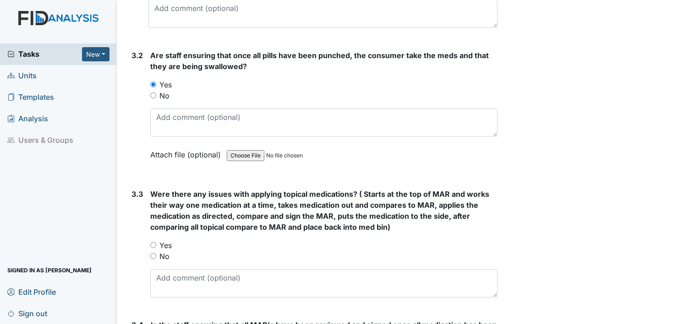
scroll to position [1271, 0]
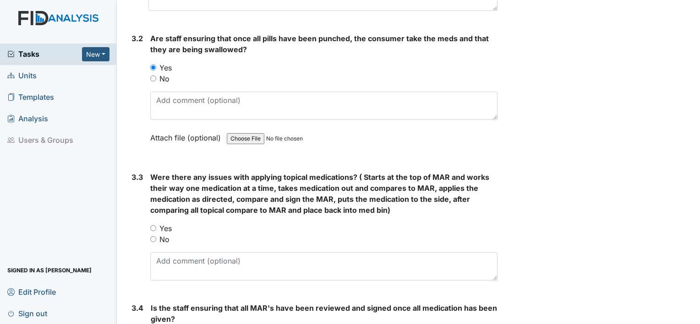
click at [152, 225] on input "Yes" at bounding box center [153, 228] width 6 height 6
radio input "true"
click at [154, 236] on input "No" at bounding box center [153, 239] width 6 height 6
radio input "true"
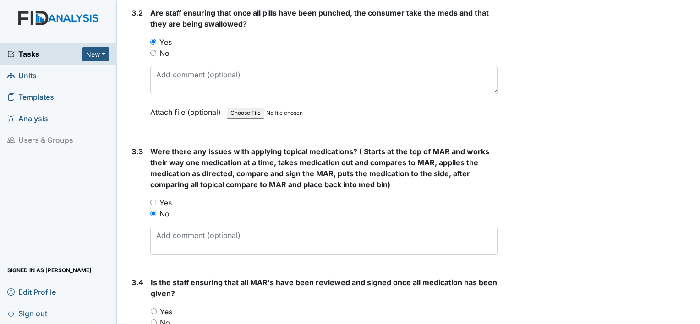
scroll to position [1362, 0]
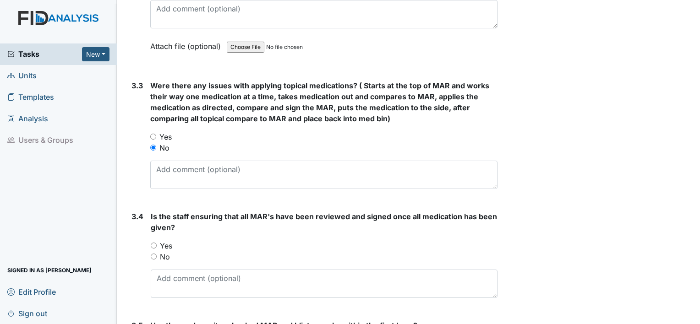
click at [154, 243] on input "Yes" at bounding box center [154, 246] width 6 height 6
radio input "true"
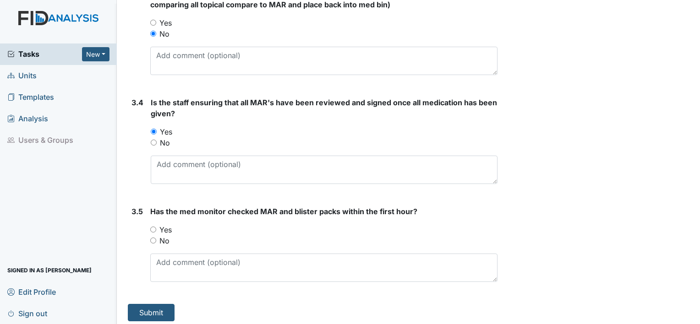
scroll to position [1477, 0]
click at [151, 226] on input "Yes" at bounding box center [153, 229] width 6 height 6
radio input "true"
click at [154, 307] on button "Submit" at bounding box center [151, 312] width 47 height 17
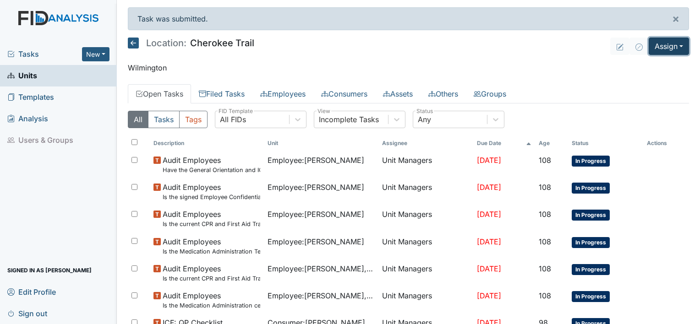
click at [673, 44] on button "Assign" at bounding box center [668, 46] width 40 height 17
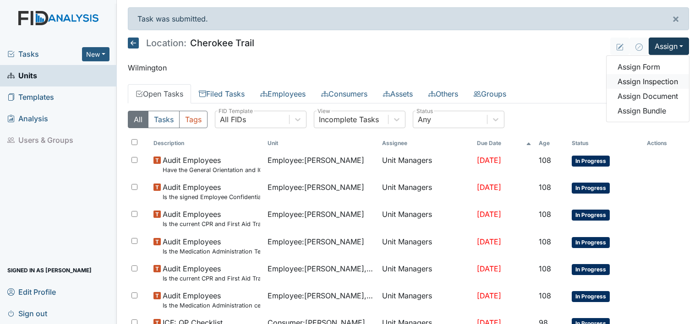
click at [642, 80] on link "Assign Inspection" at bounding box center [647, 81] width 82 height 15
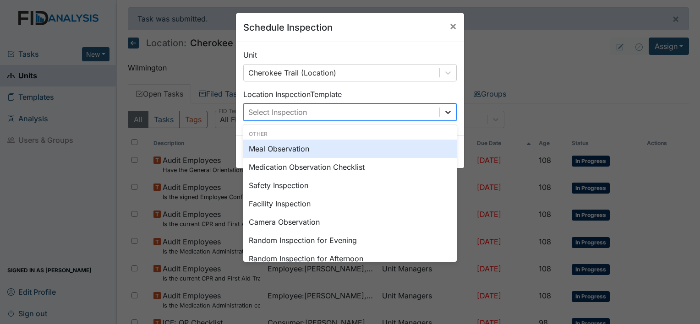
click at [443, 109] on icon at bounding box center [447, 112] width 9 height 9
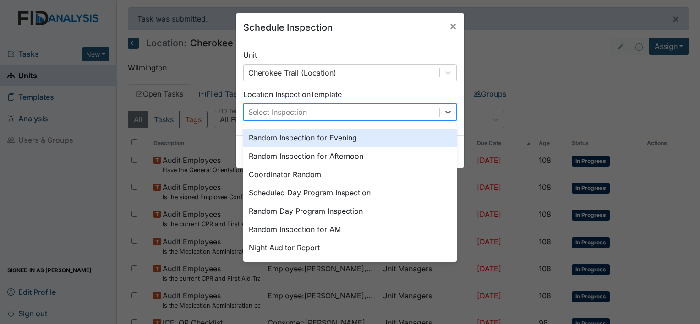
scroll to position [158, 0]
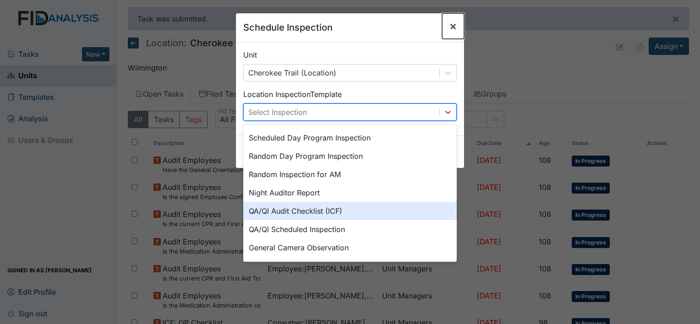
click at [449, 27] on span "×" at bounding box center [452, 25] width 7 height 13
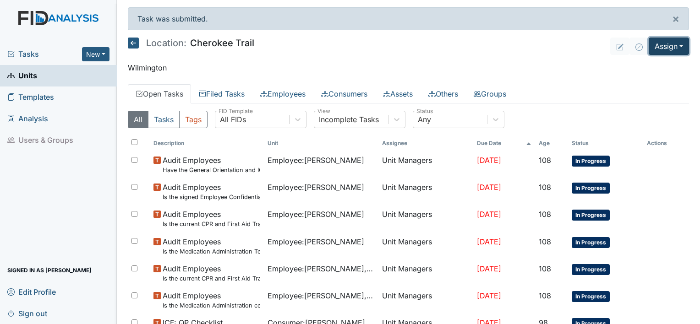
click at [674, 49] on button "Assign" at bounding box center [668, 46] width 40 height 17
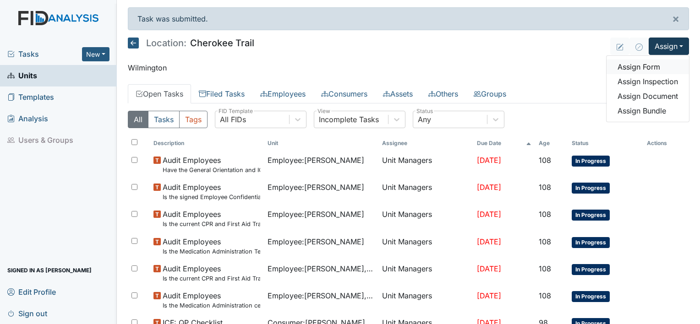
click at [629, 68] on link "Assign Form" at bounding box center [647, 67] width 82 height 15
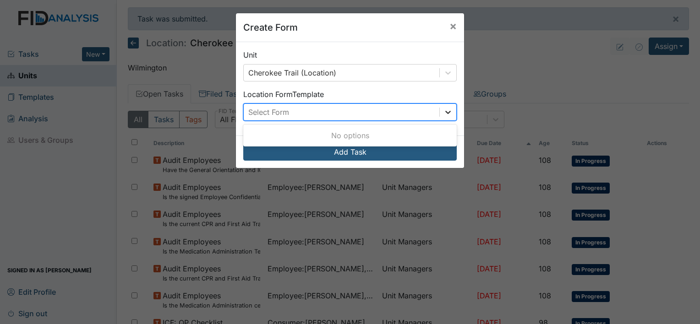
click at [447, 111] on icon at bounding box center [447, 112] width 9 height 9
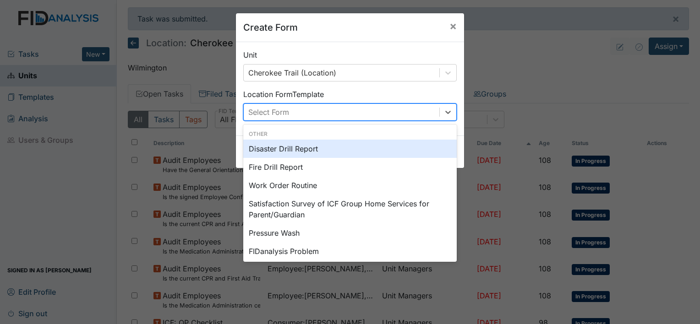
click at [321, 149] on div "Disaster Drill Report" at bounding box center [349, 149] width 213 height 18
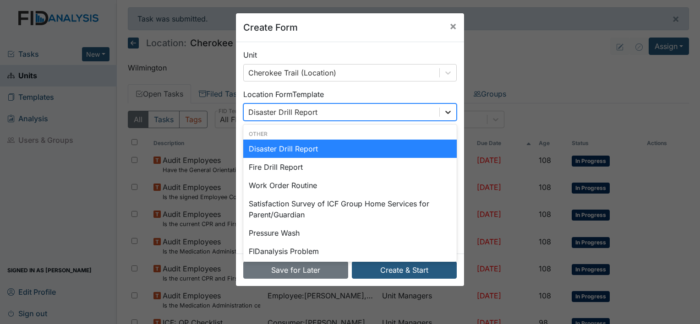
click at [448, 110] on icon at bounding box center [447, 112] width 9 height 9
click at [361, 147] on div "Disaster Drill Report" at bounding box center [349, 149] width 213 height 18
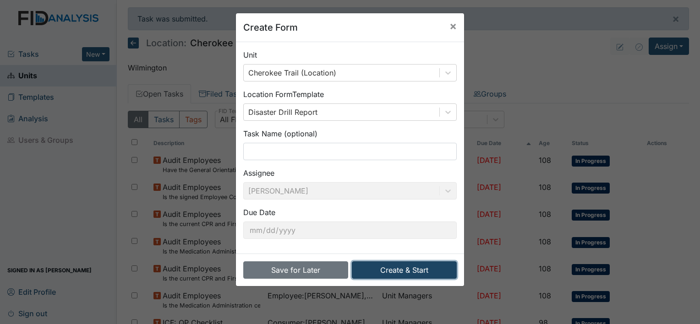
click at [399, 271] on button "Create & Start" at bounding box center [404, 269] width 105 height 17
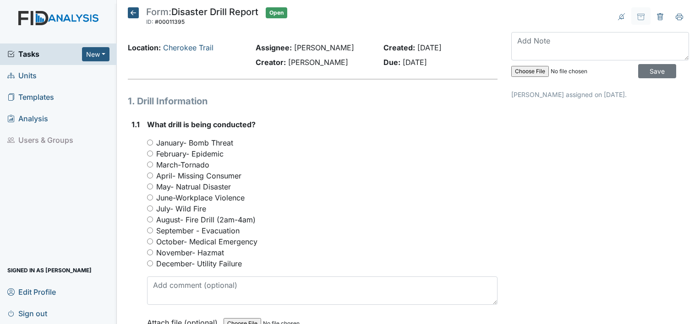
click at [150, 242] on input "October- Medical Emergency" at bounding box center [150, 242] width 6 height 6
radio input "true"
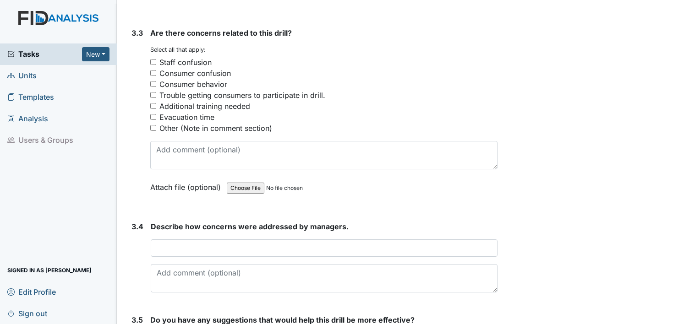
scroll to position [1435, 0]
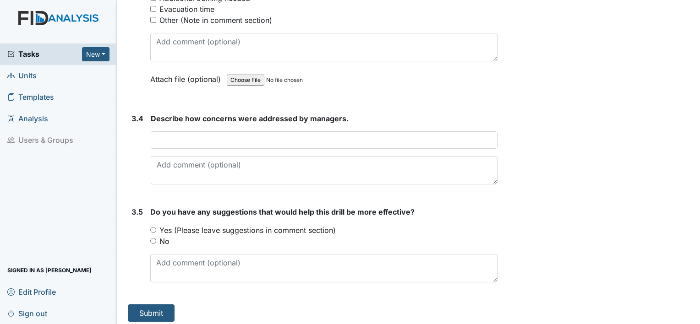
click at [152, 238] on input "No" at bounding box center [153, 241] width 6 height 6
radio input "true"
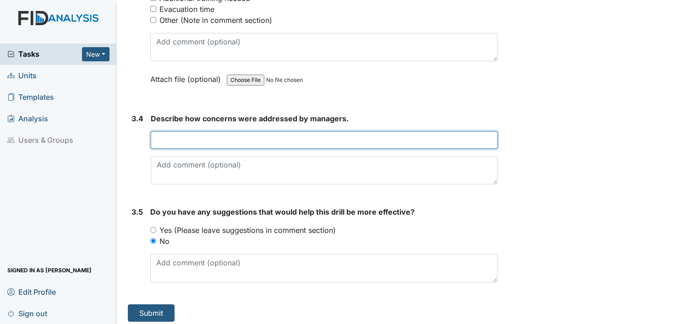
click at [220, 136] on input "text" at bounding box center [324, 139] width 347 height 17
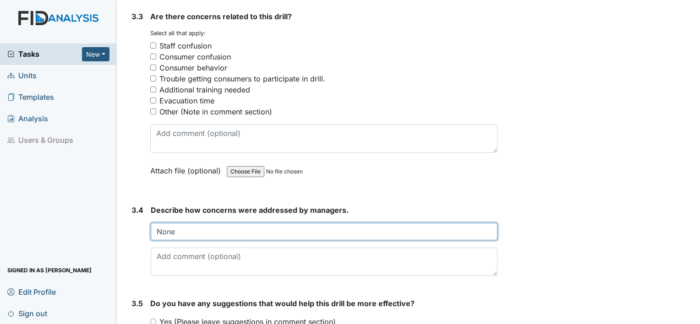
scroll to position [1298, 0]
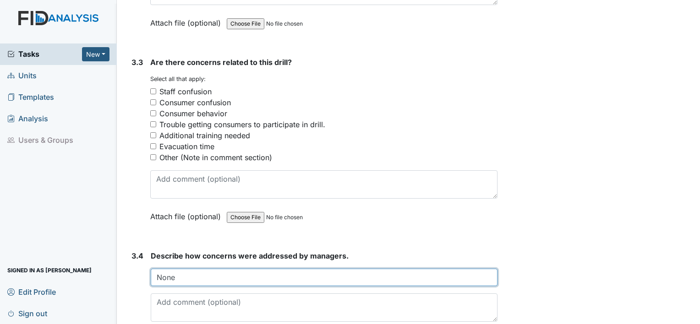
type input "None"
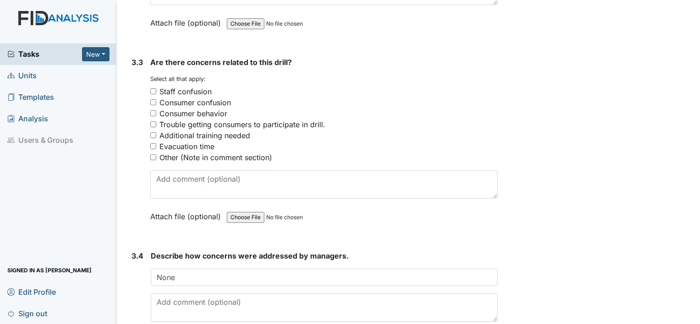
click at [154, 110] on input "Consumer behavior" at bounding box center [153, 113] width 6 height 6
checkbox input "true"
click at [156, 99] on input "Consumer confusion" at bounding box center [153, 102] width 6 height 6
checkbox input "true"
click at [153, 89] on input "Staff confusion" at bounding box center [153, 91] width 6 height 6
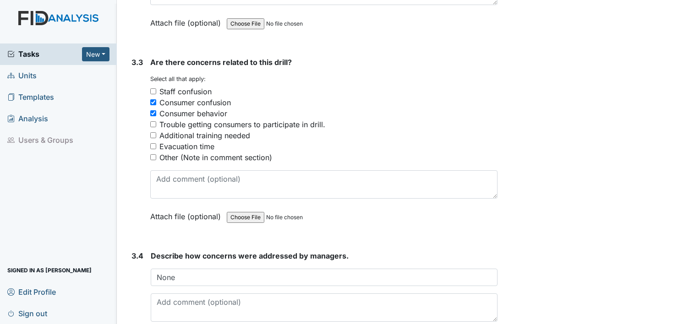
checkbox input "true"
click at [157, 131] on div "Additional training needed" at bounding box center [323, 135] width 347 height 11
drag, startPoint x: 150, startPoint y: 130, endPoint x: 156, endPoint y: 130, distance: 6.0
click at [151, 132] on input "Additional training needed" at bounding box center [153, 135] width 6 height 6
checkbox input "true"
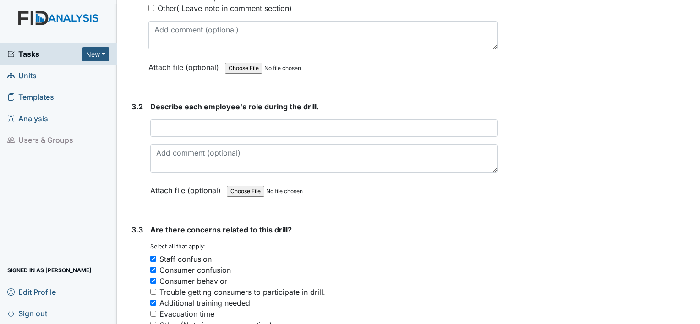
scroll to position [1114, 0]
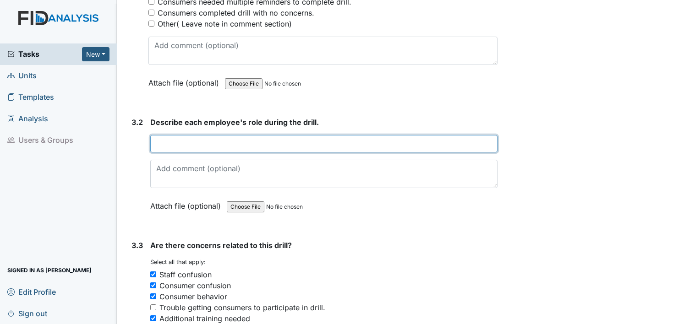
click at [234, 135] on input "text" at bounding box center [323, 143] width 347 height 17
type input "h"
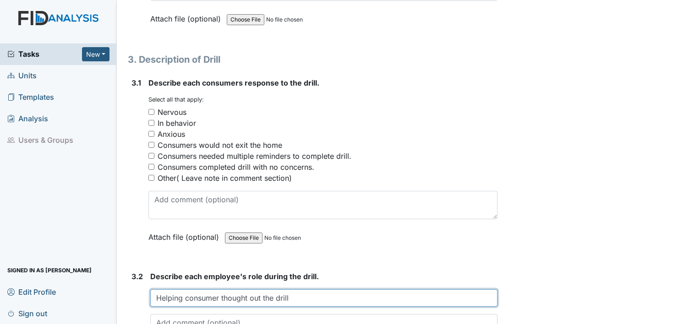
scroll to position [931, 0]
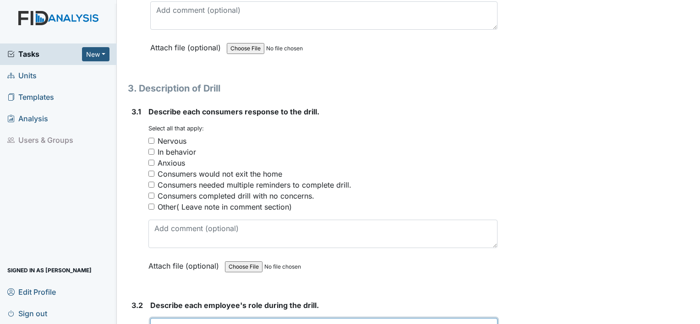
type input "Helping consumer thought out the drill"
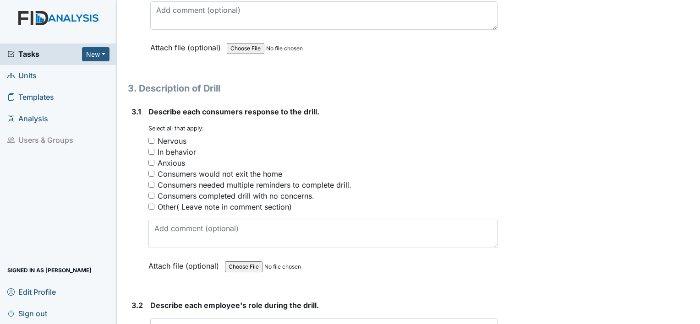
click at [148, 149] on input "In behavior" at bounding box center [151, 152] width 6 height 6
checkbox input "true"
click at [151, 161] on input "Anxious" at bounding box center [151, 163] width 6 height 6
checkbox input "true"
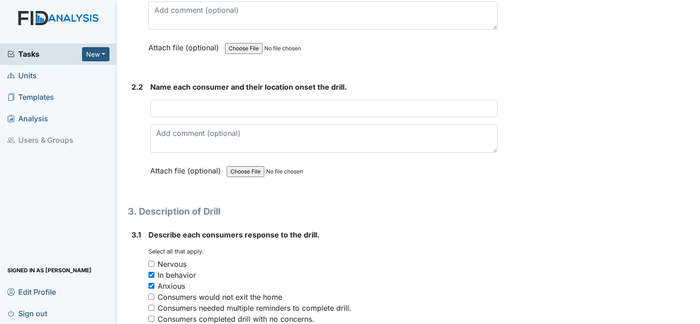
scroll to position [748, 0]
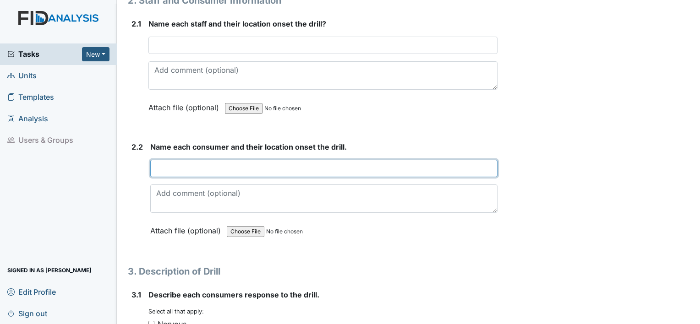
click at [187, 169] on input "text" at bounding box center [323, 168] width 347 height 17
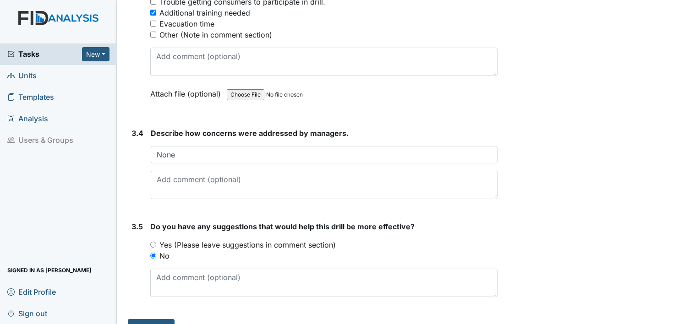
scroll to position [1435, 0]
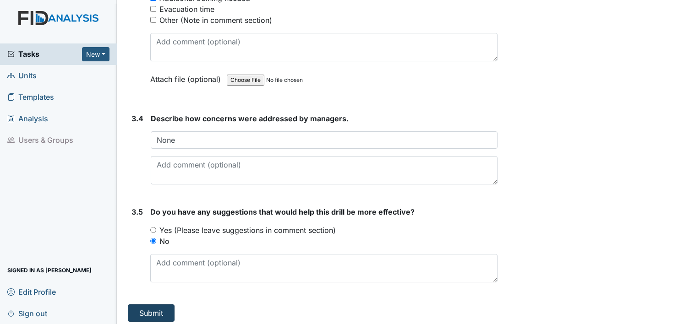
type input "BF in his room MC in his room AW in the living room DC in his room KP in the li…"
click at [146, 308] on button "Submit" at bounding box center [151, 312] width 47 height 17
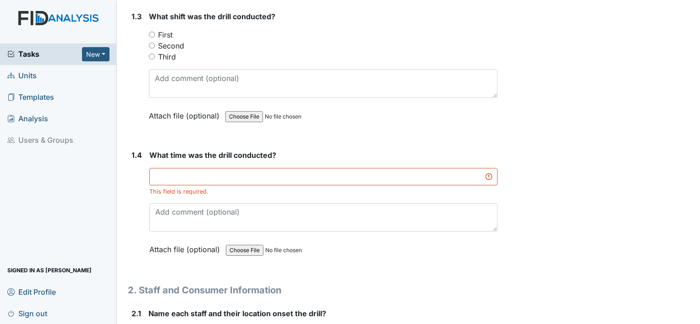
scroll to position [403, 0]
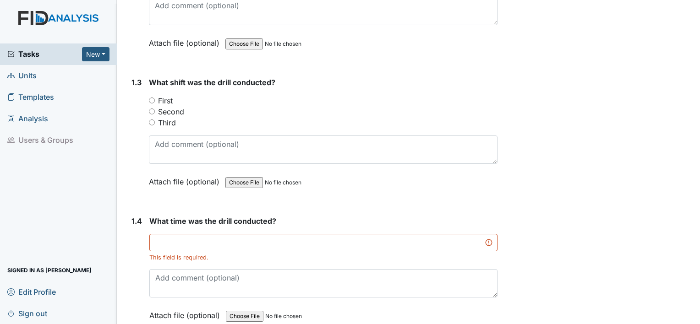
click at [149, 99] on input "First" at bounding box center [152, 101] width 6 height 6
radio input "true"
click at [178, 240] on input "text" at bounding box center [323, 242] width 348 height 17
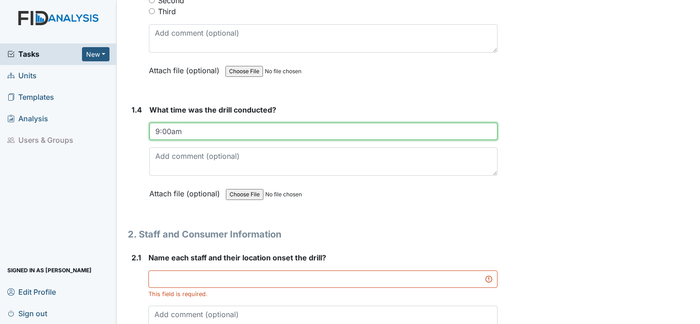
scroll to position [540, 0]
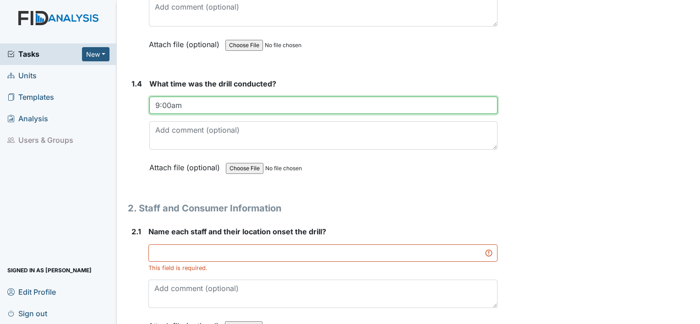
type input "9:00am"
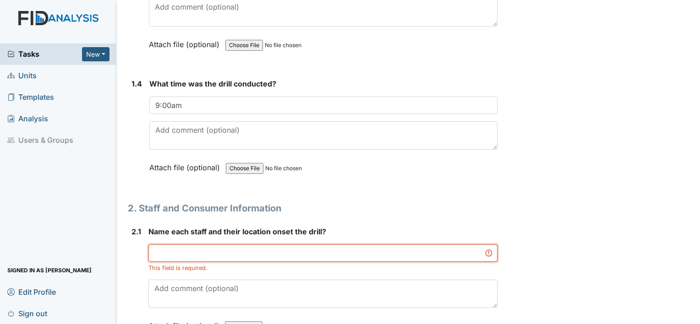
click at [173, 250] on input "text" at bounding box center [322, 253] width 349 height 17
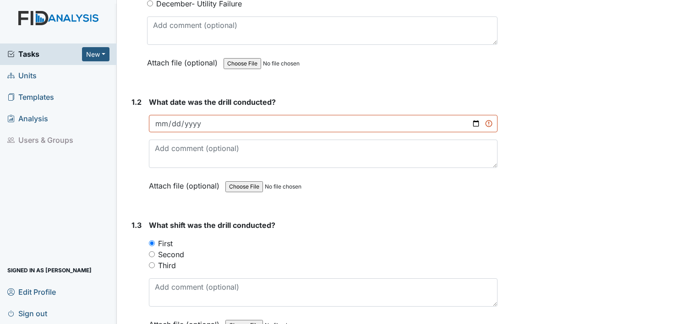
scroll to position [220, 0]
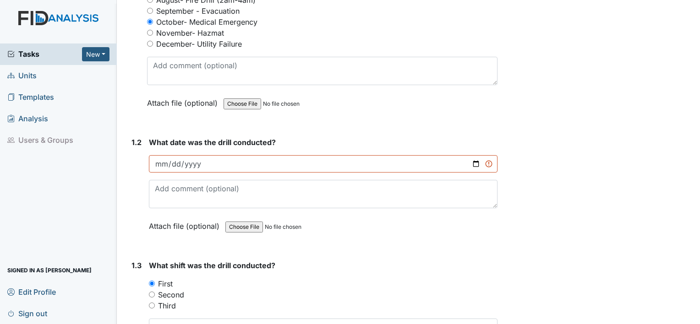
type input "TC DJ KA"
click at [163, 164] on input "date" at bounding box center [323, 163] width 348 height 17
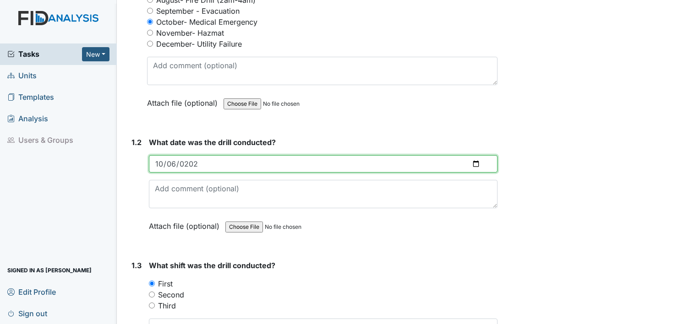
type input "[DATE]"
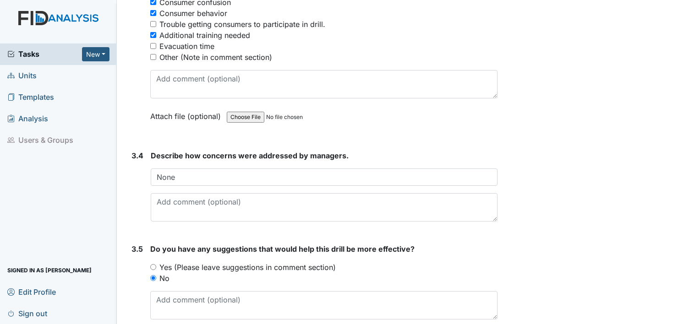
scroll to position [1435, 0]
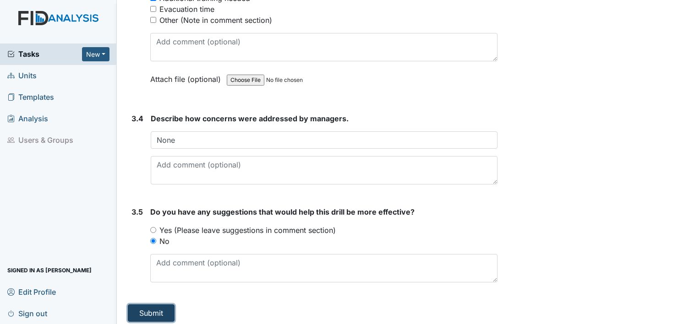
click at [143, 307] on button "Submit" at bounding box center [151, 312] width 47 height 17
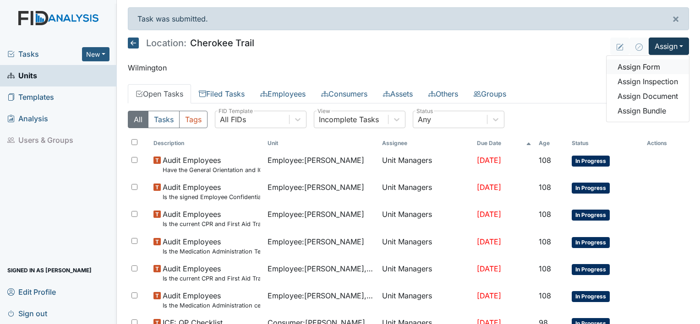
click at [639, 65] on link "Assign Form" at bounding box center [647, 67] width 82 height 15
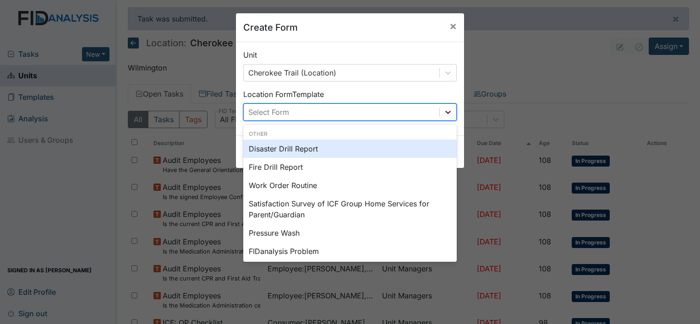
click at [443, 109] on icon at bounding box center [447, 112] width 9 height 9
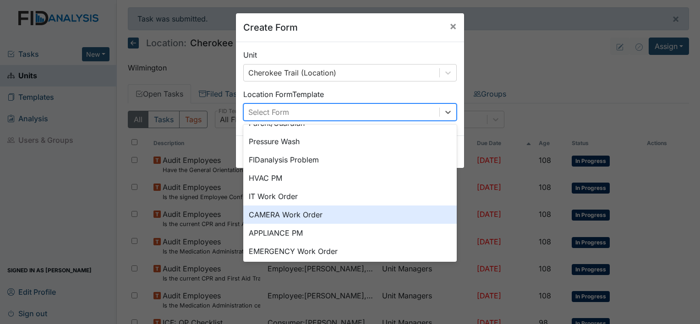
scroll to position [114, 0]
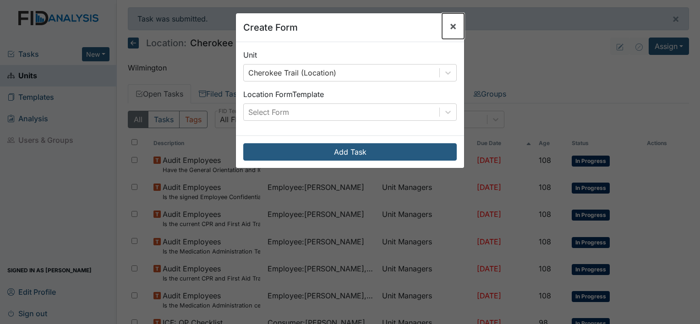
click at [454, 29] on button "×" at bounding box center [453, 26] width 22 height 26
